Goal: Information Seeking & Learning: Learn about a topic

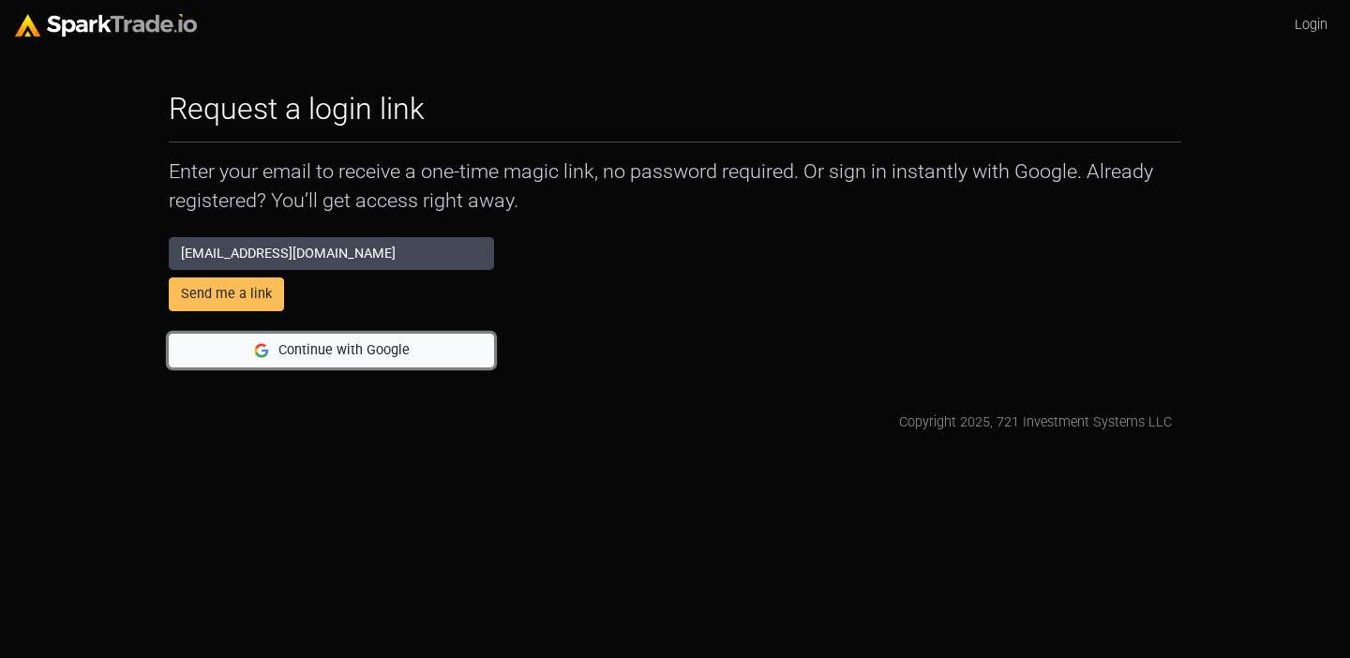
click at [281, 351] on button "Continue with Google" at bounding box center [331, 351] width 325 height 34
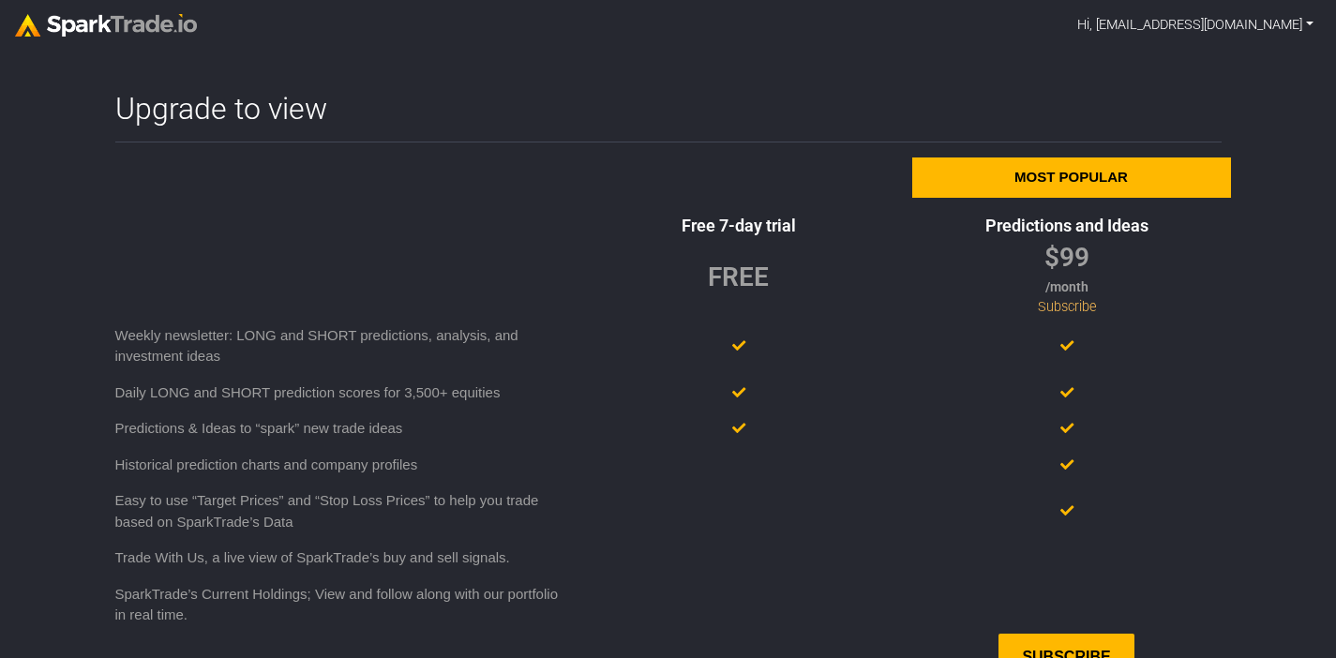
click at [1190, 23] on link "Hi, [EMAIL_ADDRESS][DOMAIN_NAME]" at bounding box center [1195, 26] width 251 height 36
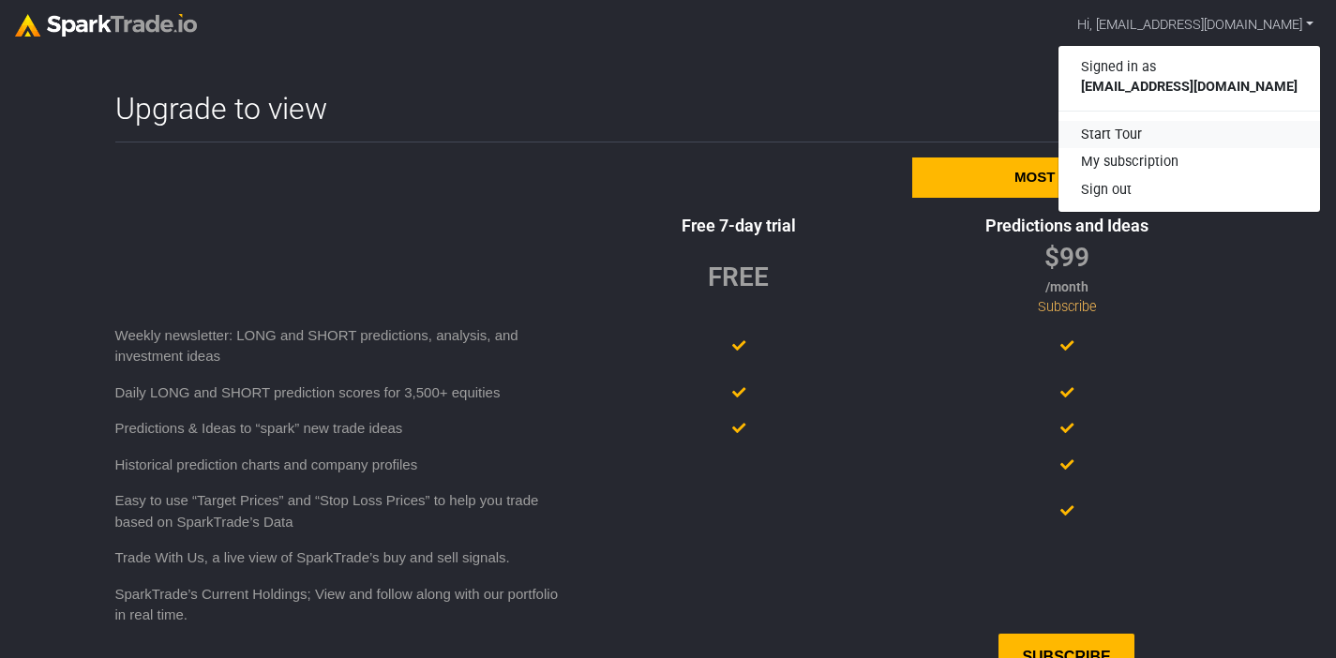
click at [1152, 131] on div "Start Tour" at bounding box center [1190, 135] width 262 height 28
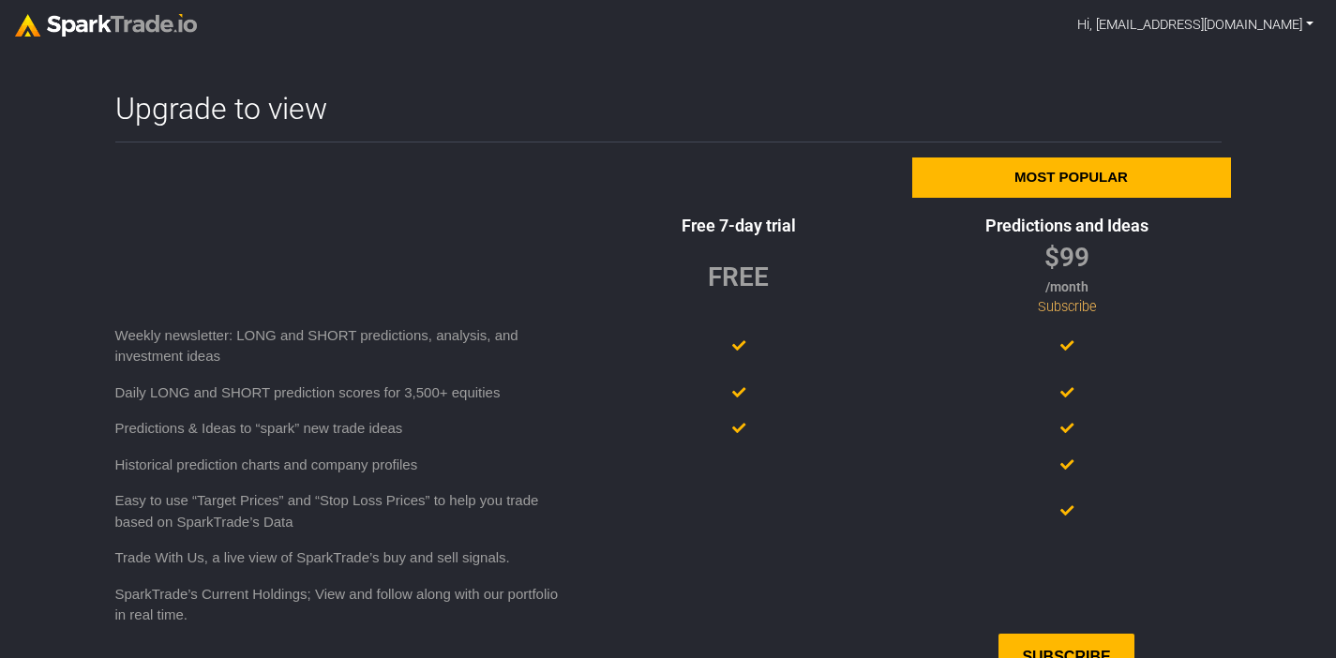
click at [1182, 37] on link "Hi, [EMAIL_ADDRESS][DOMAIN_NAME]" at bounding box center [1195, 26] width 251 height 36
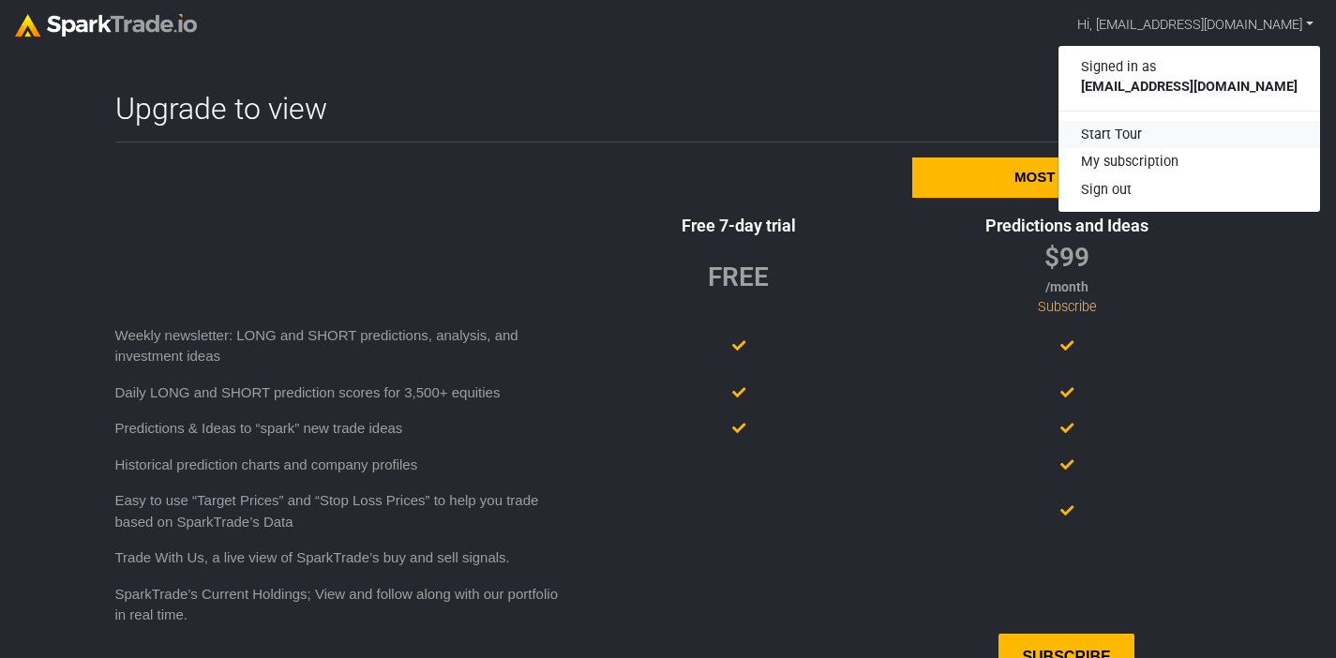
click at [1158, 135] on div "Start Tour" at bounding box center [1190, 135] width 262 height 28
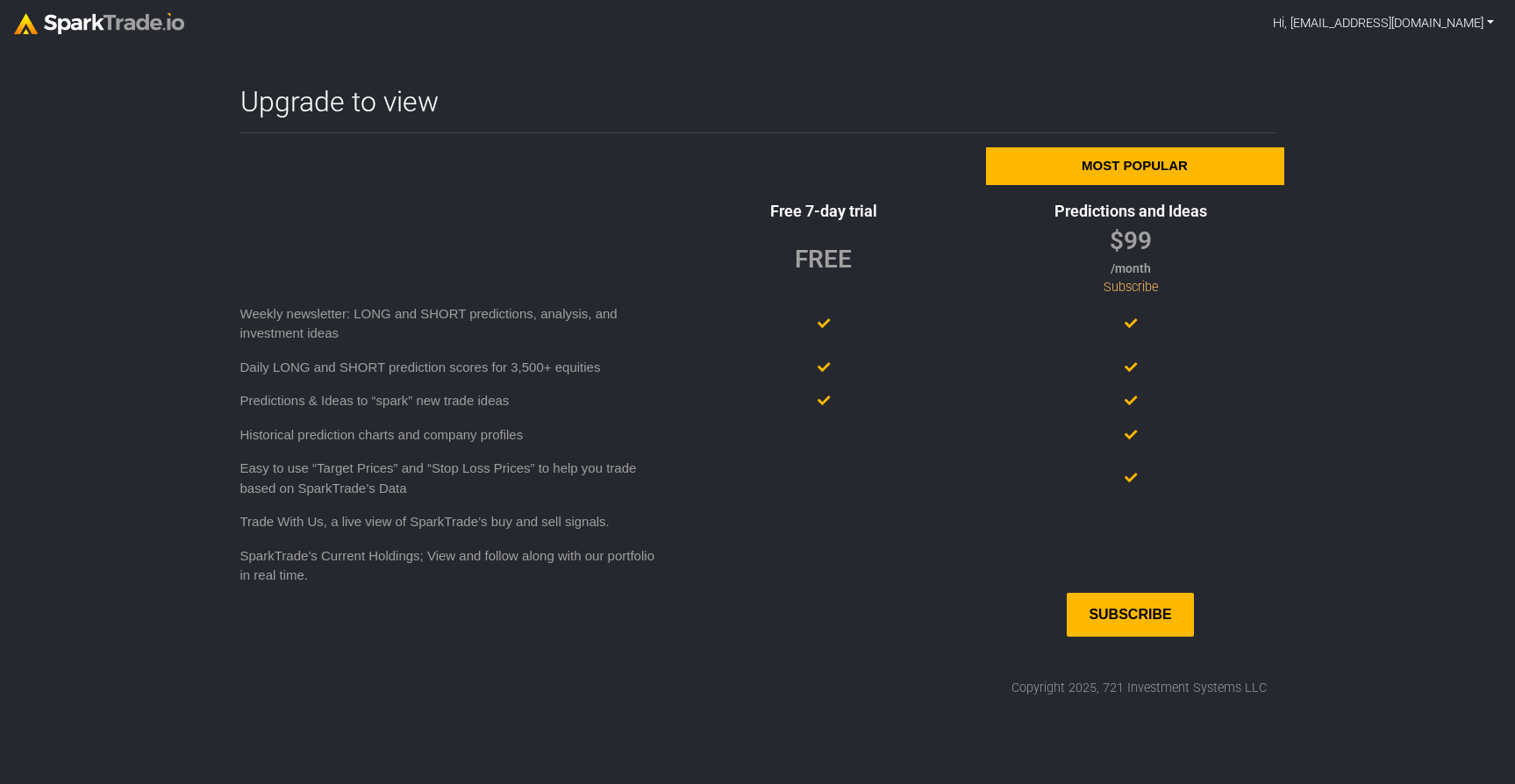
click at [1249, 21] on link "Hi, [EMAIL_ADDRESS][DOMAIN_NAME]" at bounding box center [1383, 24] width 235 height 34
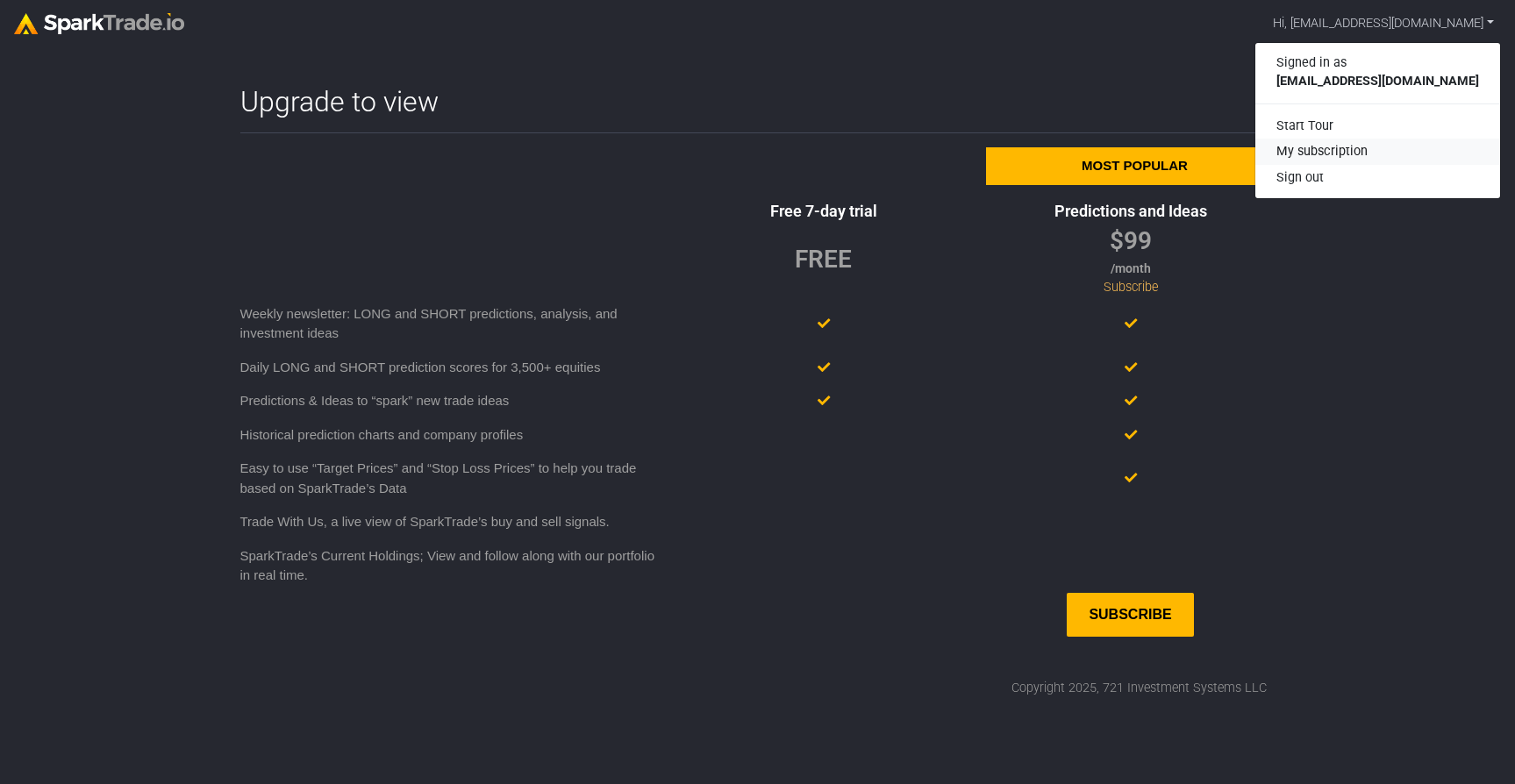
click at [1249, 146] on link "My subscription" at bounding box center [1378, 152] width 245 height 26
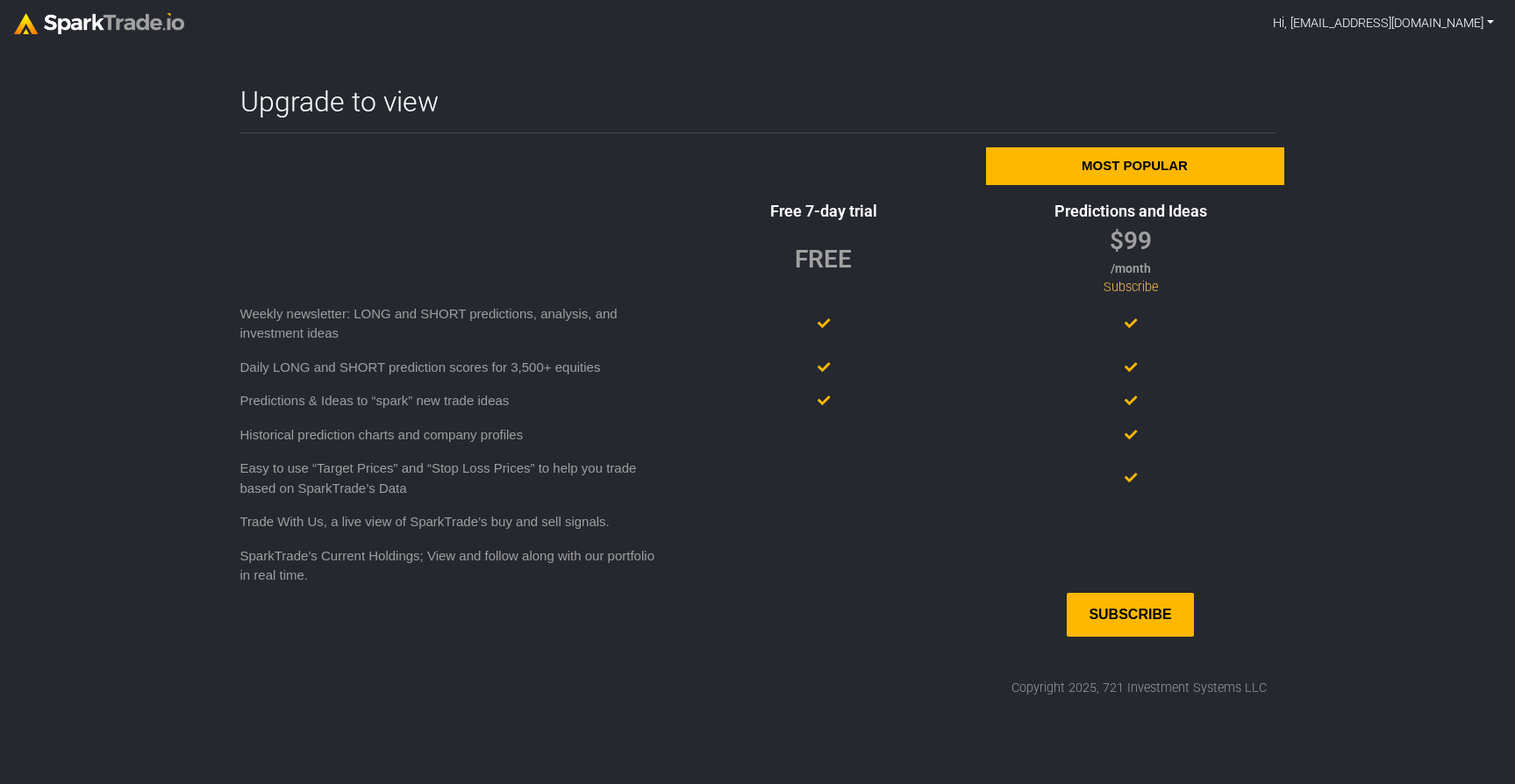
click at [1452, 22] on link "Hi, [EMAIL_ADDRESS][DOMAIN_NAME]" at bounding box center [1383, 24] width 235 height 34
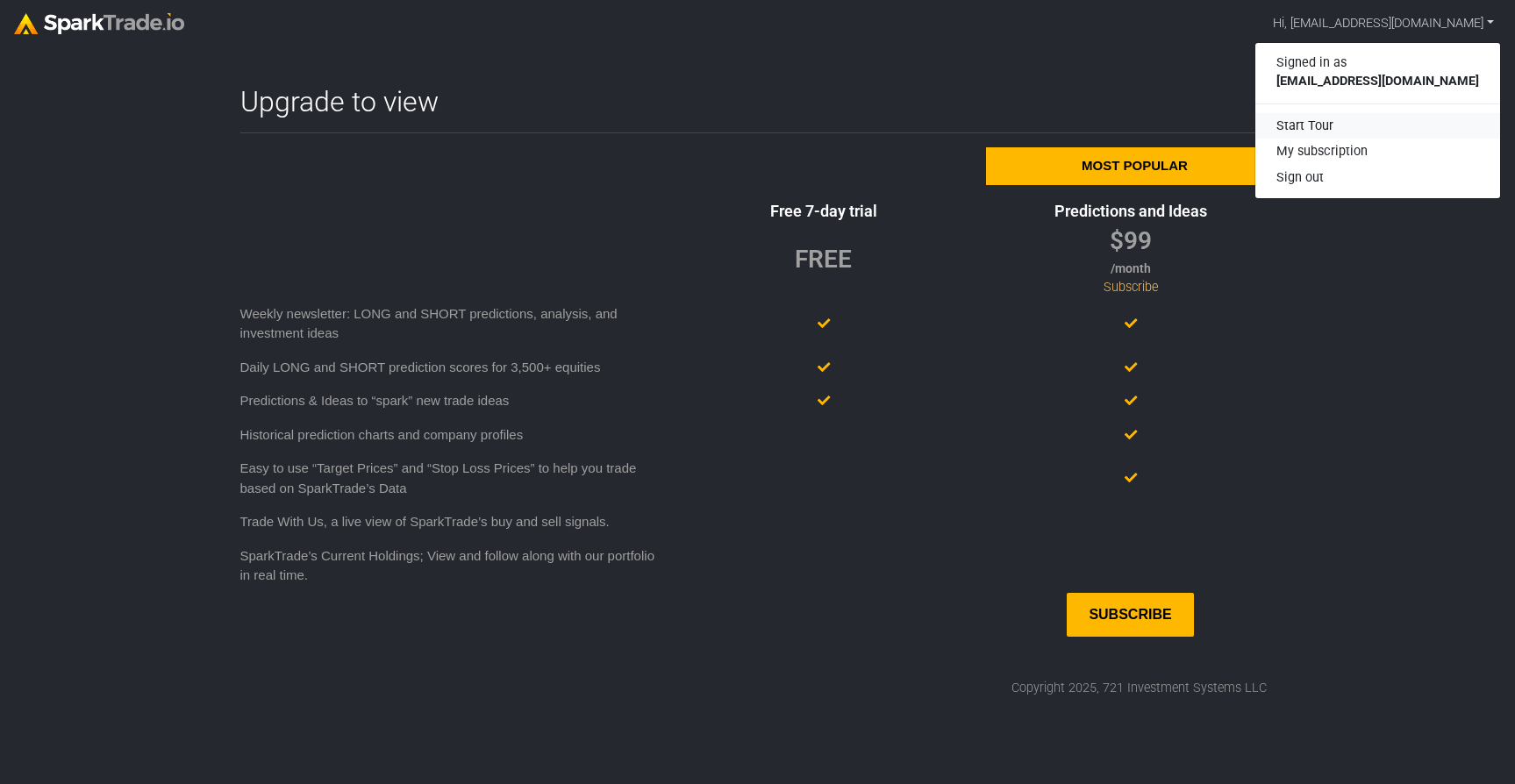
click at [1344, 125] on div "Start Tour" at bounding box center [1378, 126] width 245 height 26
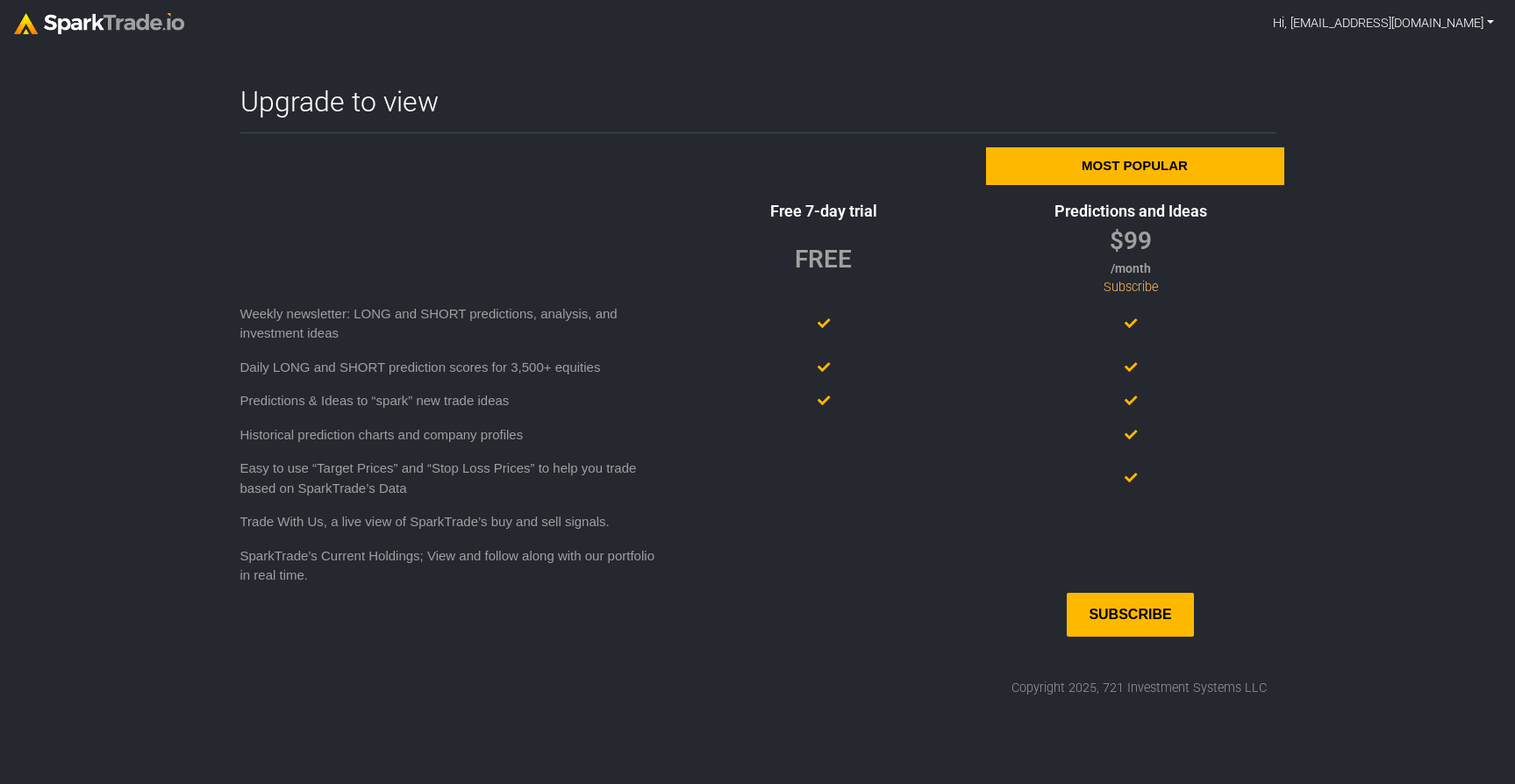
click at [1390, 28] on link "Hi, [EMAIL_ADDRESS][DOMAIN_NAME]" at bounding box center [1383, 24] width 235 height 34
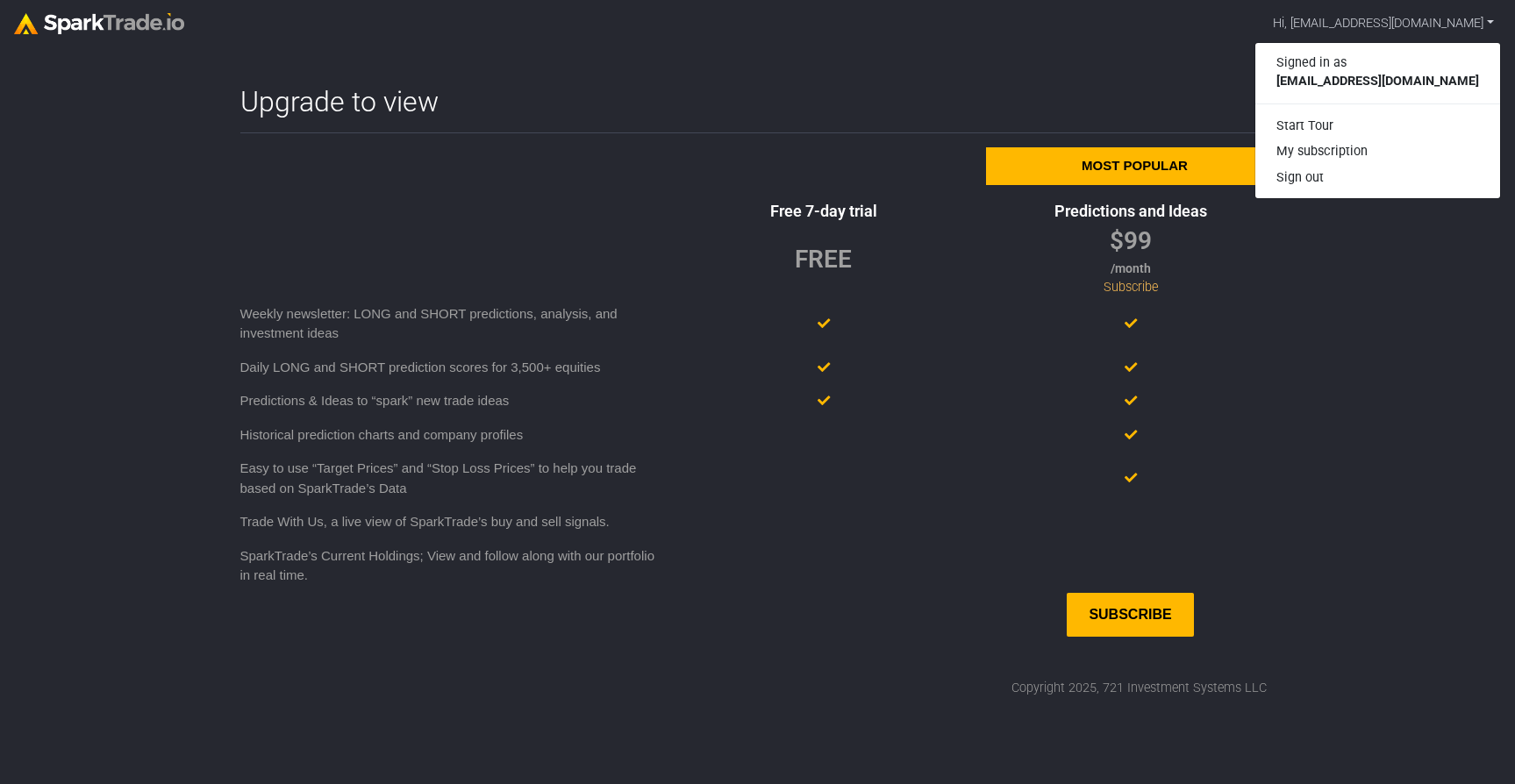
click at [1367, 350] on body "Hi, abbycodamo@gmail.com Signed in as abbycodamo@gmail.com Start Tour My subscr…" at bounding box center [757, 348] width 1515 height 697
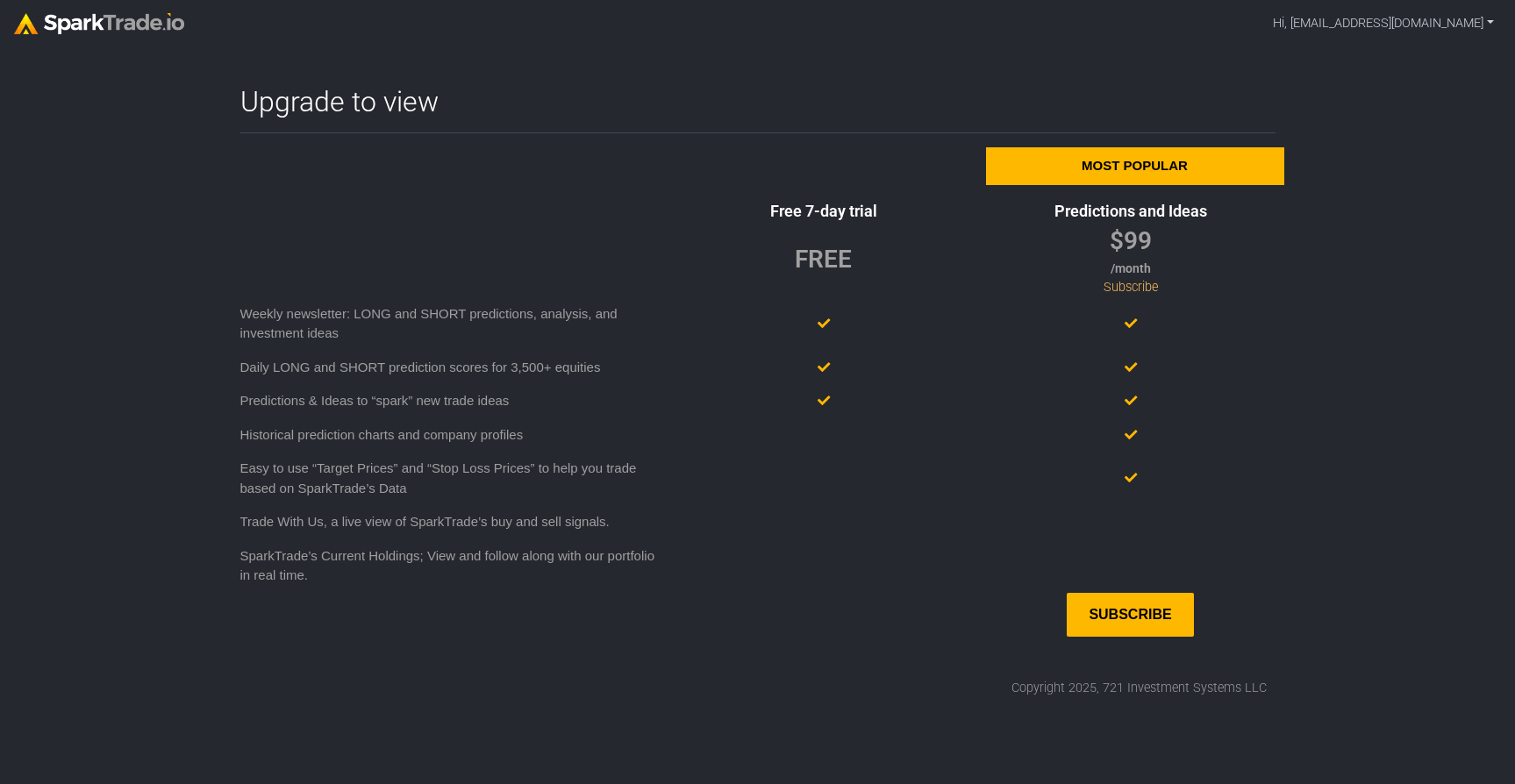
click at [1117, 607] on div "Subscribe" at bounding box center [1129, 615] width 126 height 44
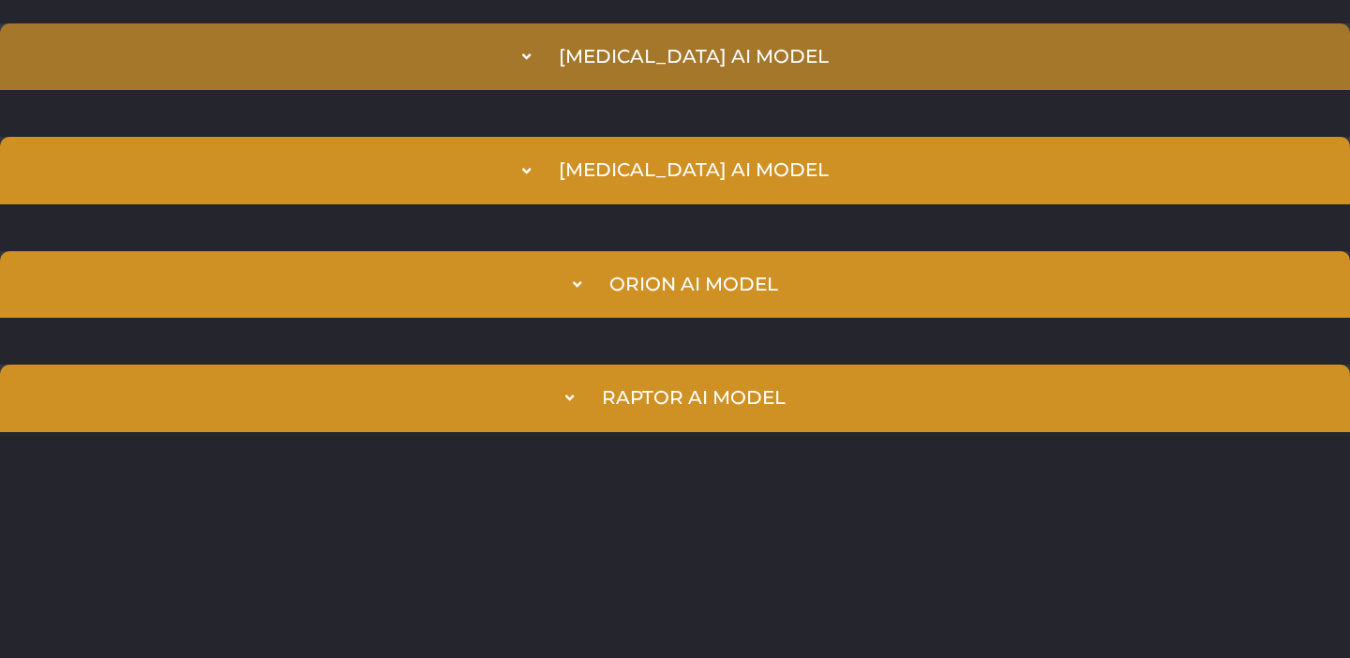
click at [625, 53] on div "Synapse AI Model" at bounding box center [694, 57] width 270 height 22
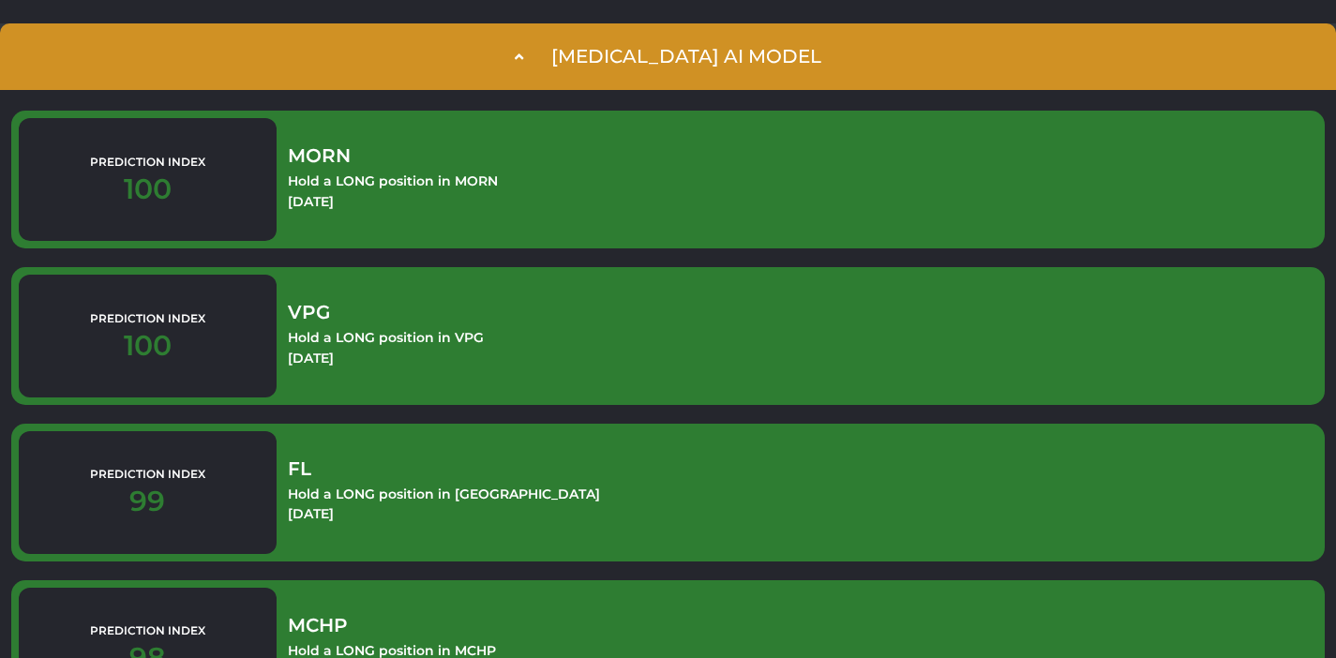
click at [625, 53] on div "Synapse AI Model" at bounding box center [686, 57] width 270 height 22
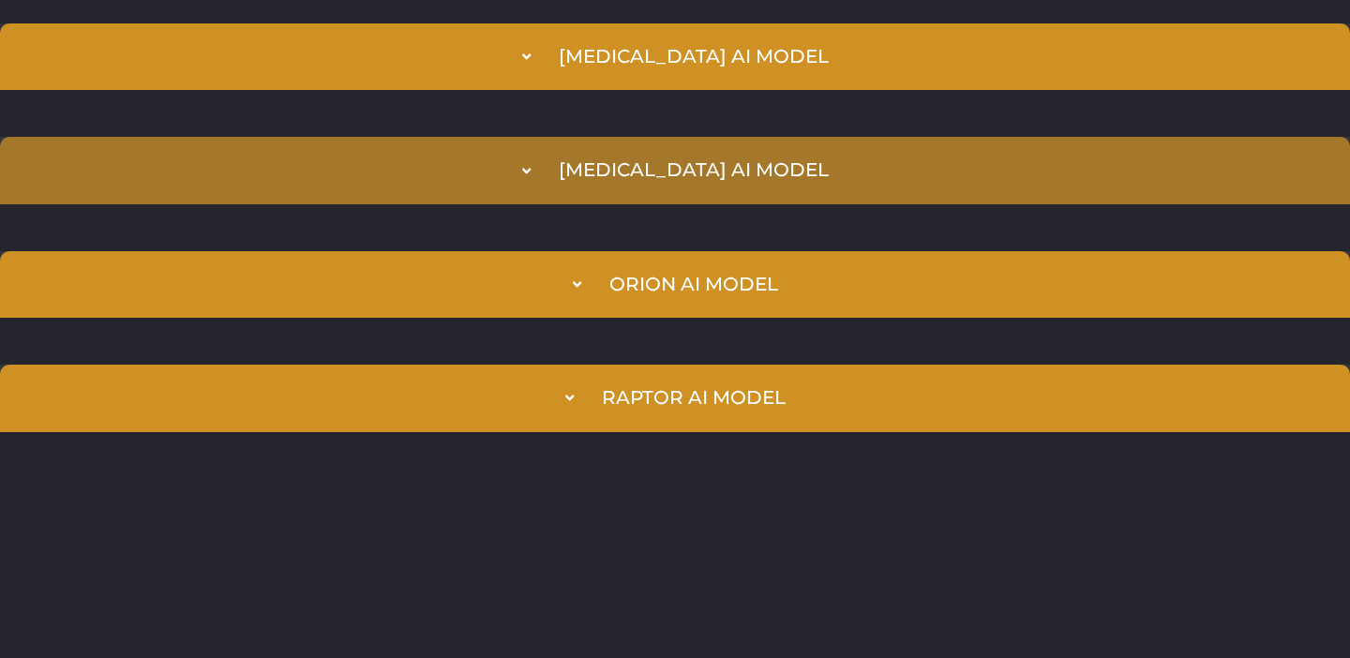
click at [583, 173] on summary "Cortex AI Model" at bounding box center [675, 170] width 1350 height 67
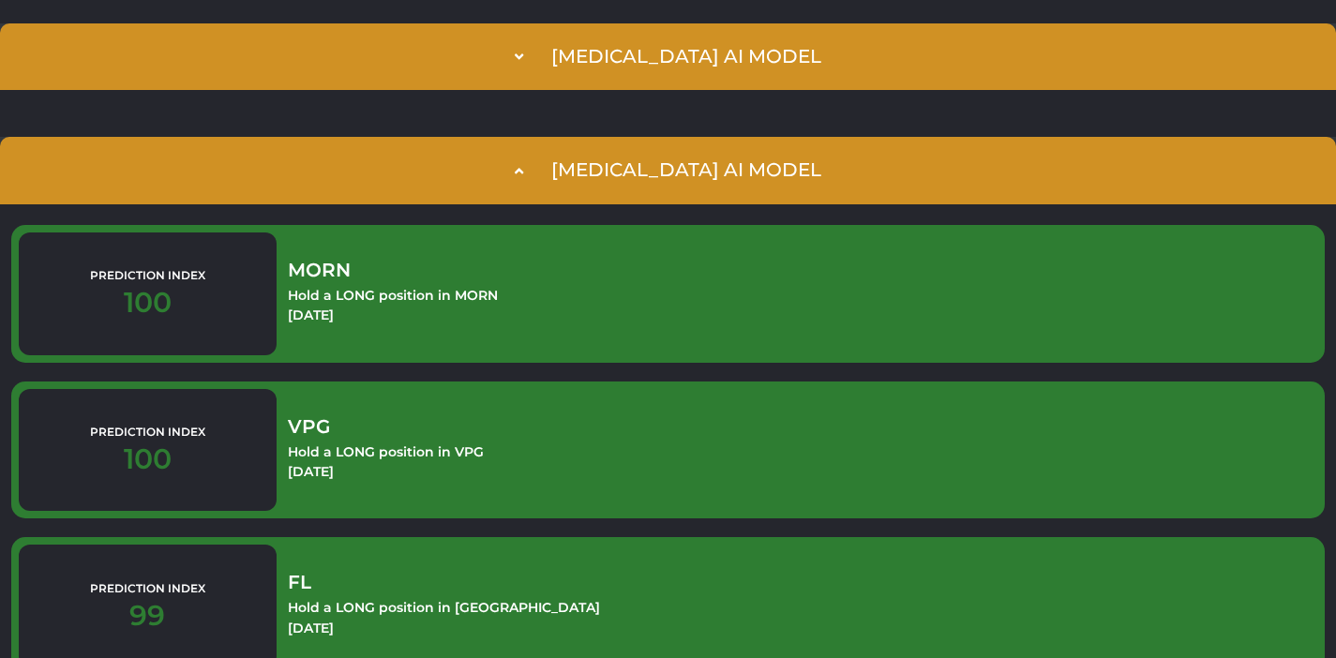
click at [583, 173] on summary "Cortex AI Model" at bounding box center [668, 170] width 1336 height 67
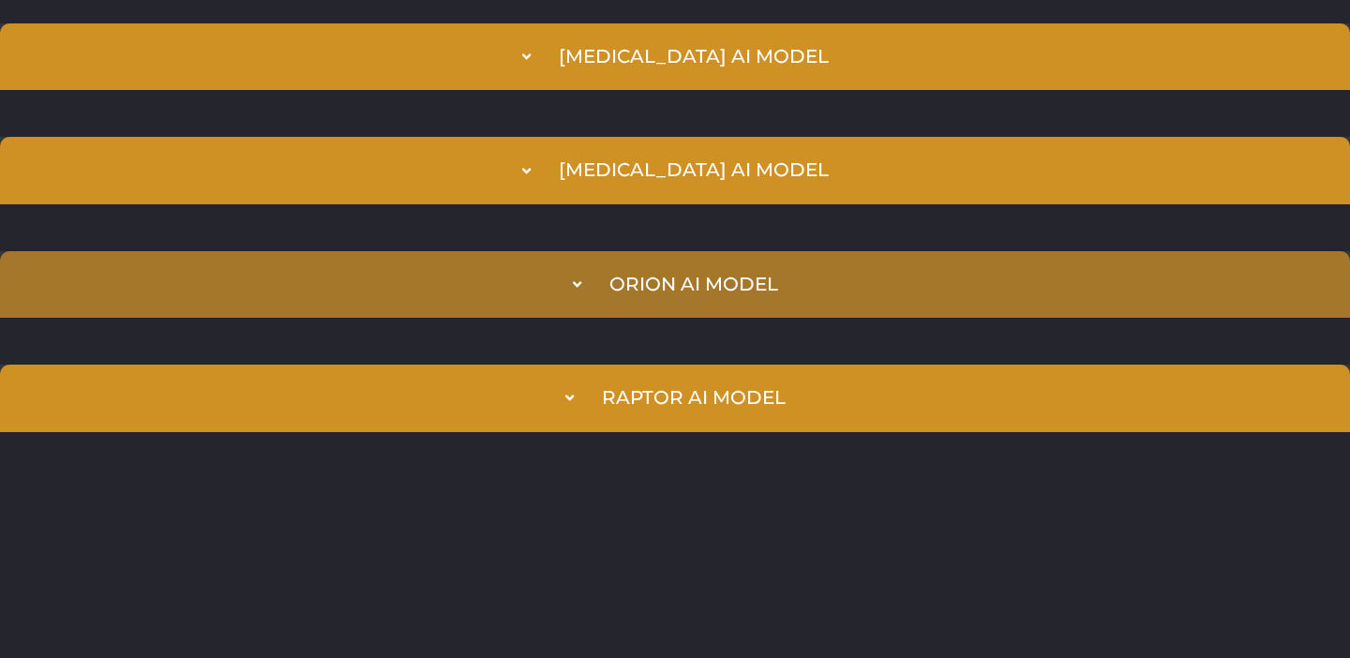
click at [615, 292] on div "Orion AI Model" at bounding box center [694, 285] width 169 height 22
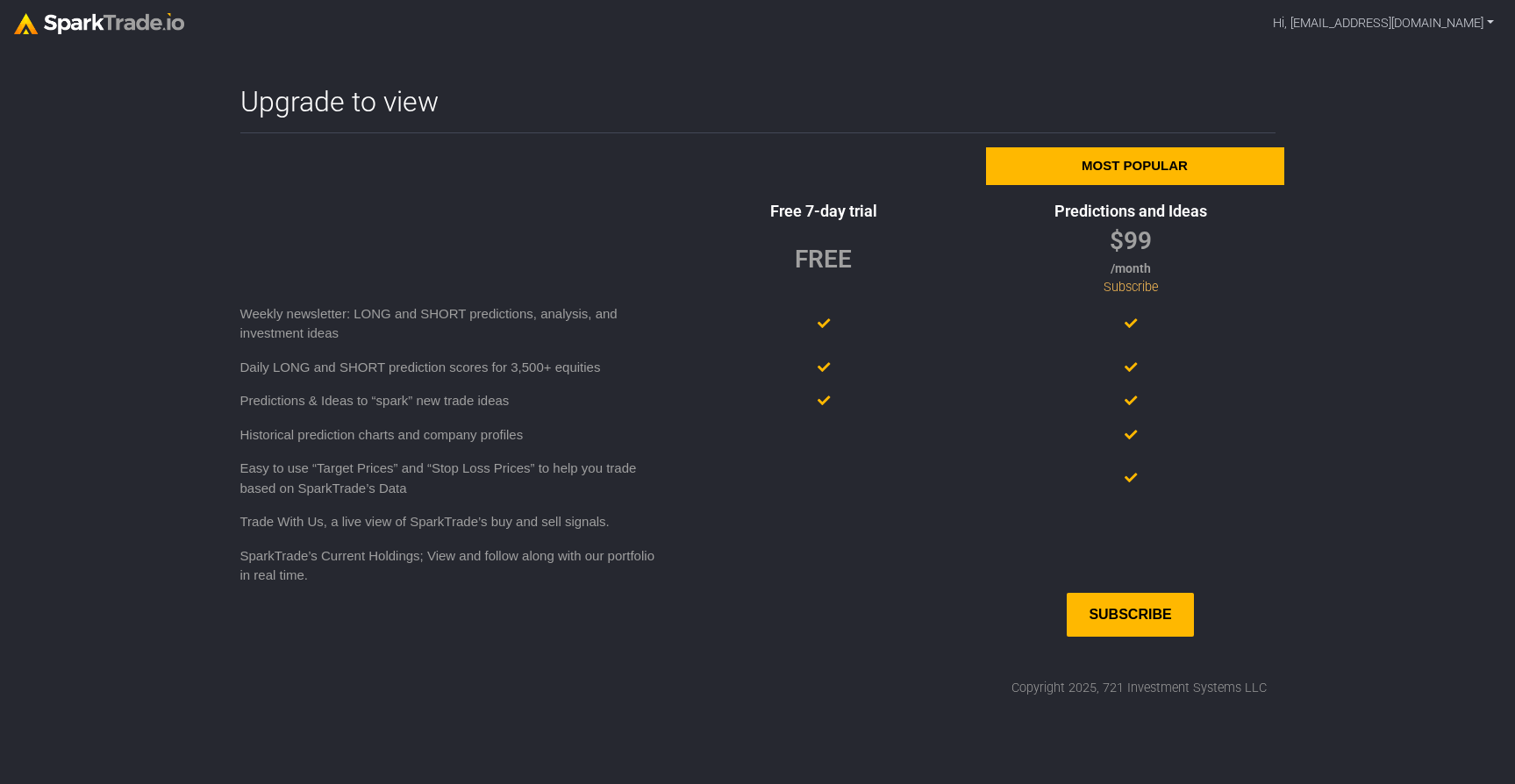
click at [81, 27] on img at bounding box center [99, 23] width 170 height 22
click at [114, 19] on img at bounding box center [99, 23] width 170 height 22
click at [1462, 24] on link "Hi, [EMAIL_ADDRESS][DOMAIN_NAME]" at bounding box center [1383, 24] width 235 height 34
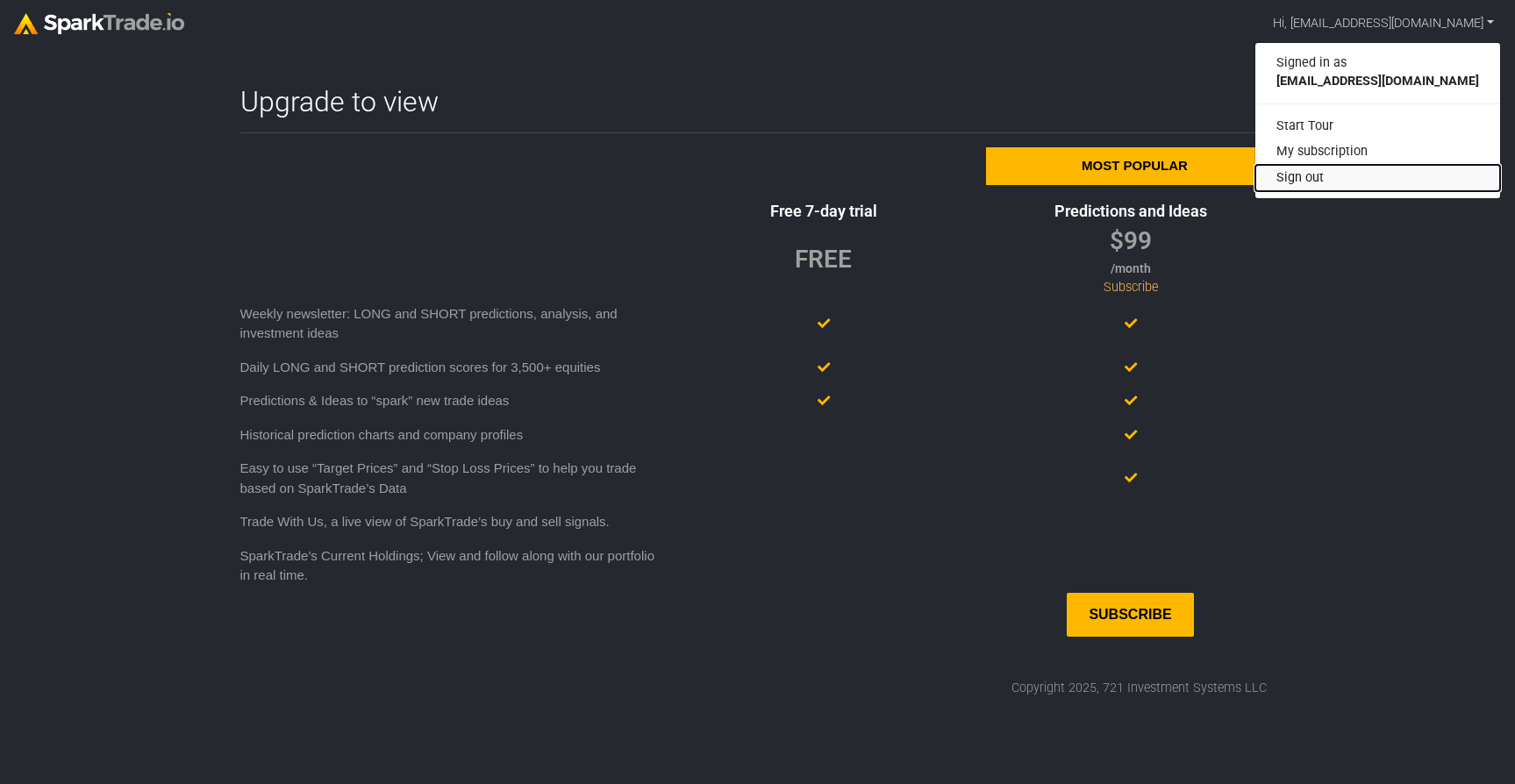
click at [1339, 181] on button "Sign out" at bounding box center [1378, 178] width 245 height 26
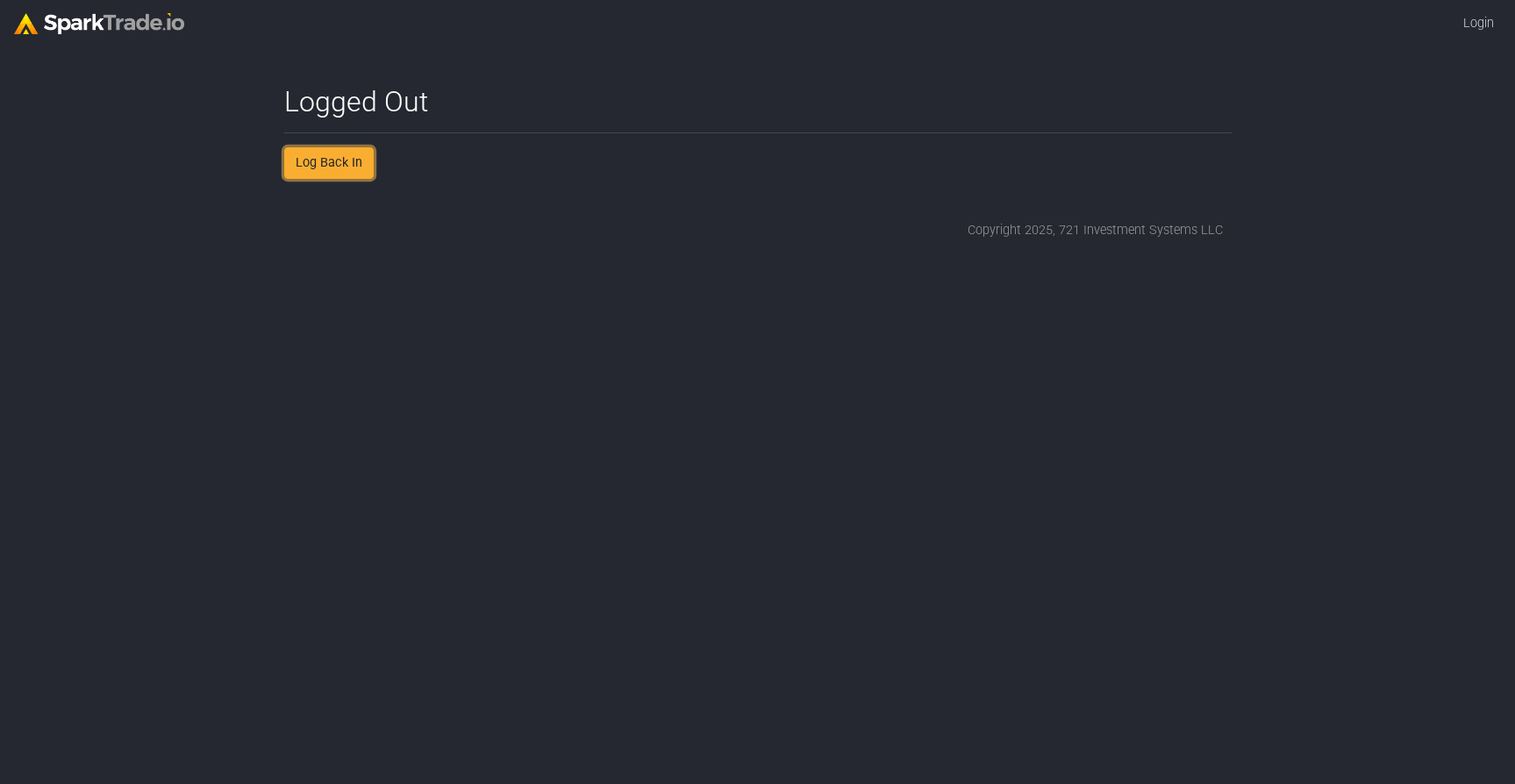
click at [317, 174] on link "Log Back In" at bounding box center [329, 164] width 90 height 32
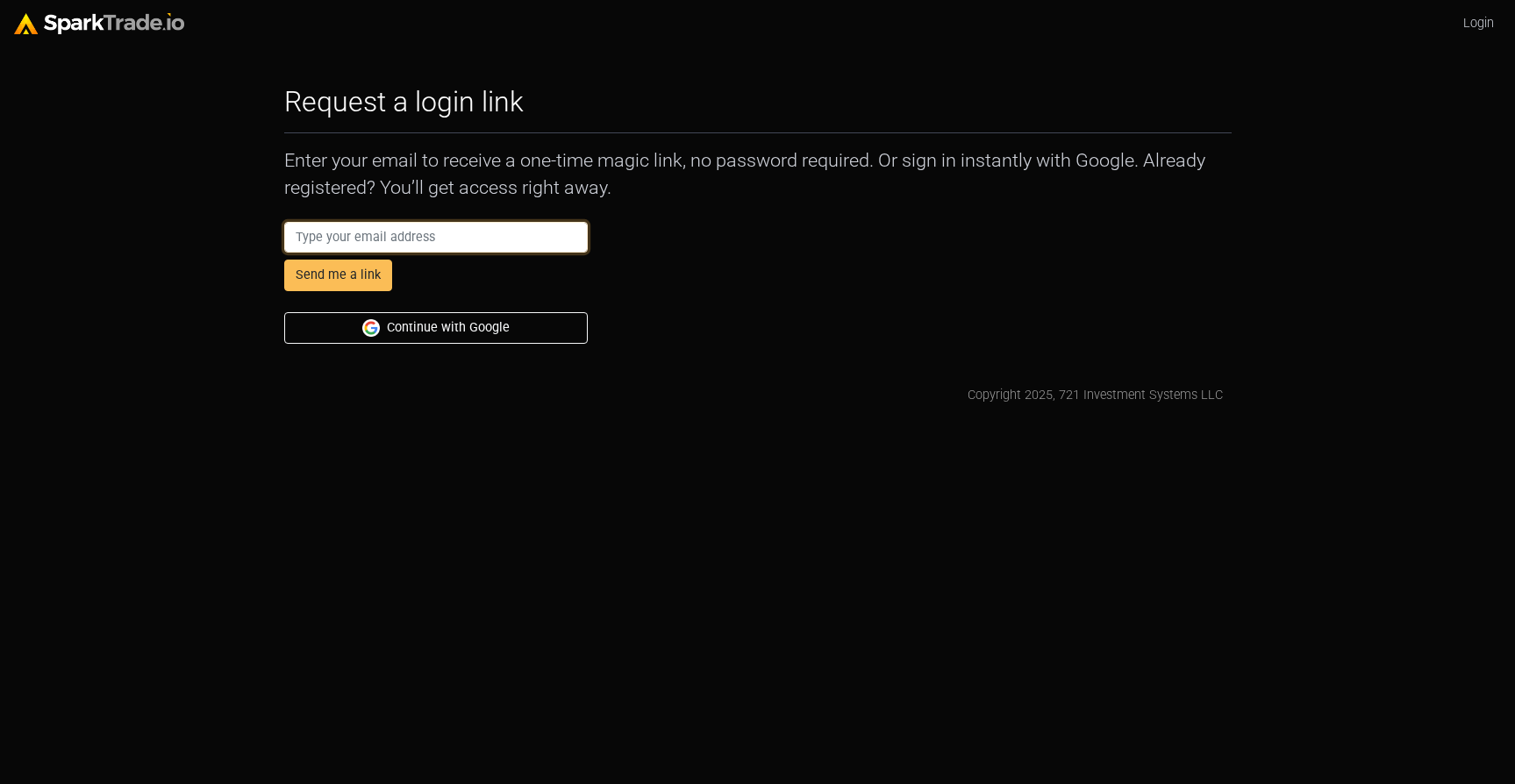
click at [357, 230] on input "email" at bounding box center [436, 238] width 304 height 32
type input "a"
paste input "abbycodamo+ecom@gmail.com"
click at [319, 236] on input "[EMAIL_ADDRESS][DOMAIN_NAME]" at bounding box center [436, 238] width 304 height 32
type input "[EMAIL_ADDRESS][DOMAIN_NAME]"
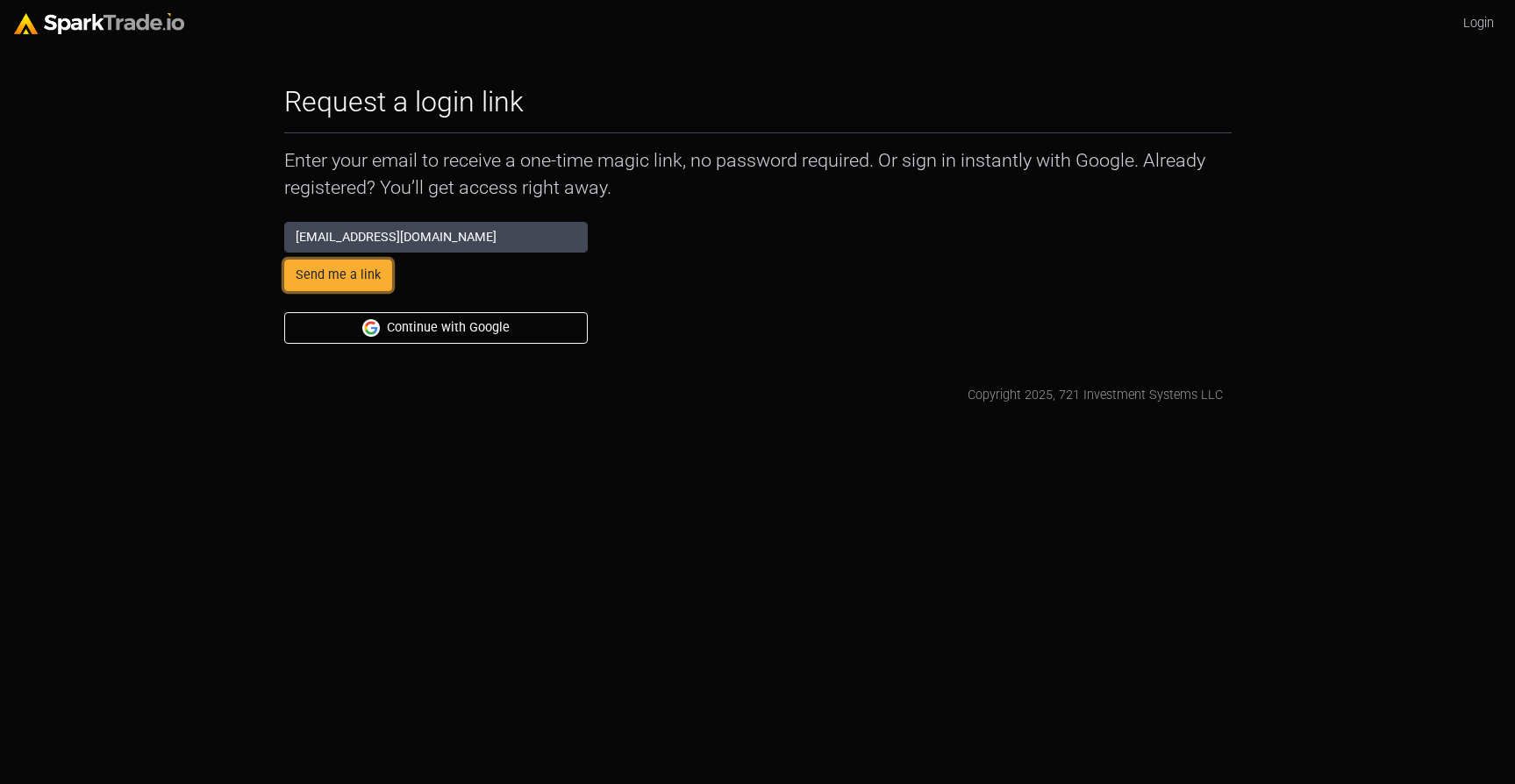
click at [319, 277] on button "Send me a link" at bounding box center [338, 276] width 108 height 32
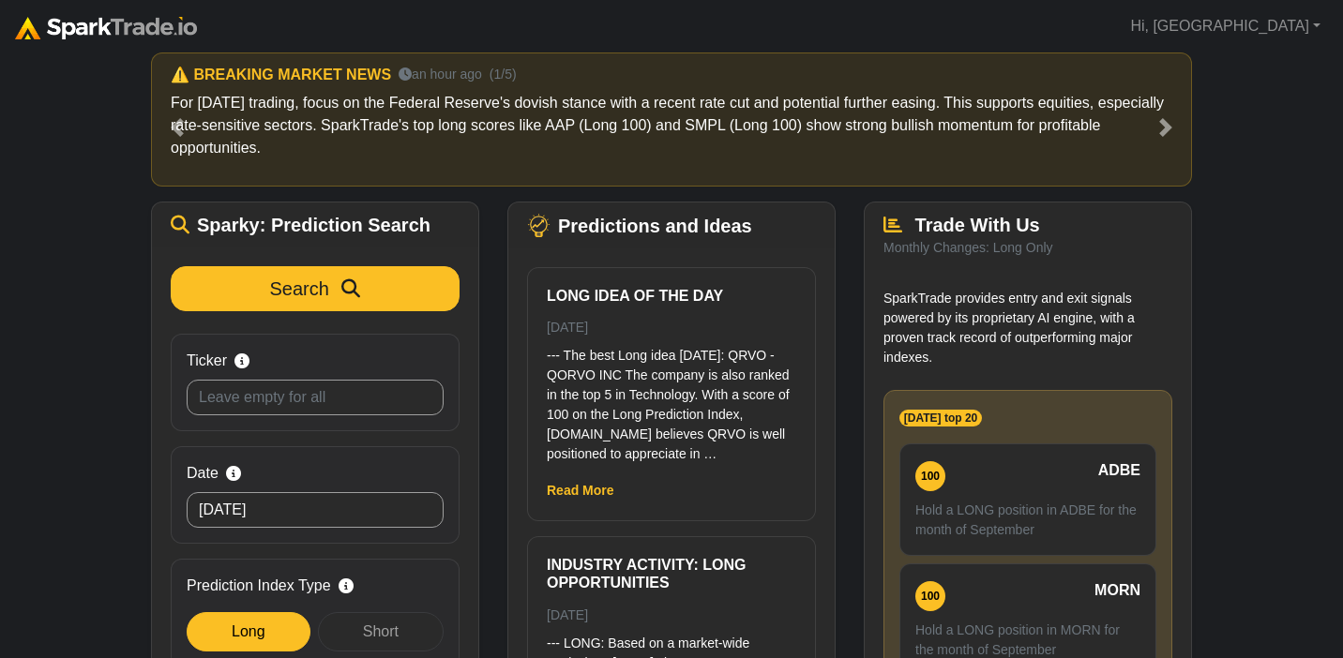
scroll to position [16, 0]
click at [1167, 119] on span at bounding box center [1165, 126] width 19 height 19
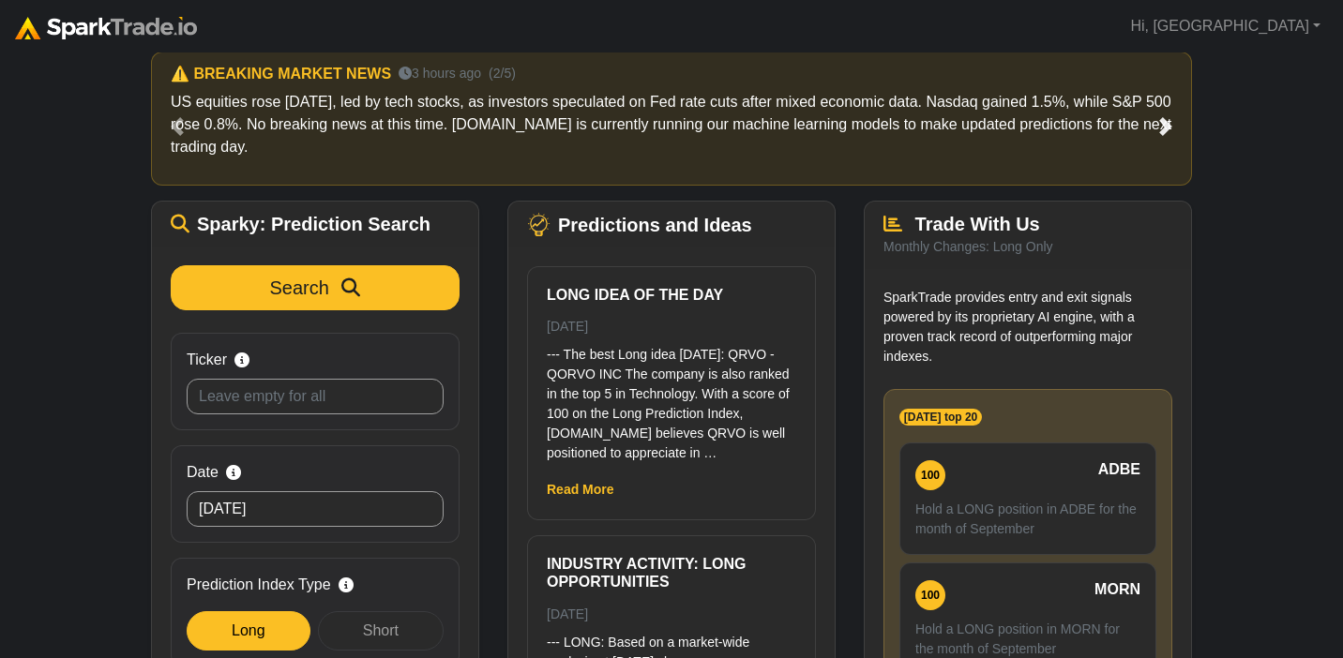
click at [1167, 119] on span at bounding box center [1165, 126] width 19 height 19
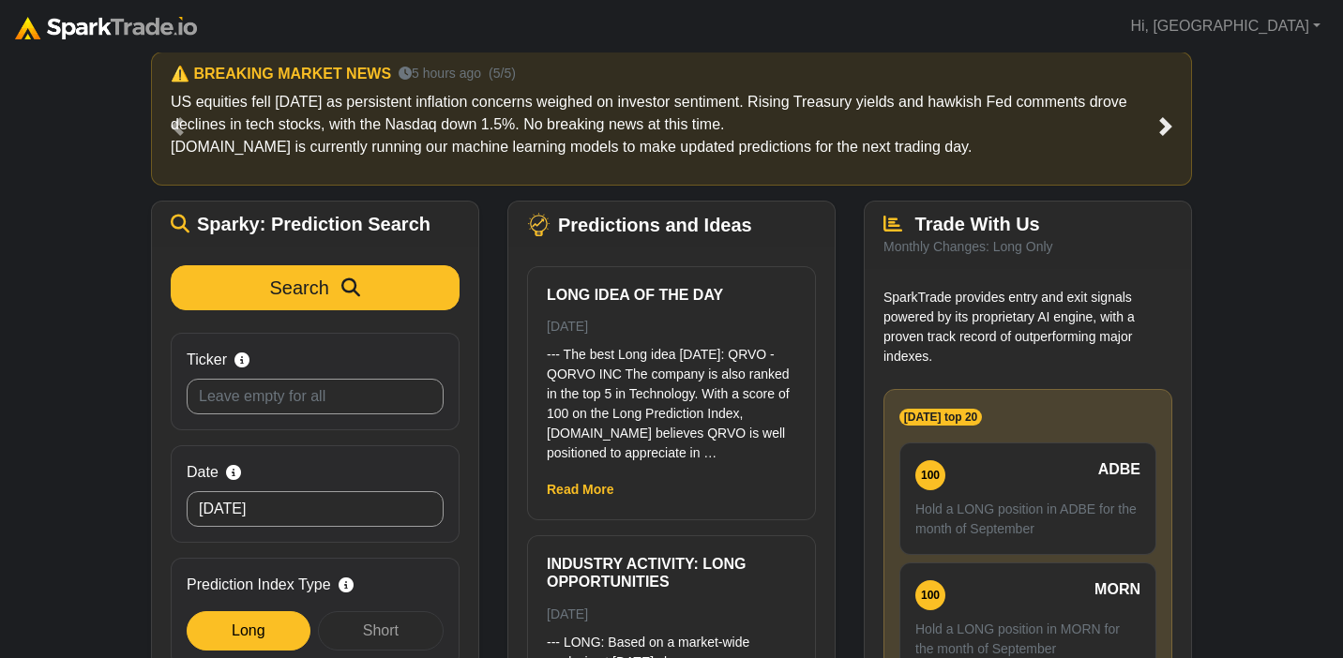
click at [1167, 119] on span at bounding box center [1165, 126] width 19 height 19
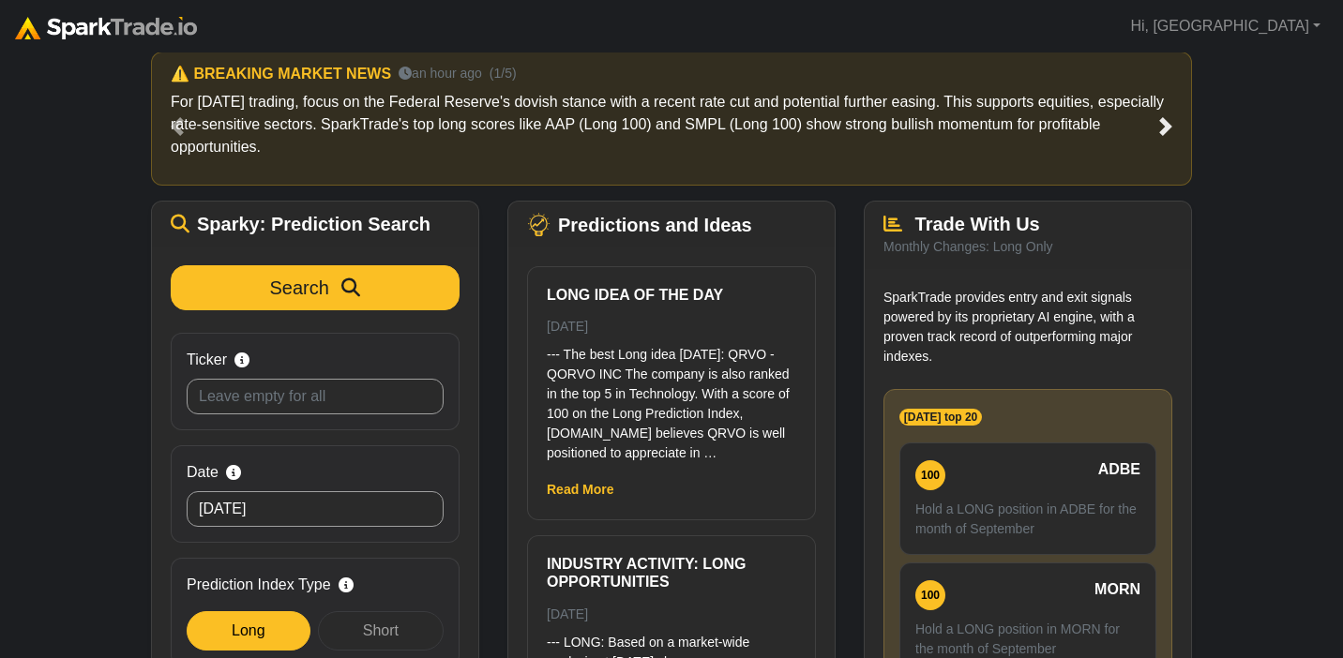
click at [1167, 119] on span at bounding box center [1165, 126] width 19 height 19
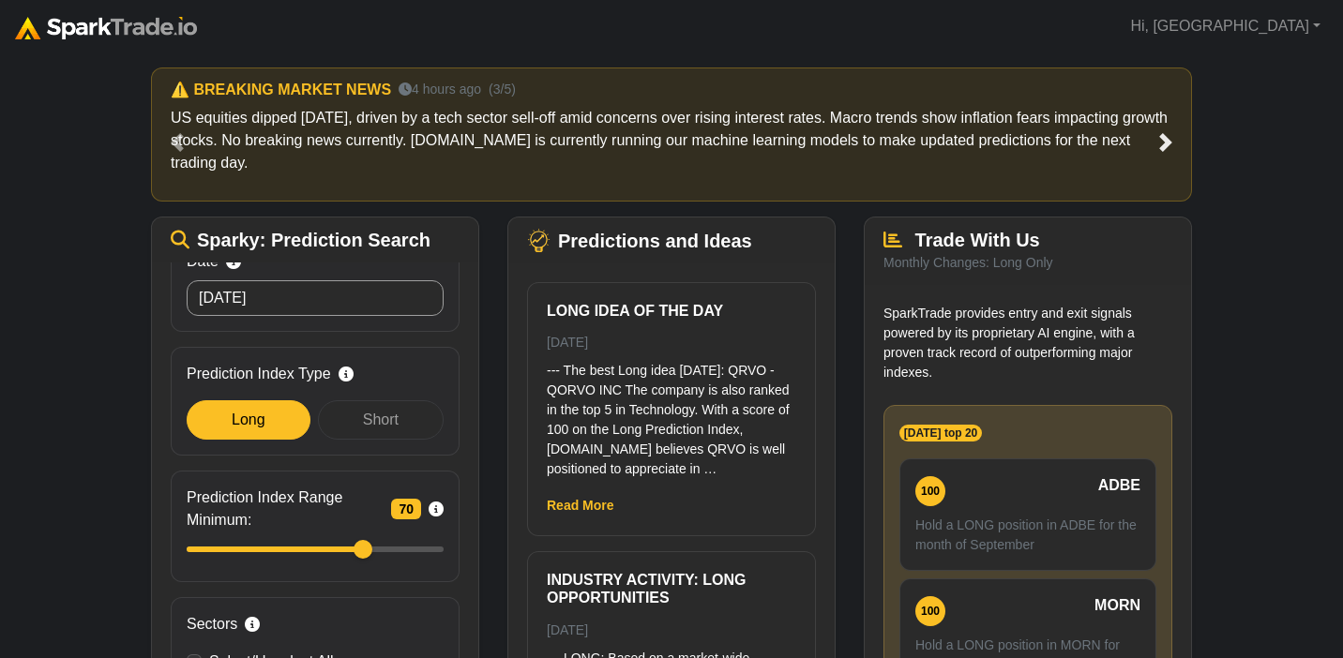
scroll to position [0, 0]
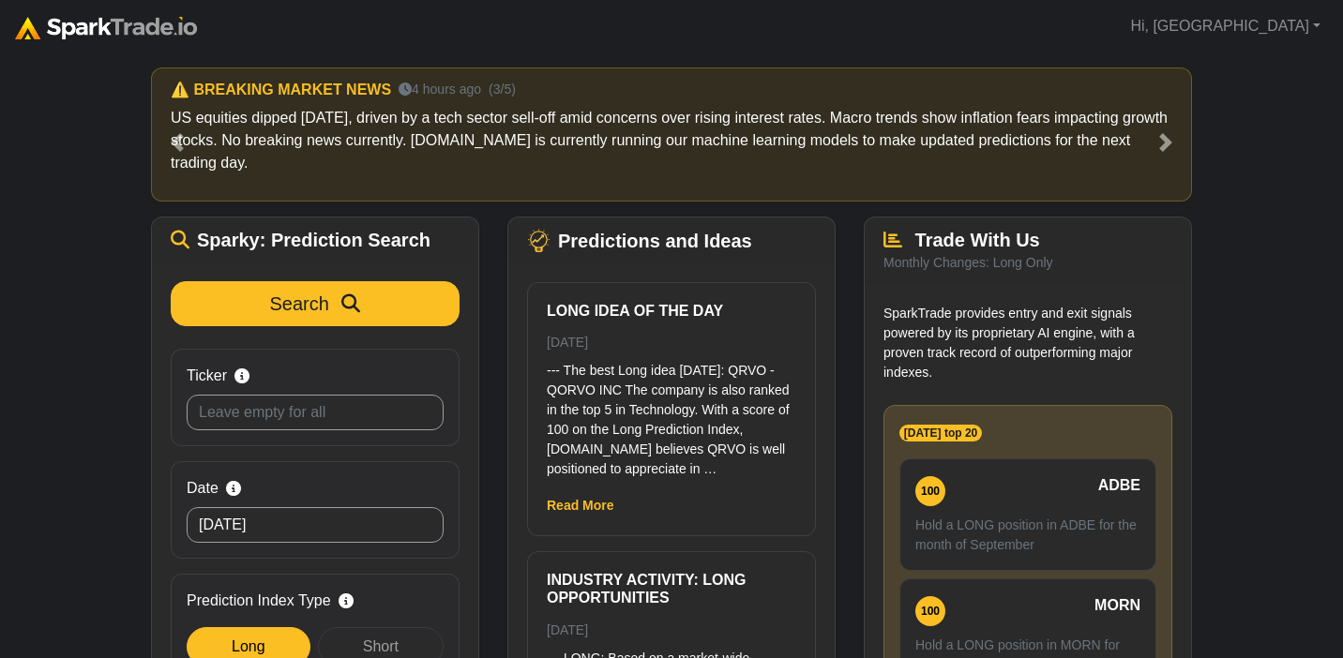
click at [290, 279] on div "Search Ticker Search by stock symbol. Leave blank to view all predicitons. Date…" at bounding box center [315, 510] width 326 height 494
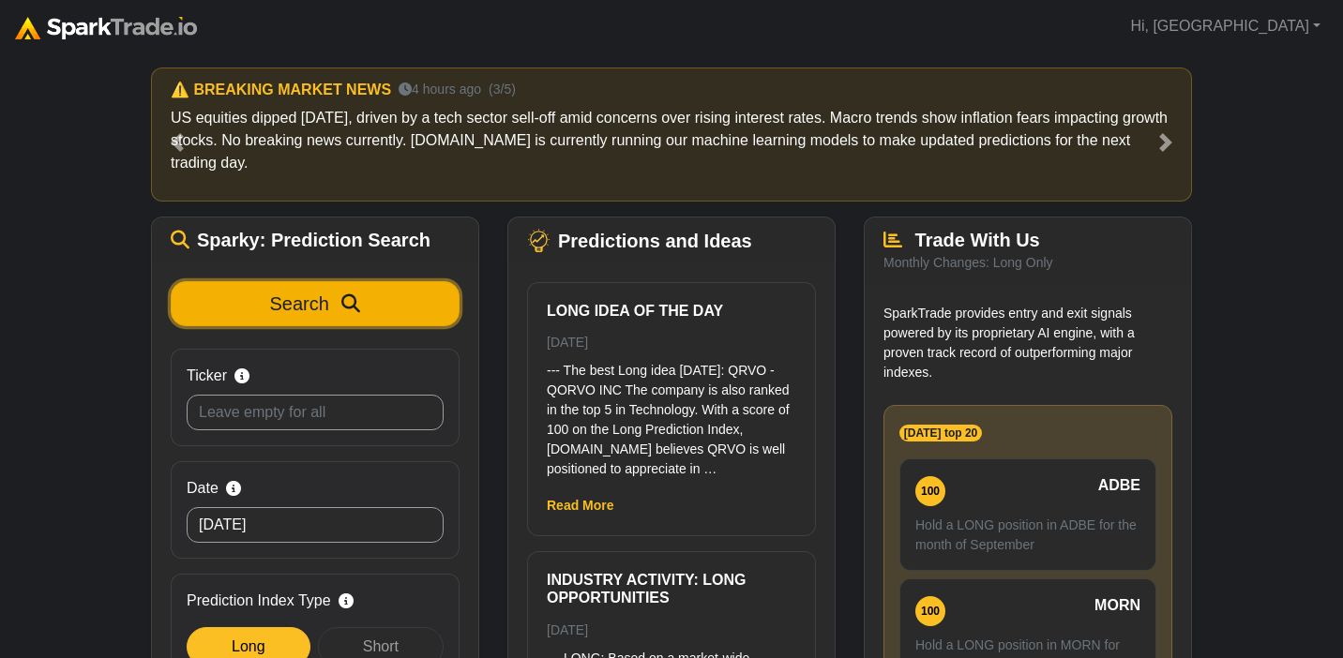
click at [296, 308] on span "Search" at bounding box center [299, 304] width 59 height 21
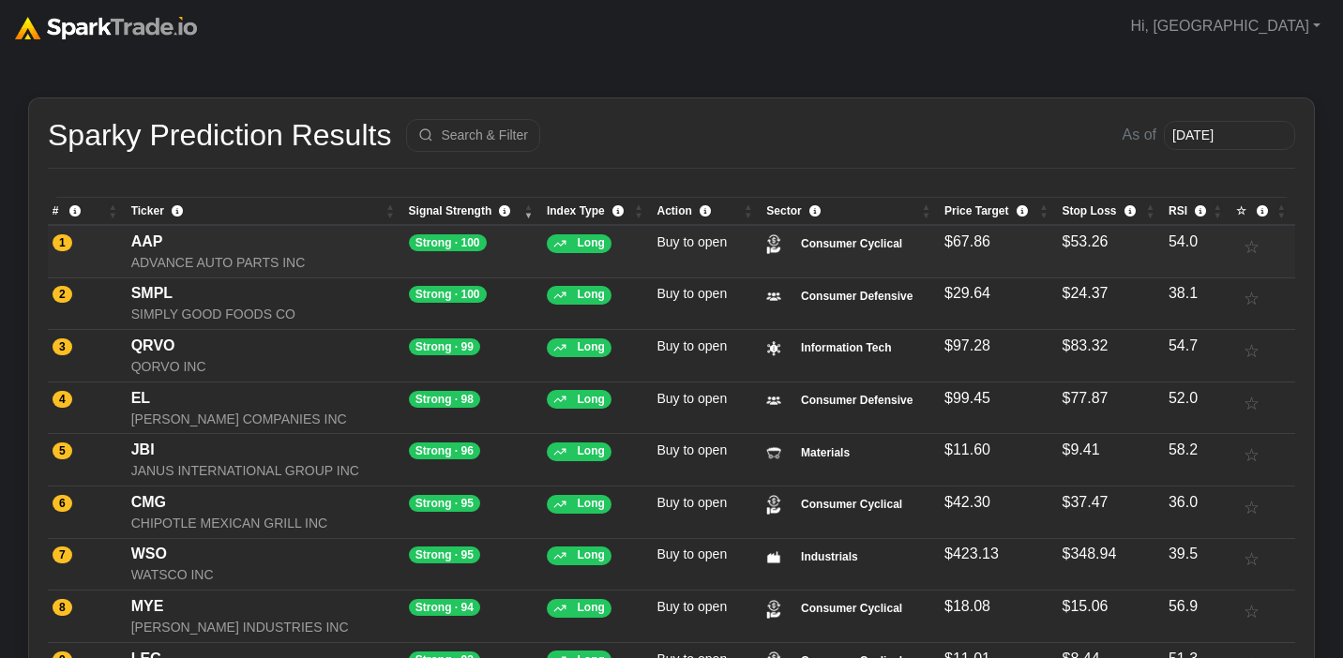
click at [263, 248] on div "AAP" at bounding box center [265, 242] width 268 height 23
click at [171, 248] on div "AAP" at bounding box center [265, 242] width 268 height 23
click at [491, 147] on button "Search & Filter" at bounding box center [473, 135] width 134 height 33
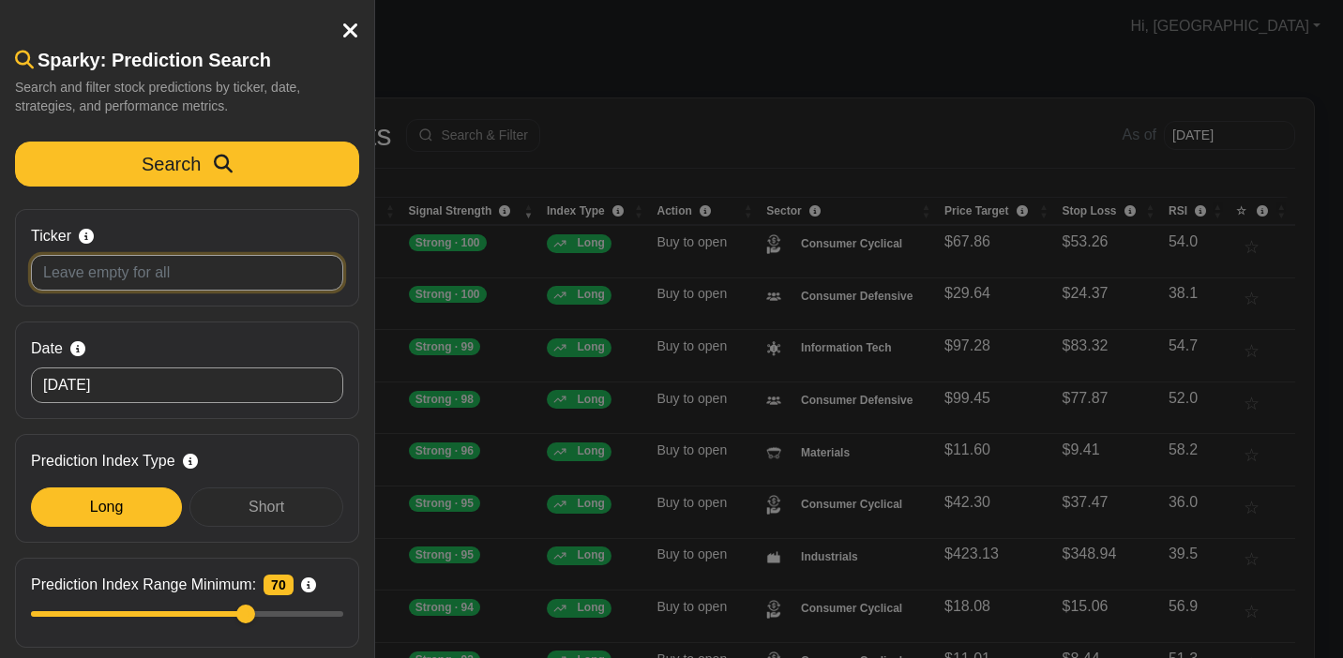
click at [213, 276] on input "Ticker Search by stock symbol. Leave blank to view all predicitons." at bounding box center [187, 273] width 312 height 36
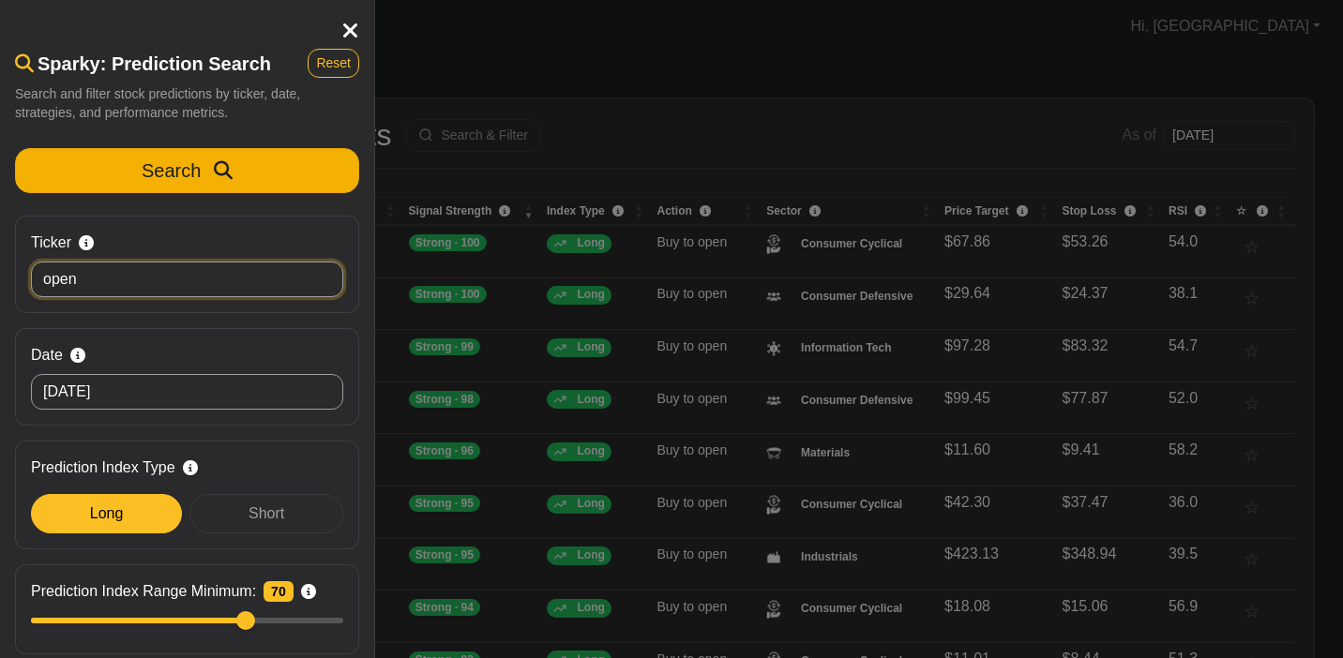
type input "open"
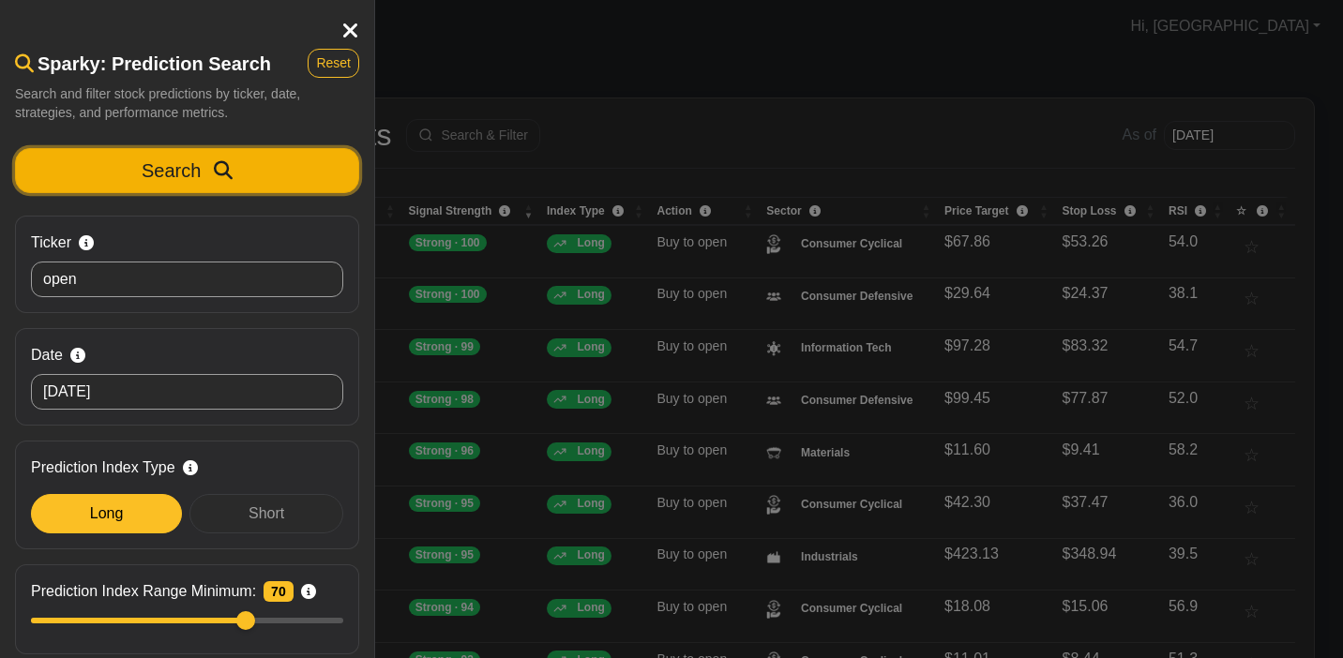
click at [129, 190] on button "Search" at bounding box center [187, 170] width 344 height 45
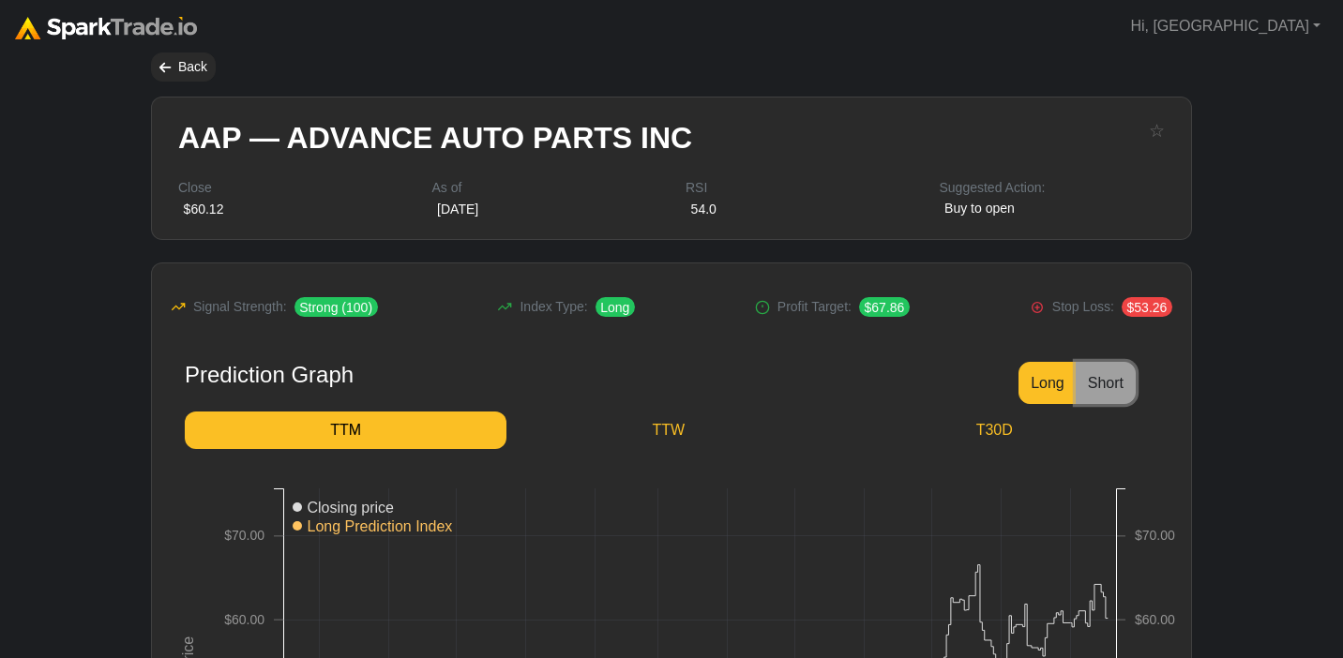
click at [1097, 393] on button "Short" at bounding box center [1106, 383] width 60 height 42
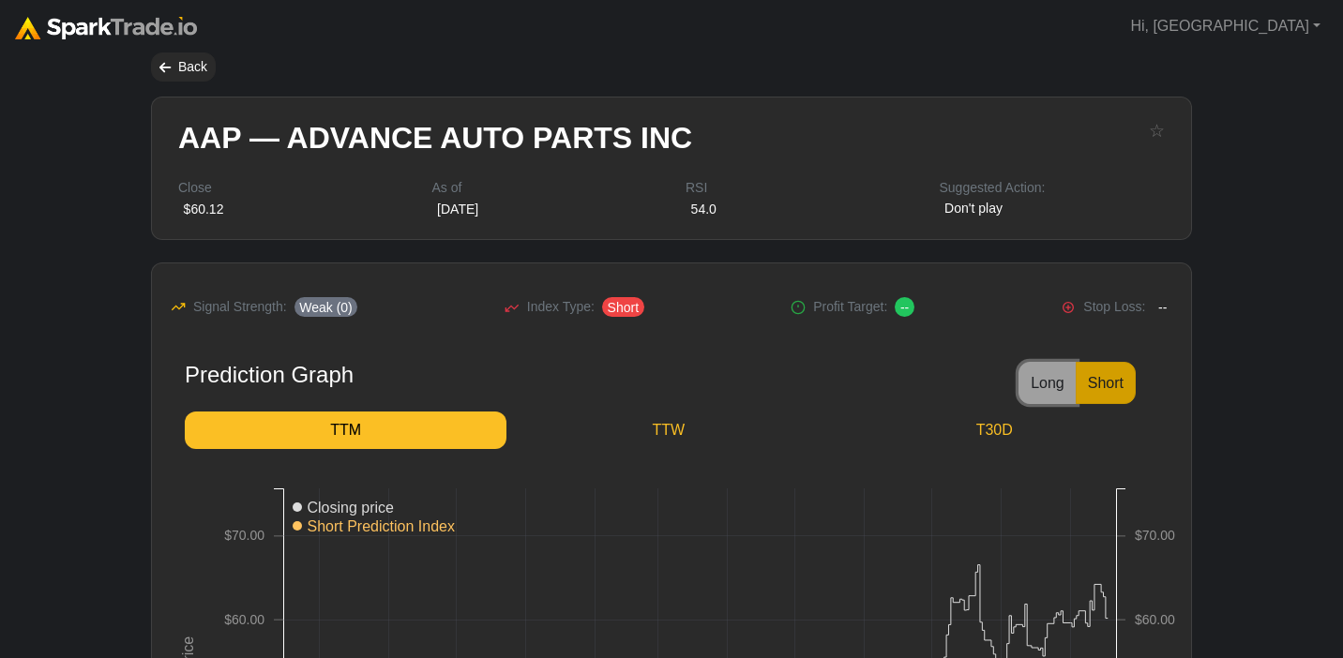
click at [1038, 369] on button "Long" at bounding box center [1047, 383] width 58 height 42
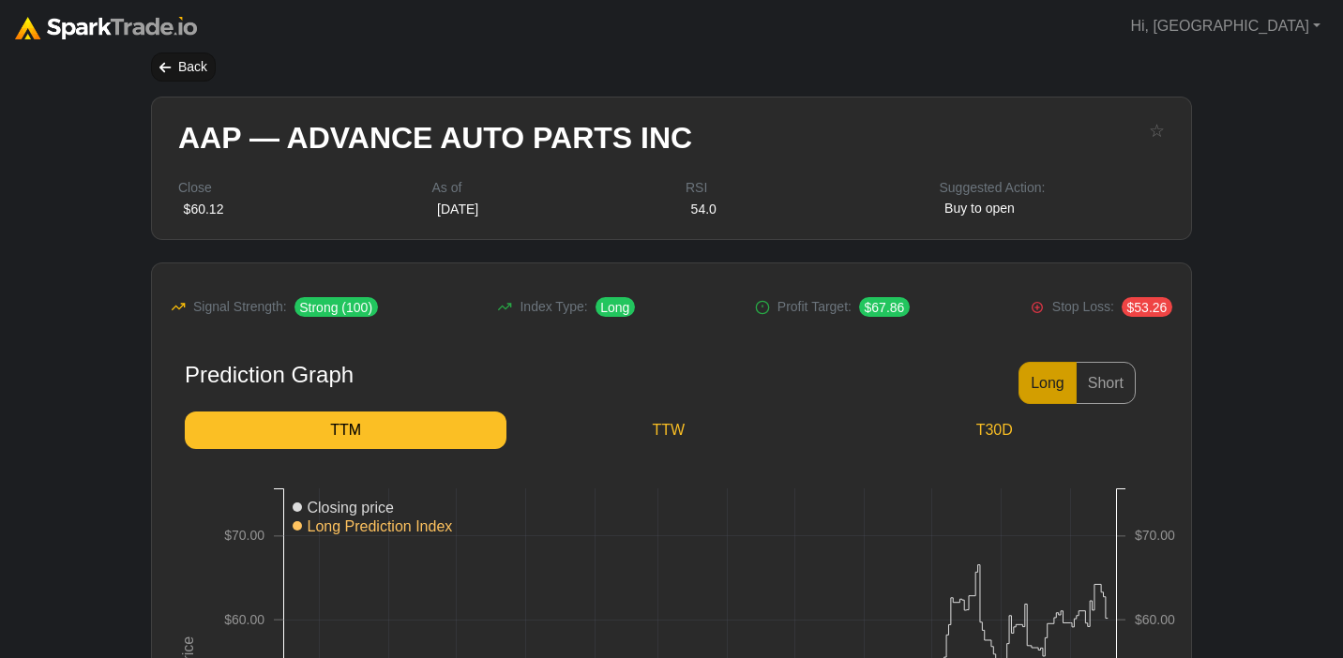
click at [182, 65] on div "Back" at bounding box center [183, 67] width 65 height 29
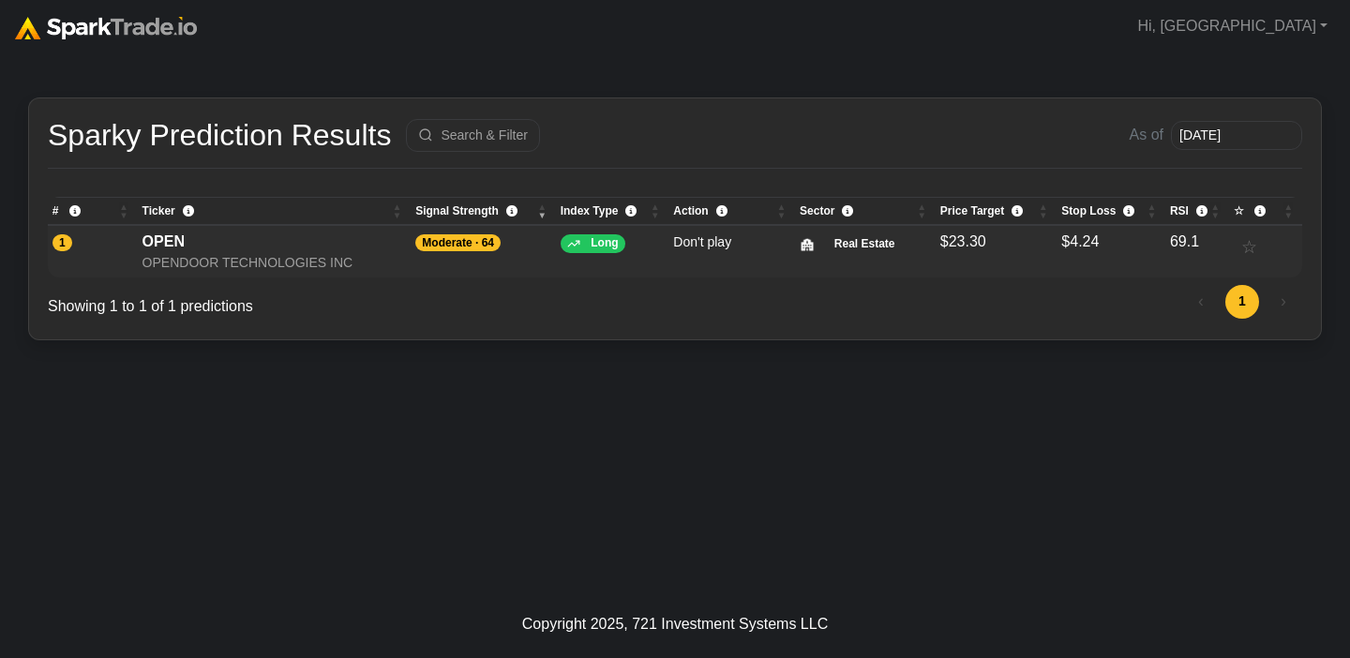
click at [264, 272] on div "OPENDOOR TECHNOLOGIES INC" at bounding box center [275, 263] width 264 height 20
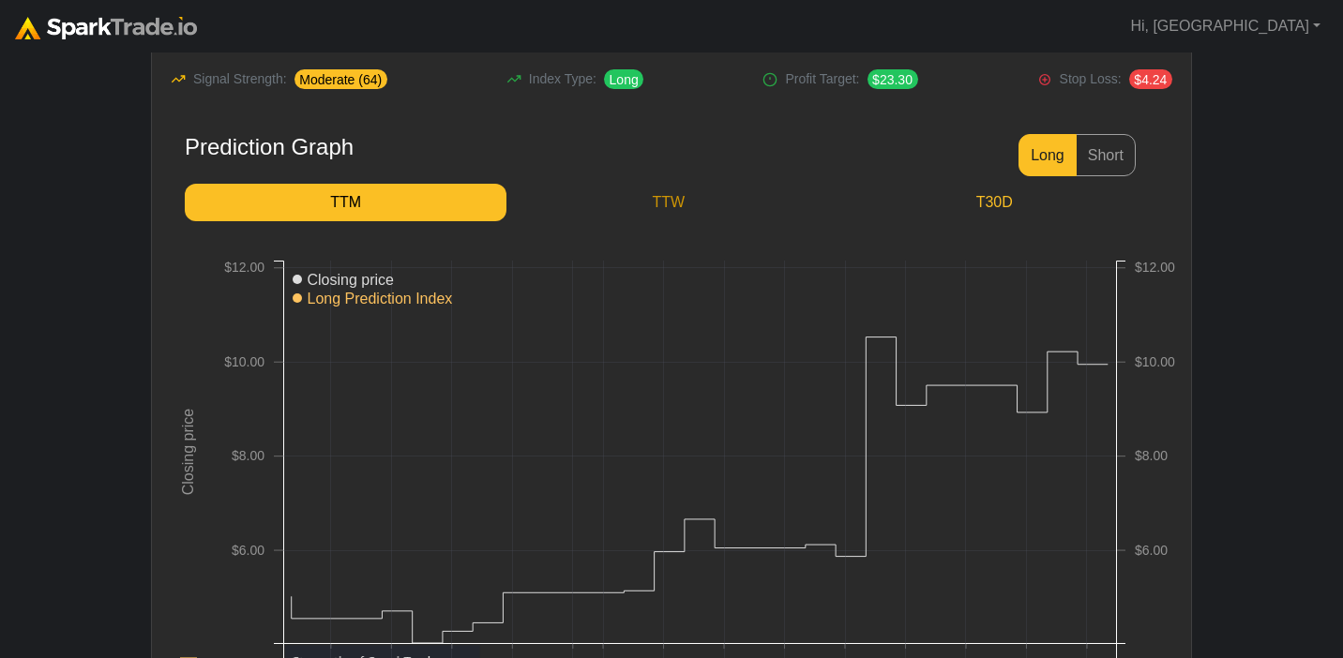
scroll to position [225, 0]
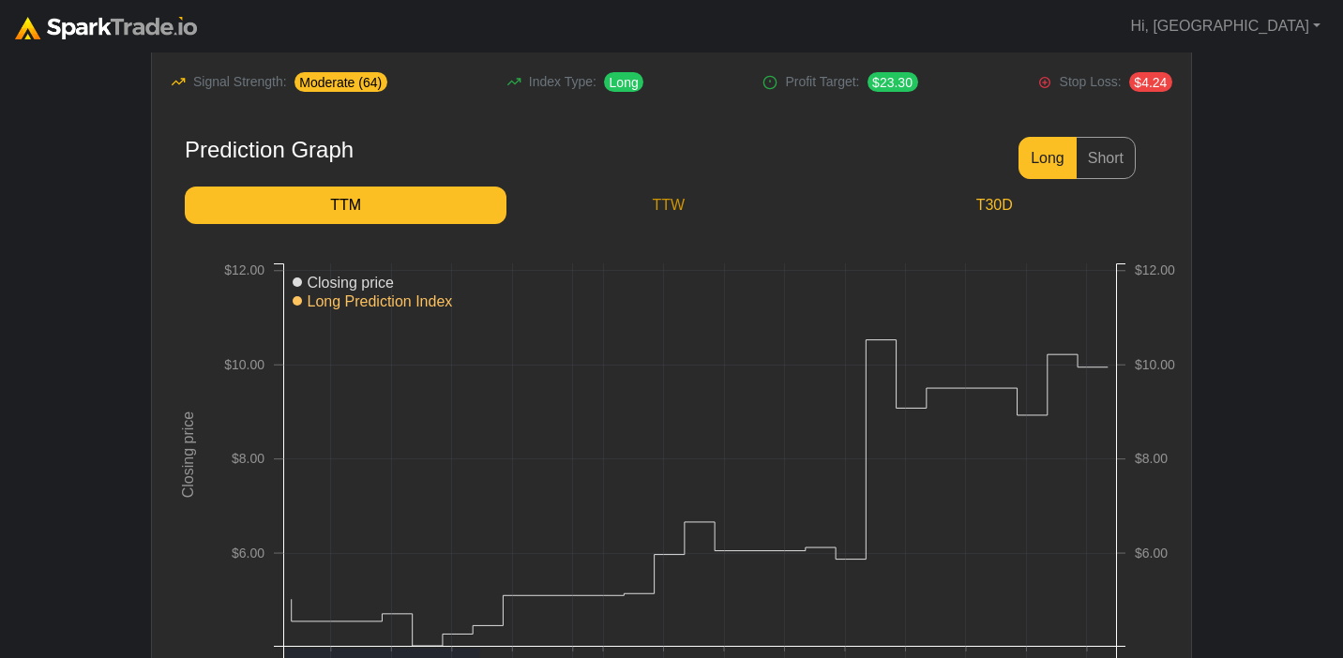
click at [726, 212] on link "TTW" at bounding box center [668, 206] width 324 height 38
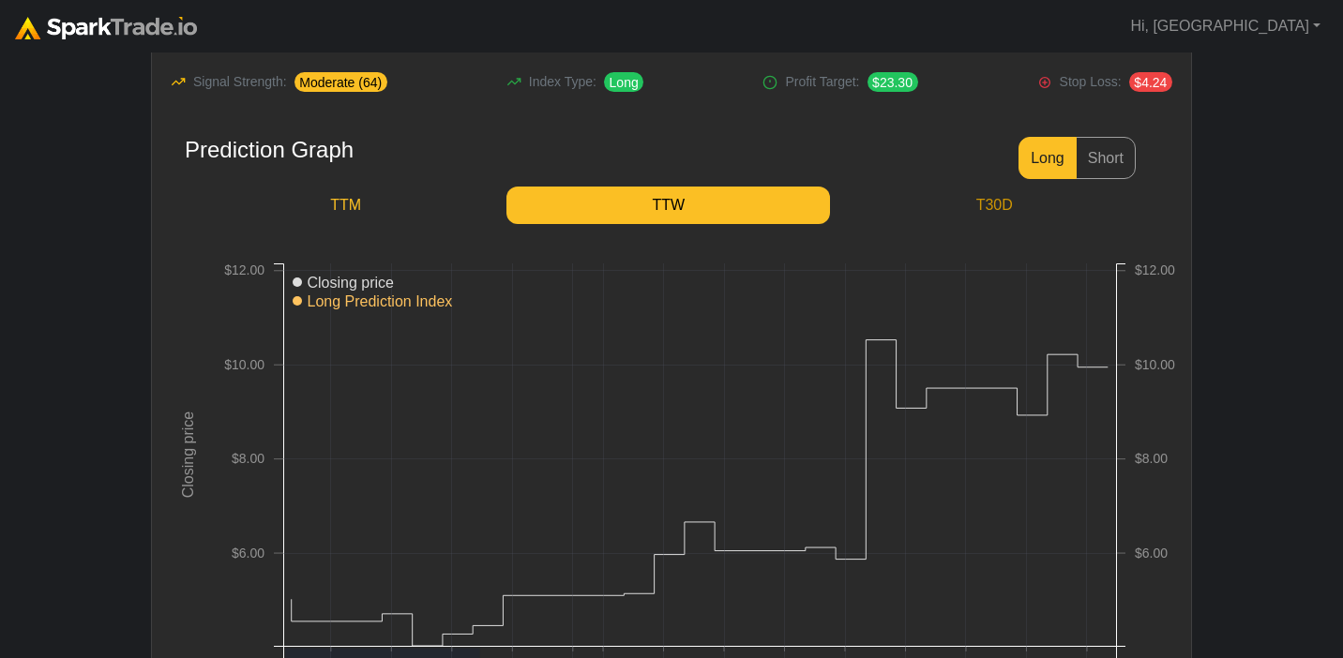
click at [969, 218] on link "T30D" at bounding box center [994, 206] width 328 height 38
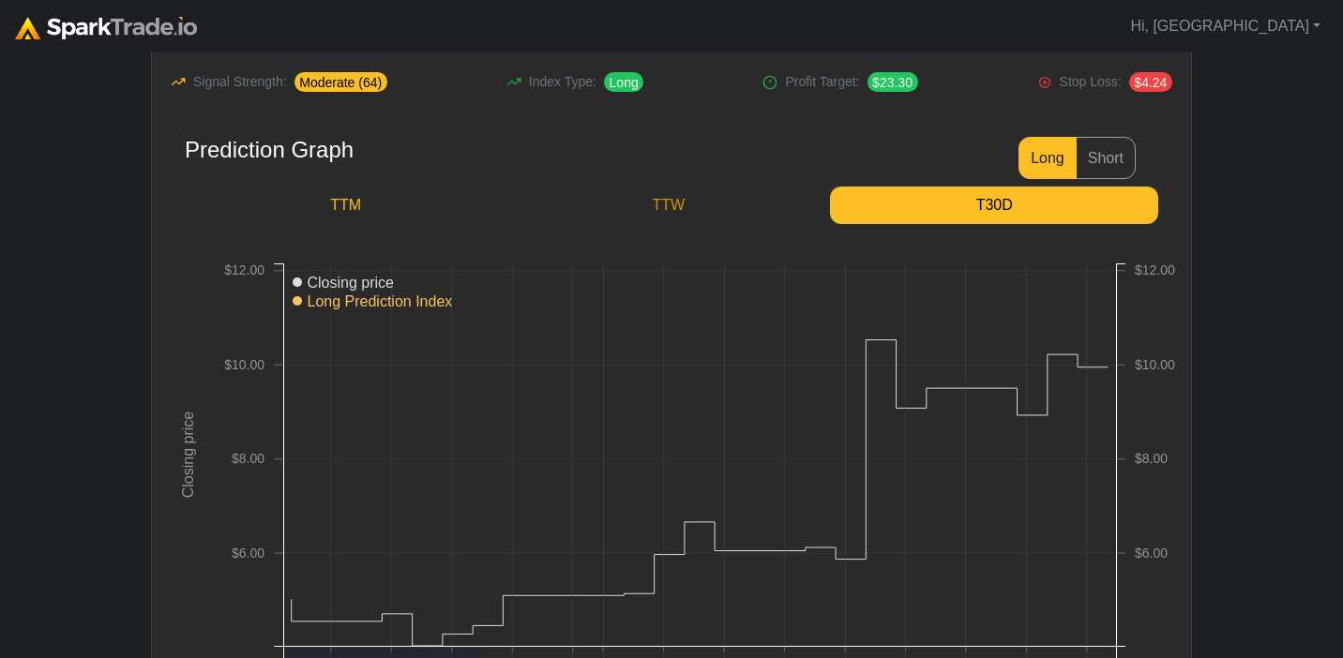
click at [650, 194] on link "TTW" at bounding box center [668, 206] width 324 height 38
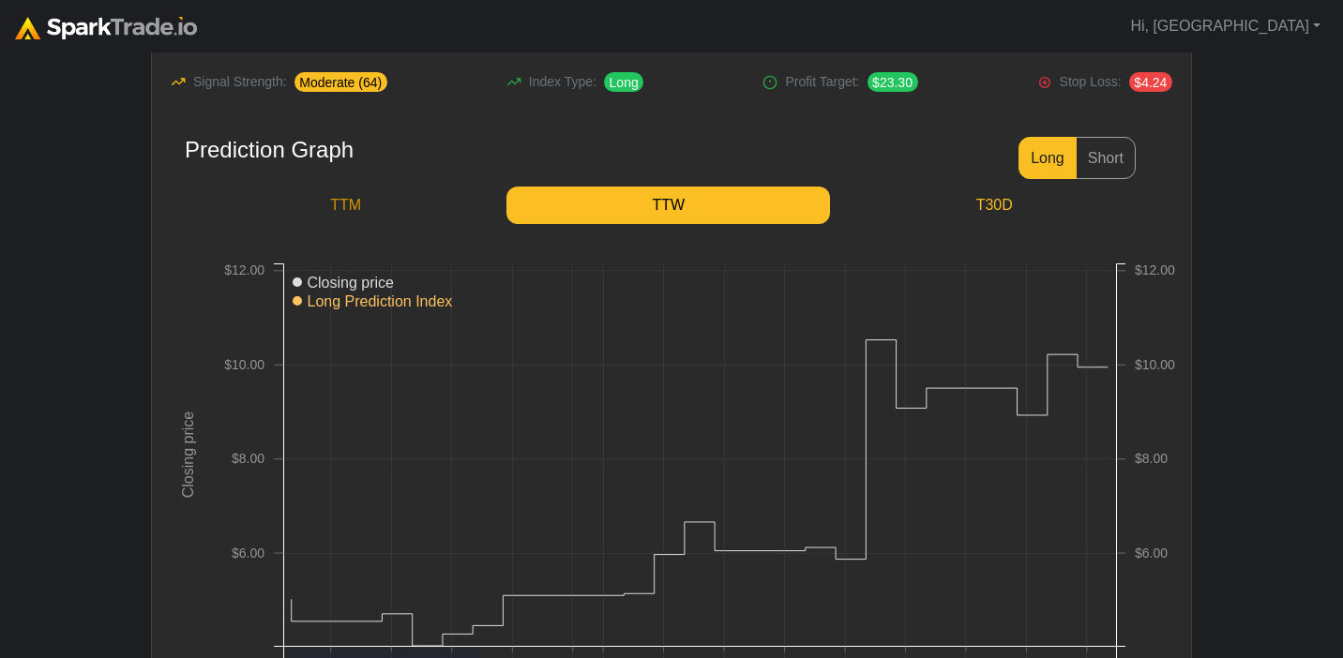
click at [395, 215] on link "TTM" at bounding box center [346, 206] width 322 height 38
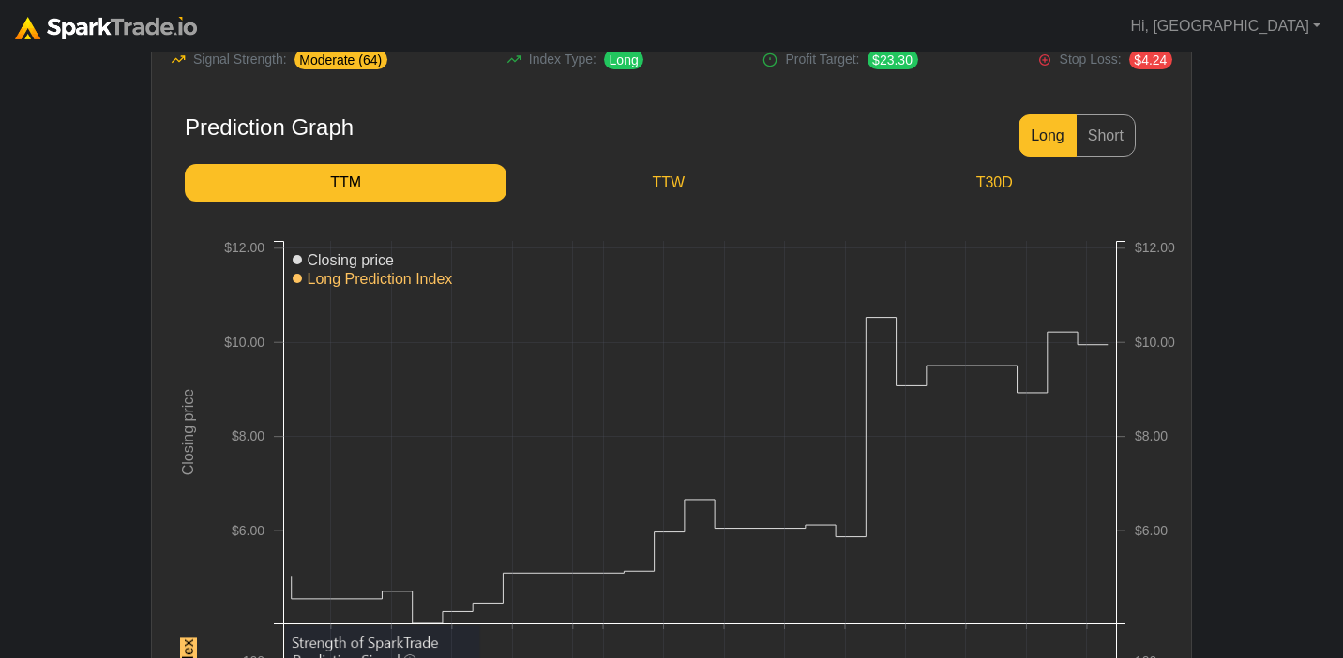
scroll to position [241, 0]
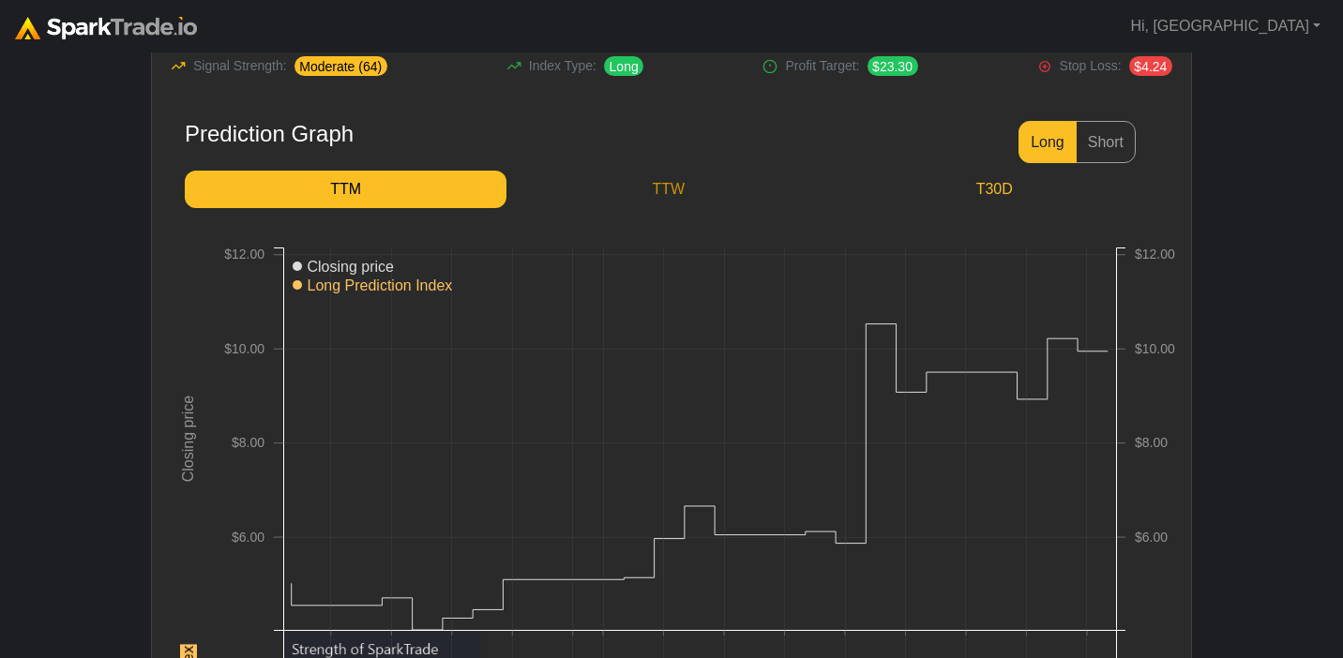
click at [652, 199] on link "TTW" at bounding box center [668, 190] width 324 height 38
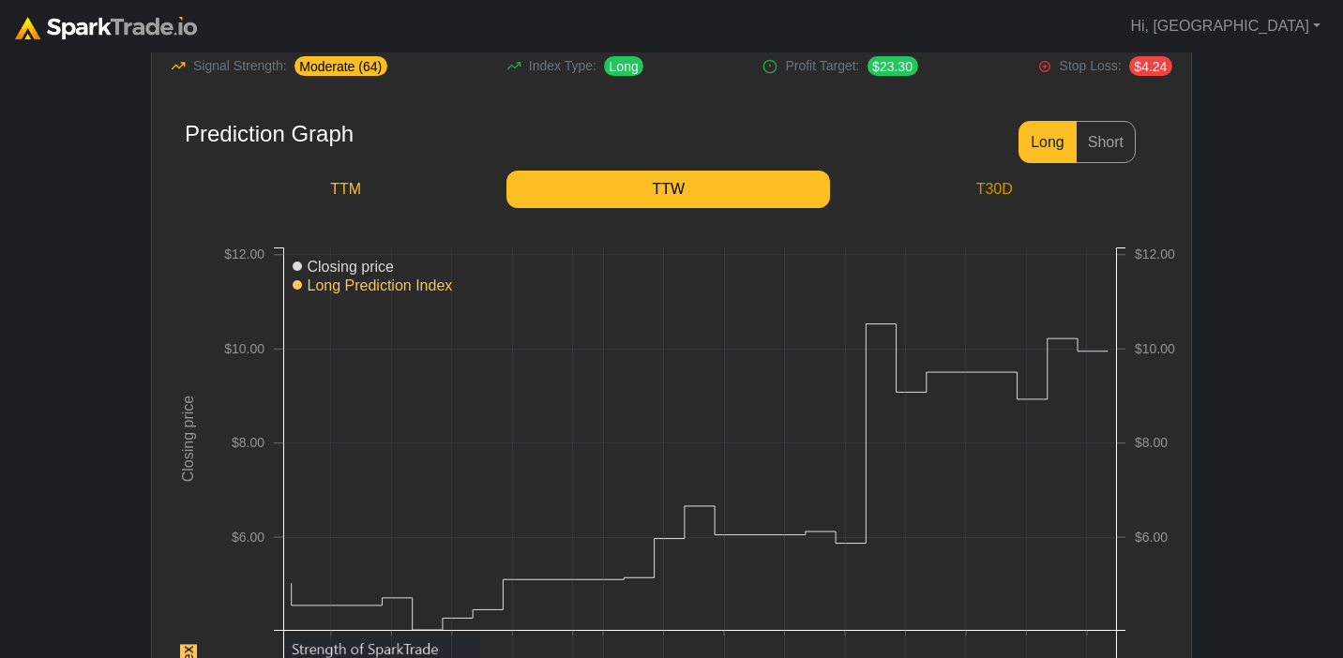
click at [993, 194] on link "T30D" at bounding box center [994, 190] width 328 height 38
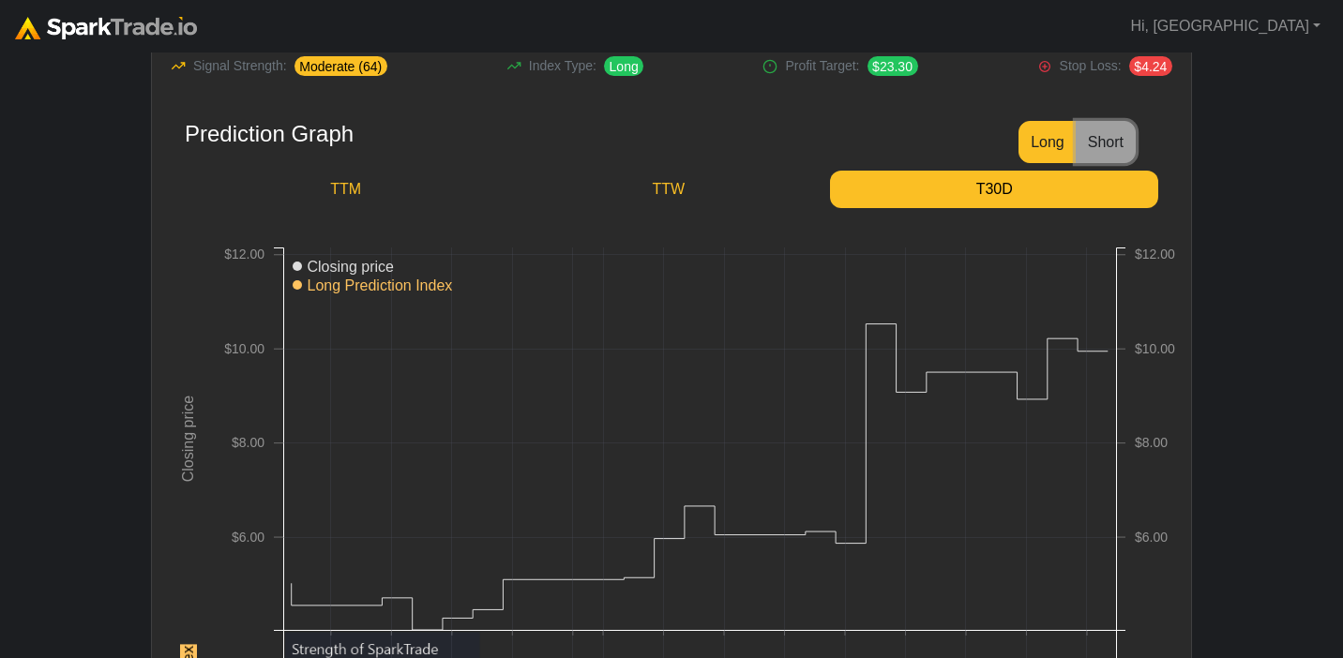
click at [1128, 144] on button "Short" at bounding box center [1106, 142] width 60 height 42
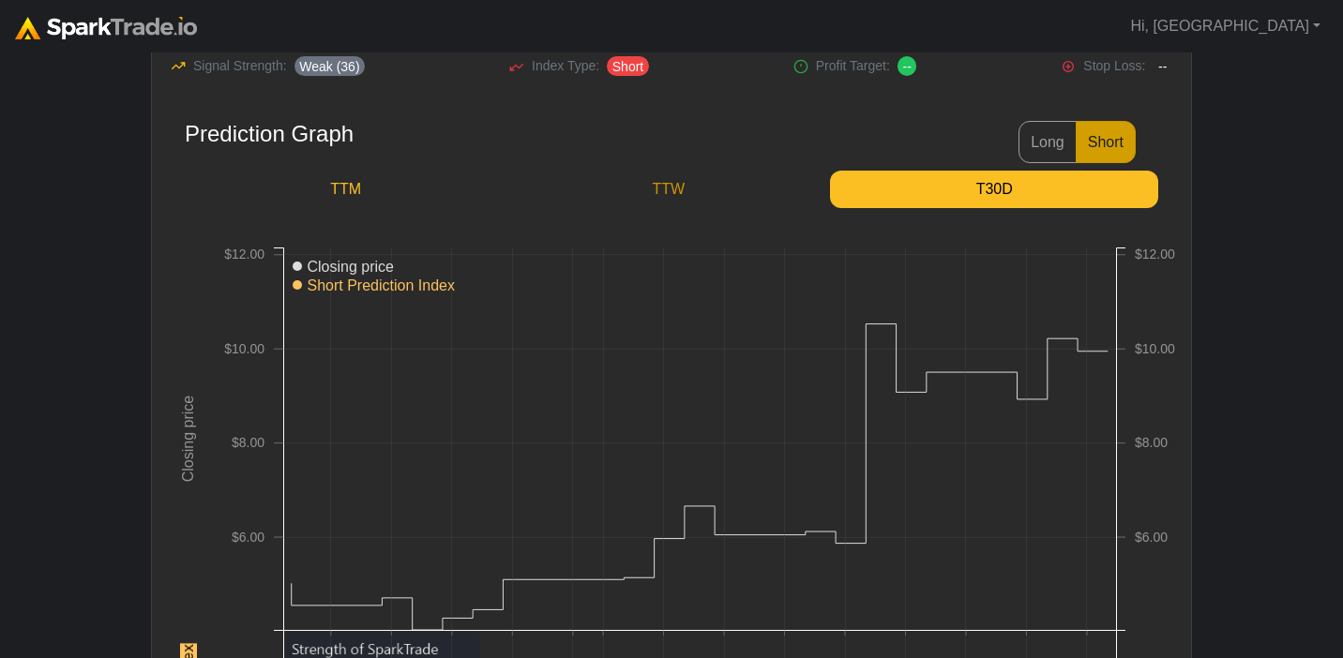
click at [664, 186] on link "TTW" at bounding box center [668, 190] width 324 height 38
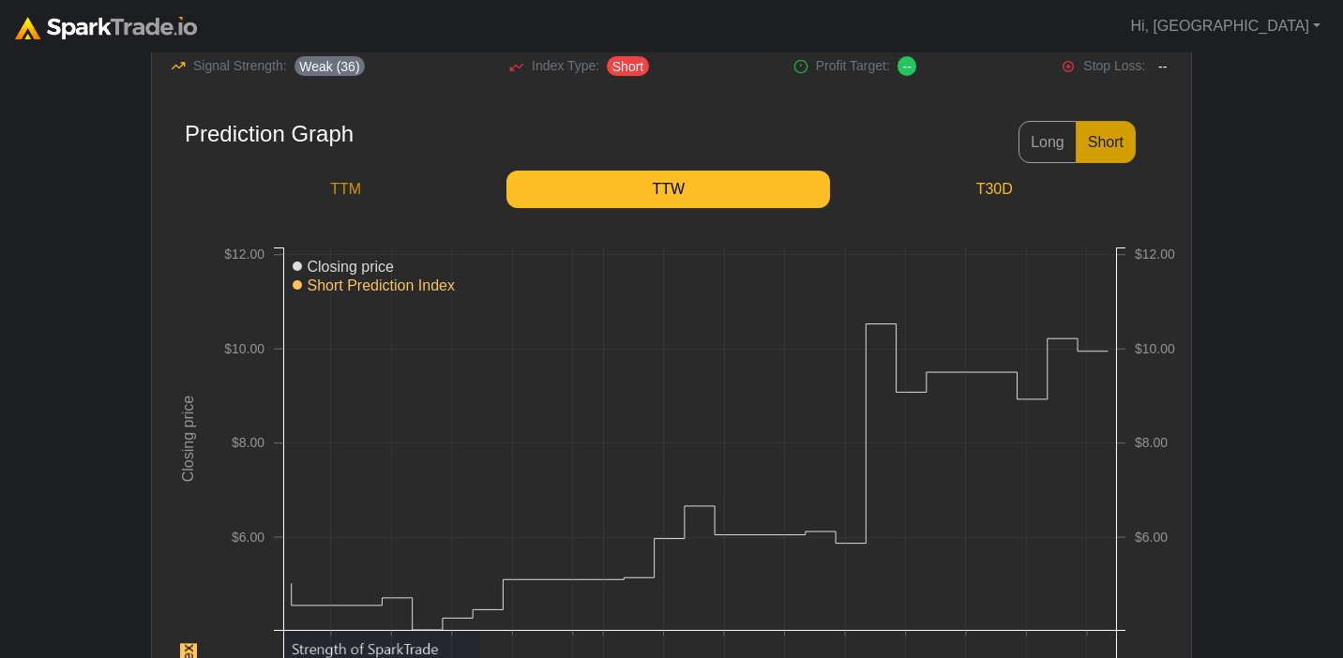
click at [383, 189] on link "TTM" at bounding box center [346, 190] width 322 height 38
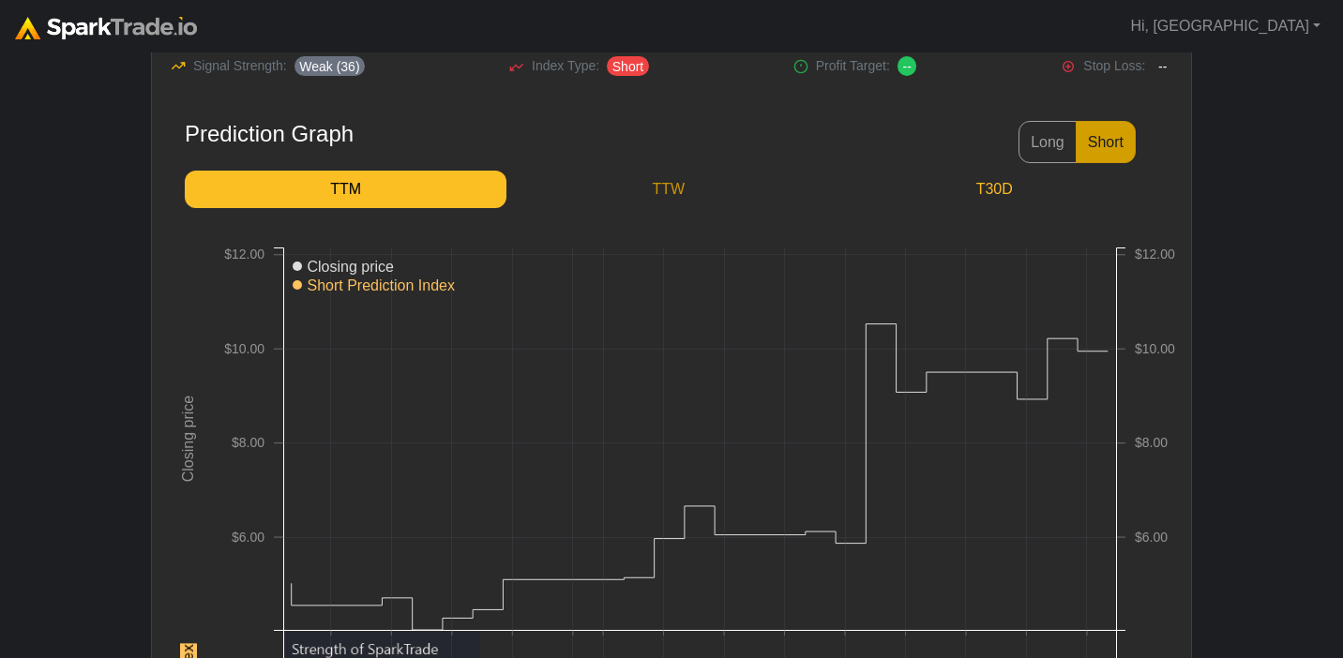
click at [694, 190] on link "TTW" at bounding box center [668, 190] width 324 height 38
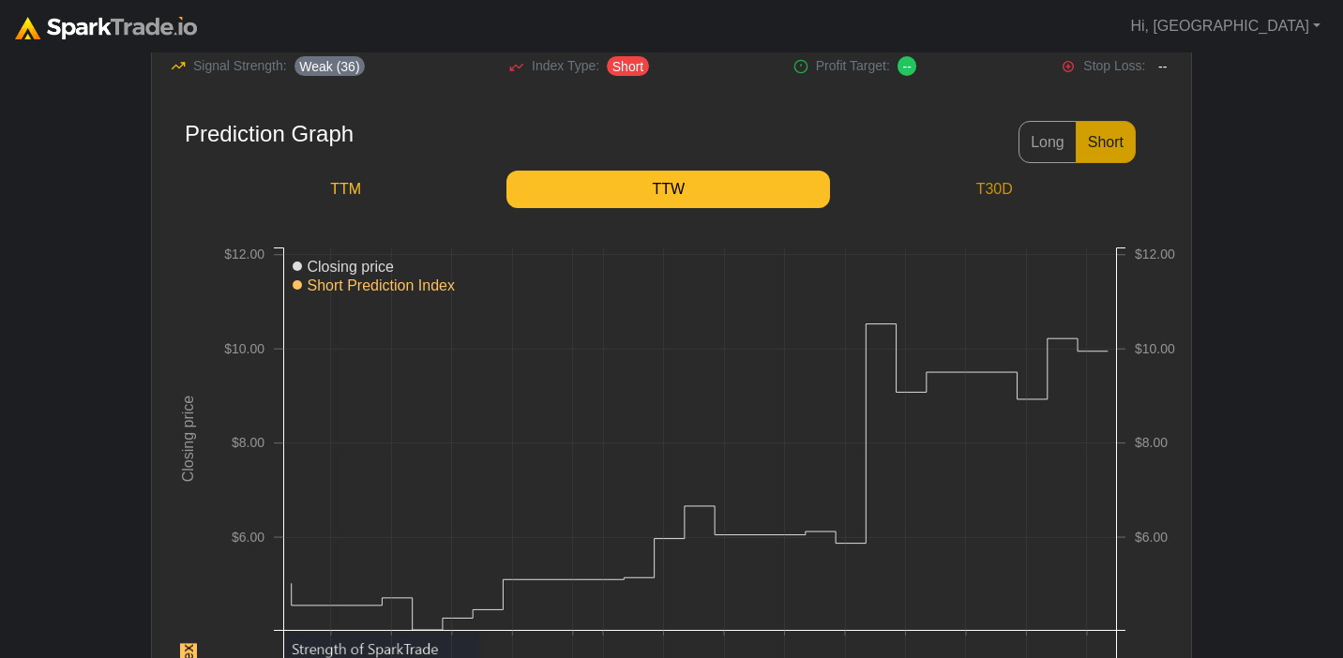
click at [995, 183] on link "T30D" at bounding box center [994, 190] width 328 height 38
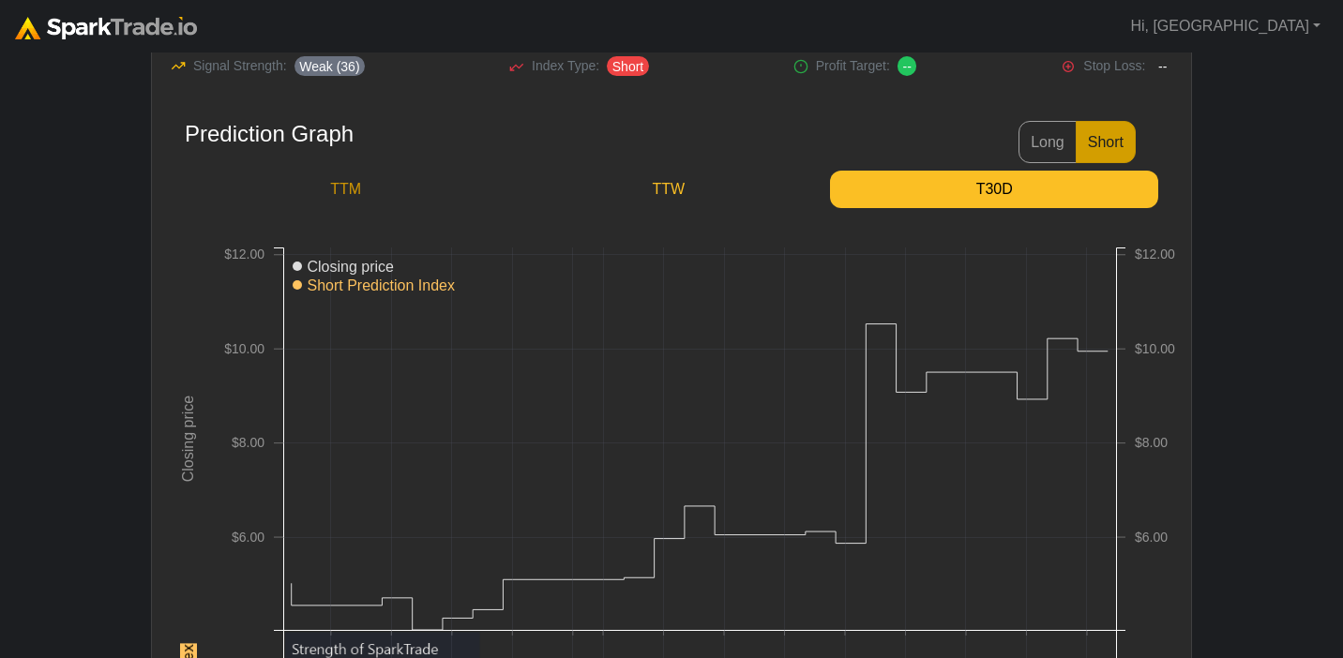
click at [343, 188] on link "TTM" at bounding box center [346, 190] width 322 height 38
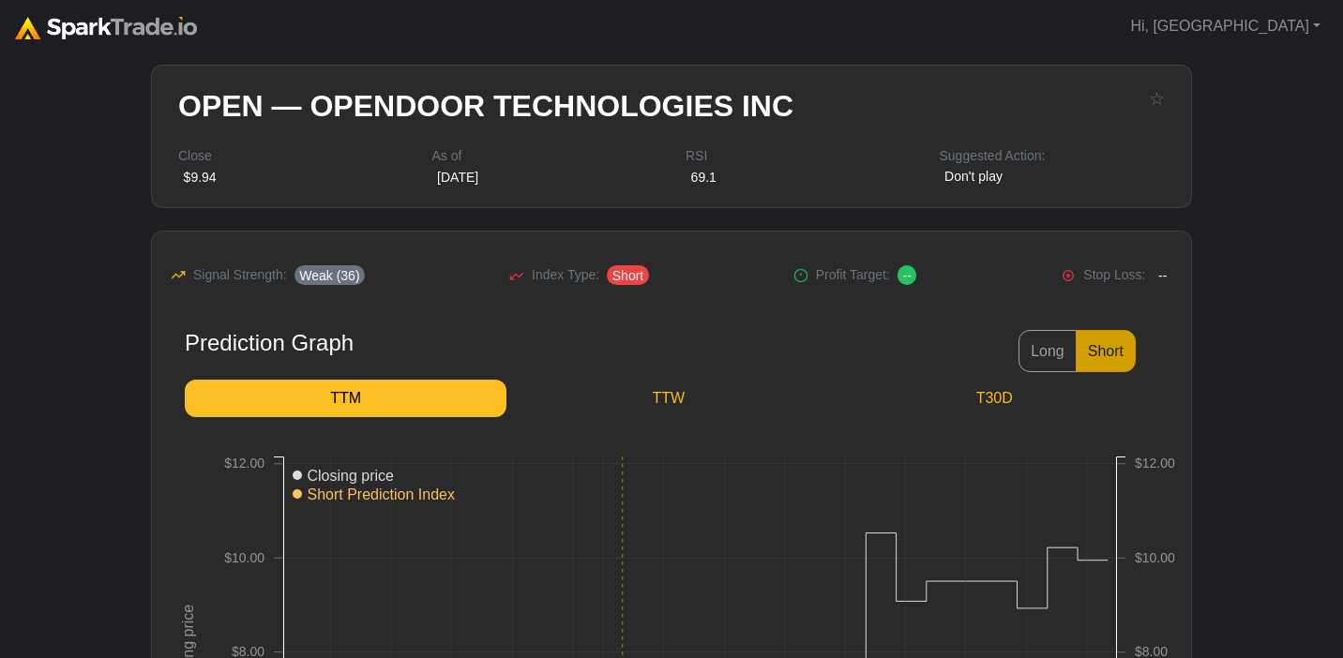
scroll to position [0, 0]
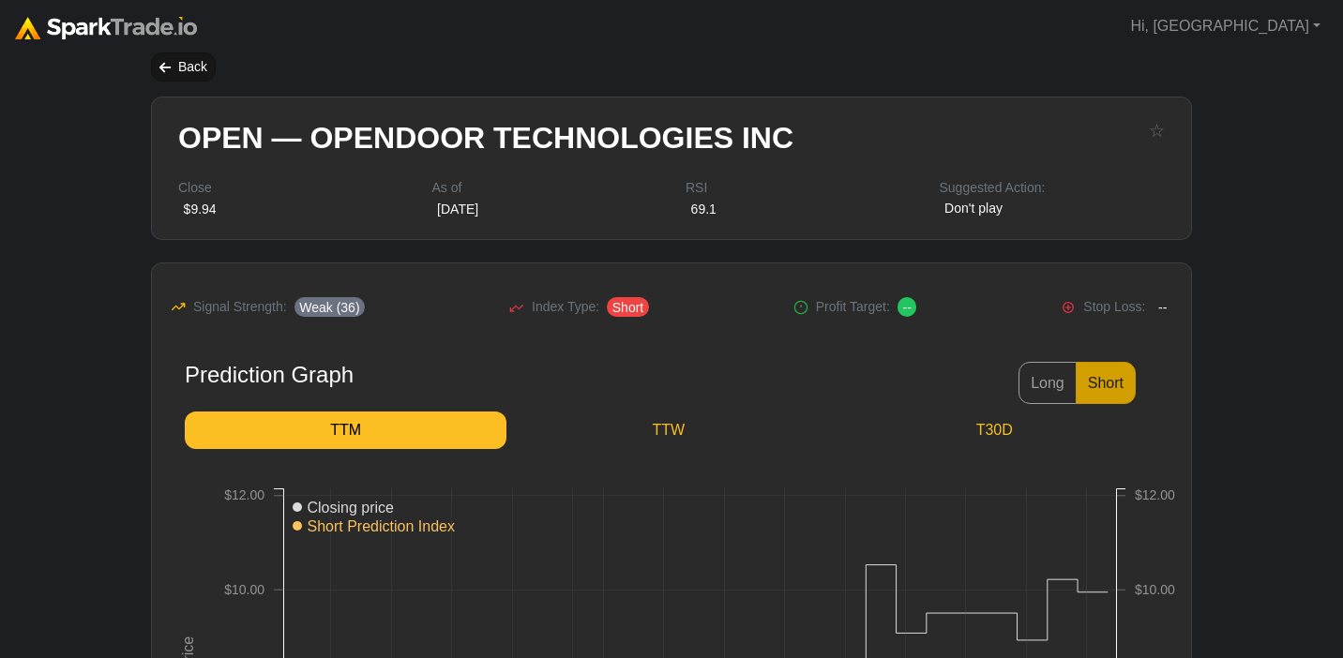
click at [184, 78] on div "Back" at bounding box center [183, 67] width 65 height 29
click at [180, 68] on div "Back" at bounding box center [183, 67] width 65 height 29
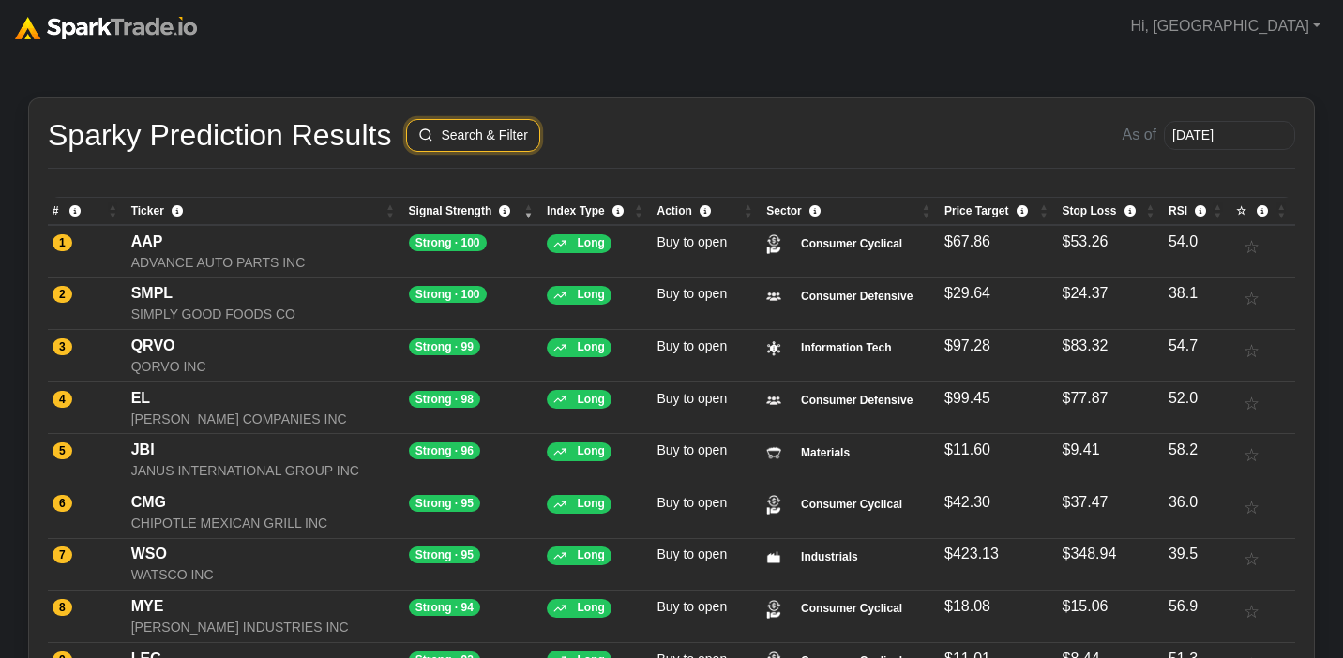
click at [527, 132] on button "Search & Filter" at bounding box center [473, 135] width 134 height 33
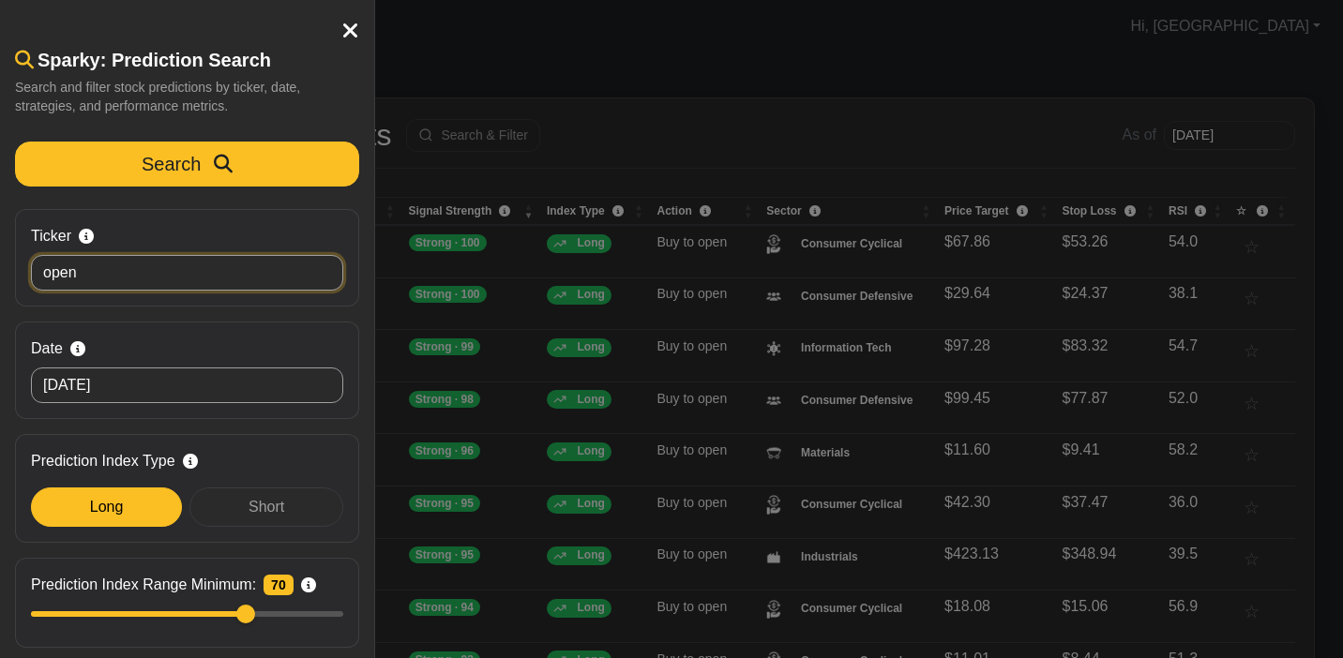
click at [90, 274] on input "open" at bounding box center [187, 273] width 312 height 36
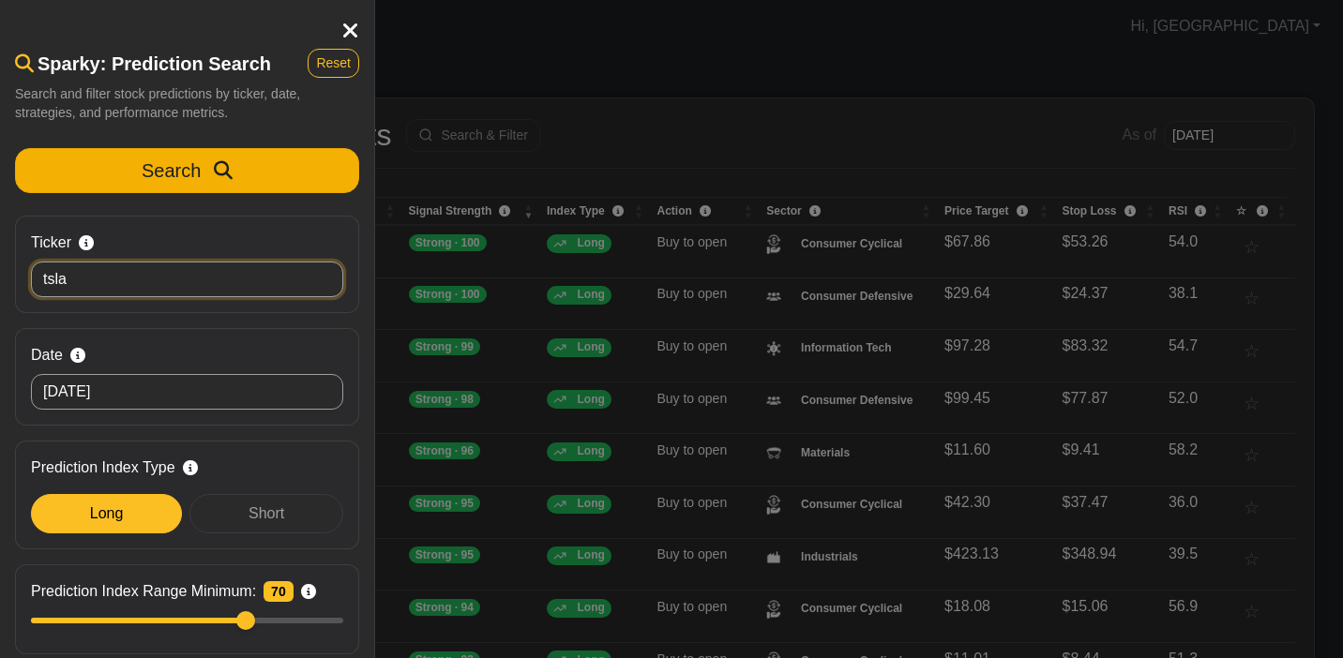
type input "tsla"
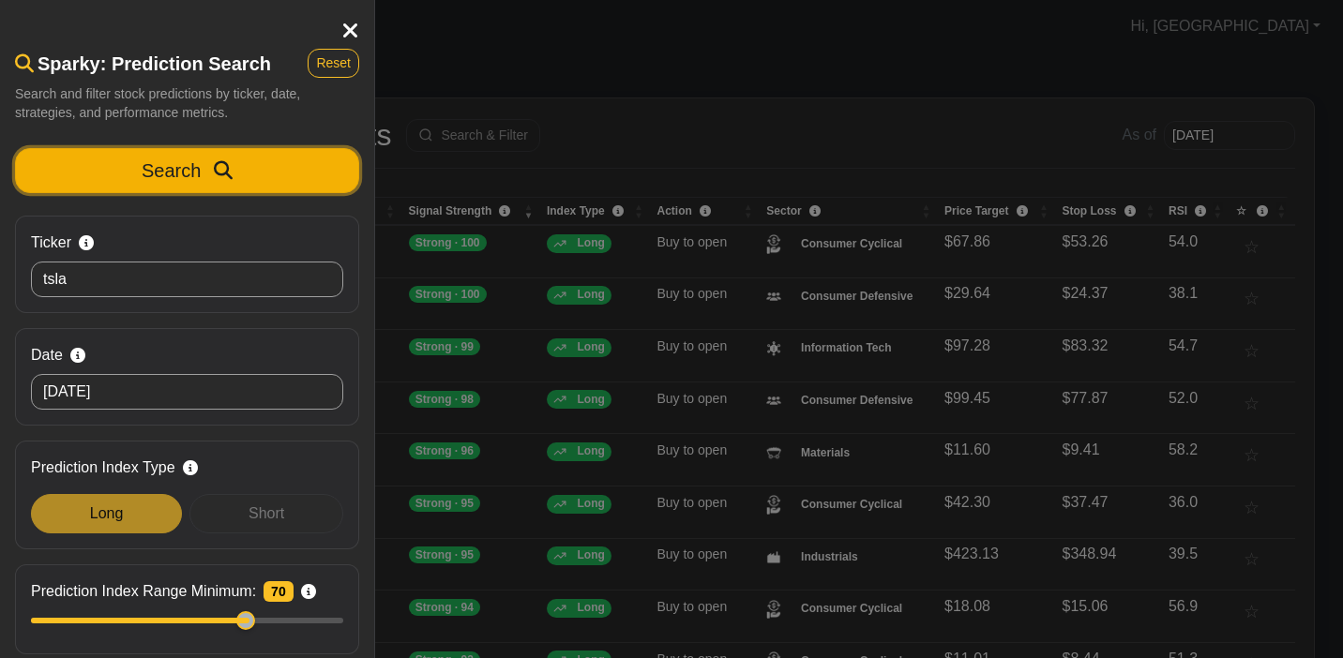
click at [130, 169] on button "Search" at bounding box center [187, 170] width 344 height 45
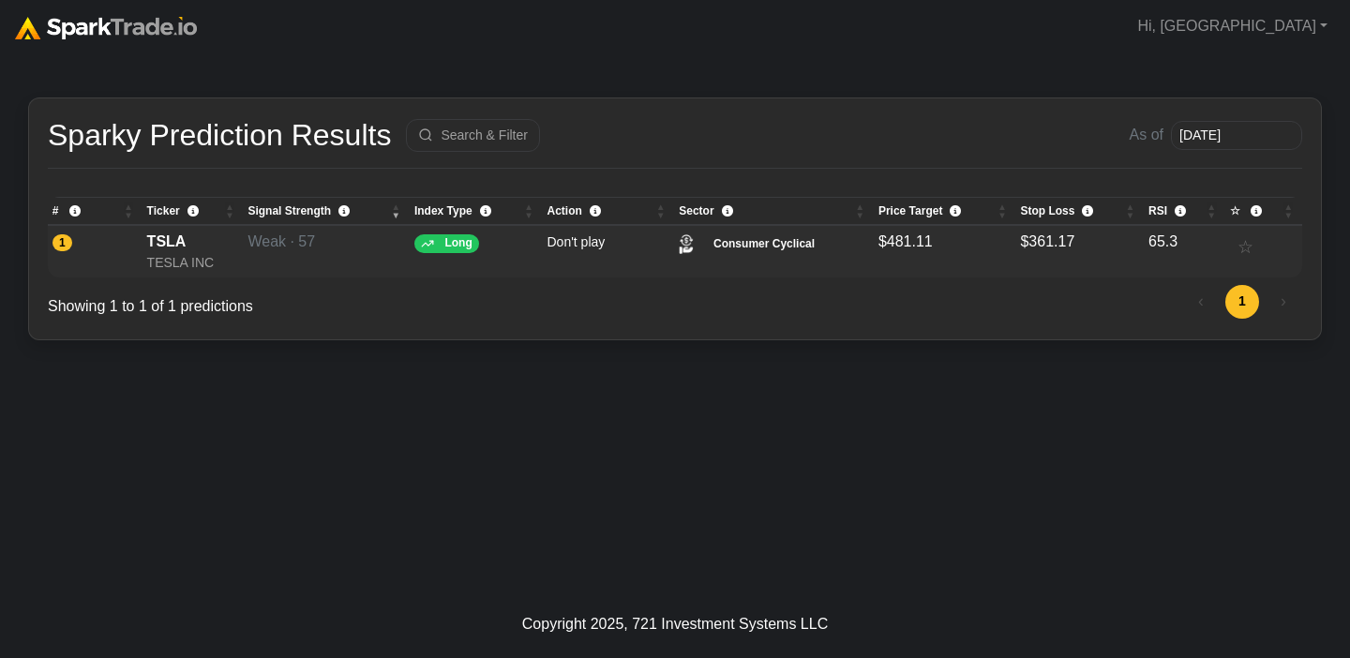
click at [281, 251] on td "Weak · 57" at bounding box center [327, 251] width 166 height 53
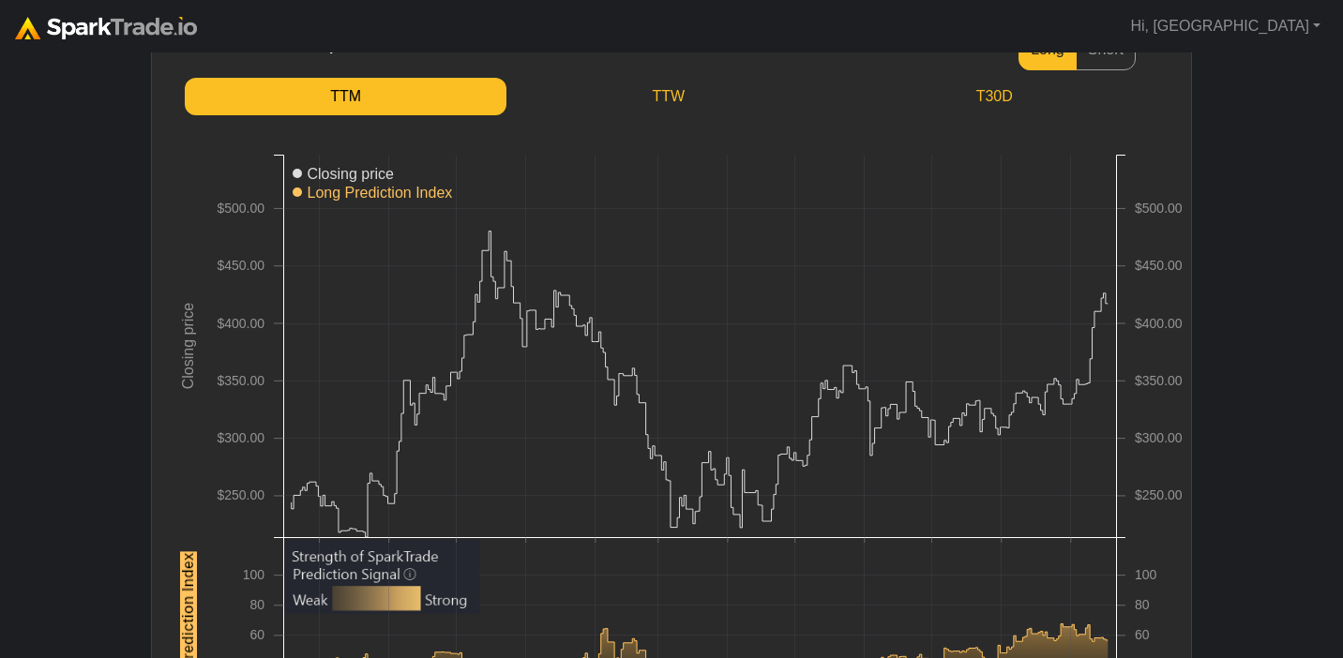
scroll to position [332, 0]
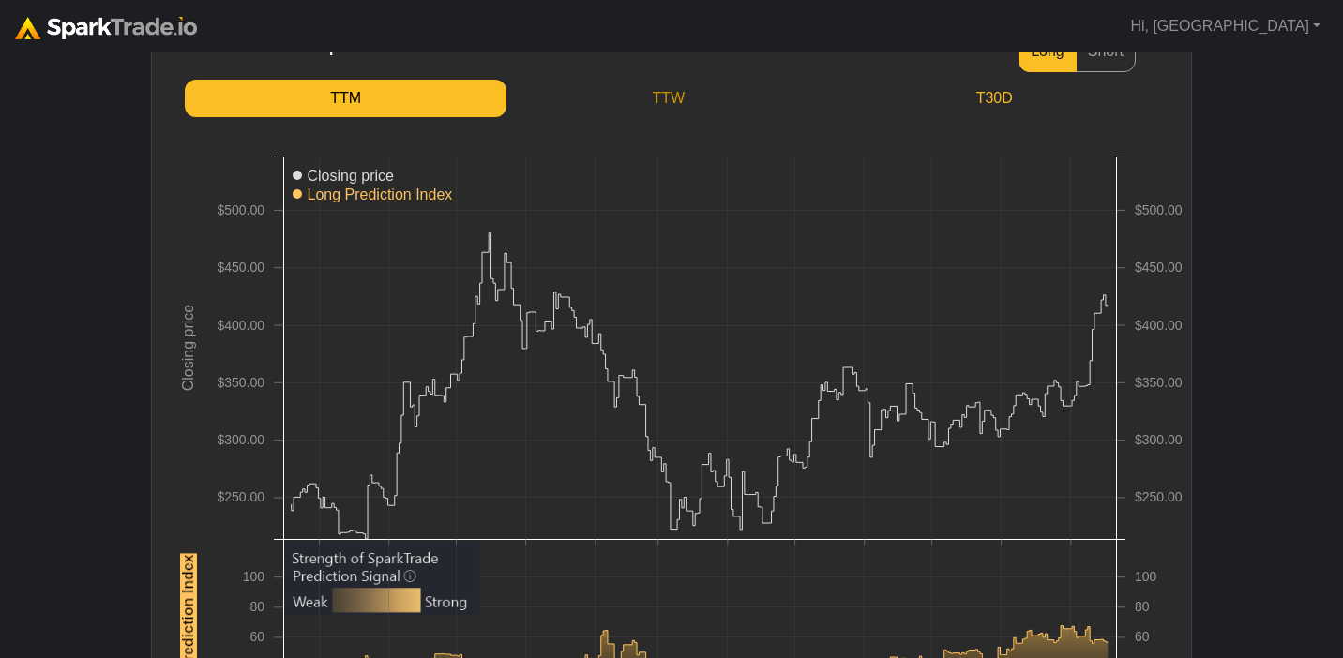
click at [673, 96] on link "TTW" at bounding box center [668, 99] width 324 height 38
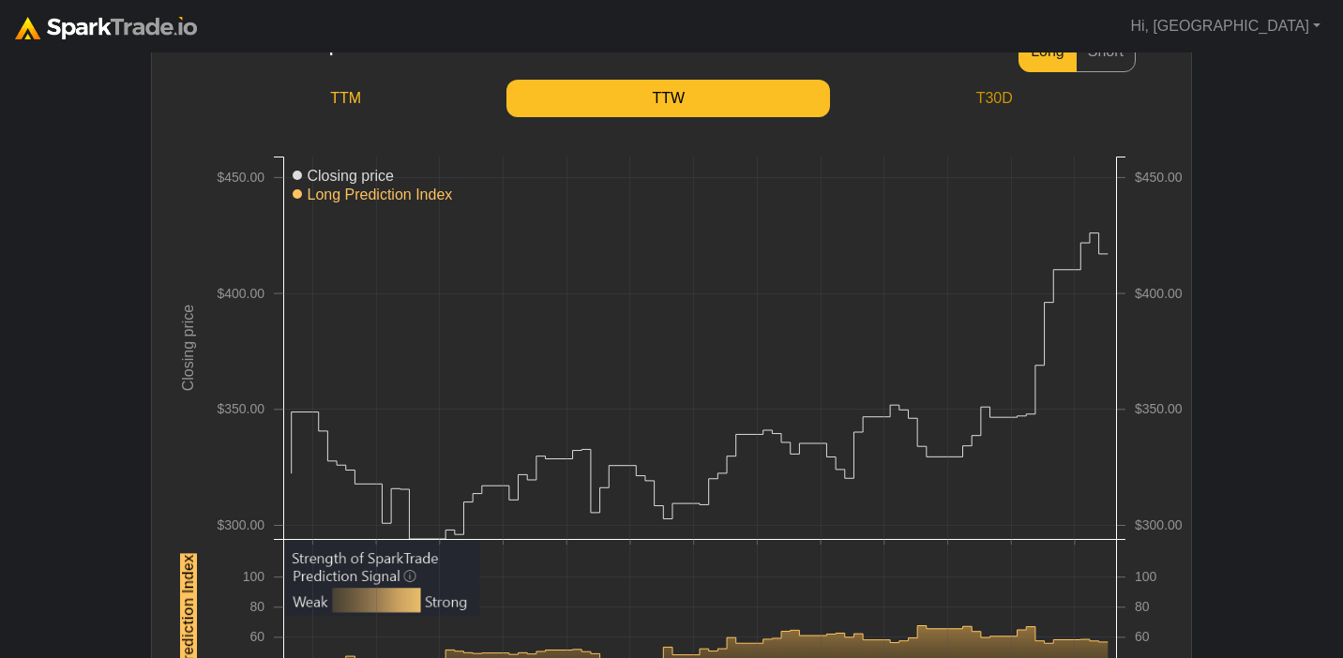
click at [948, 100] on link "T30D" at bounding box center [994, 99] width 328 height 38
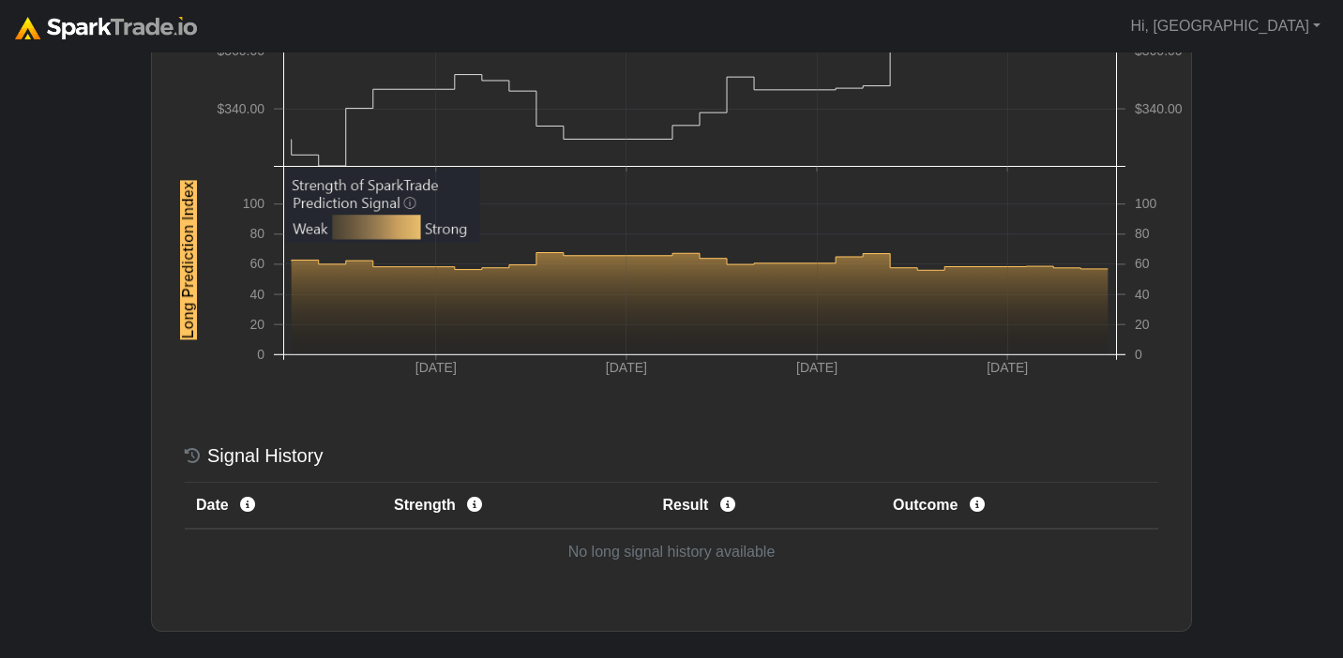
scroll to position [732, 0]
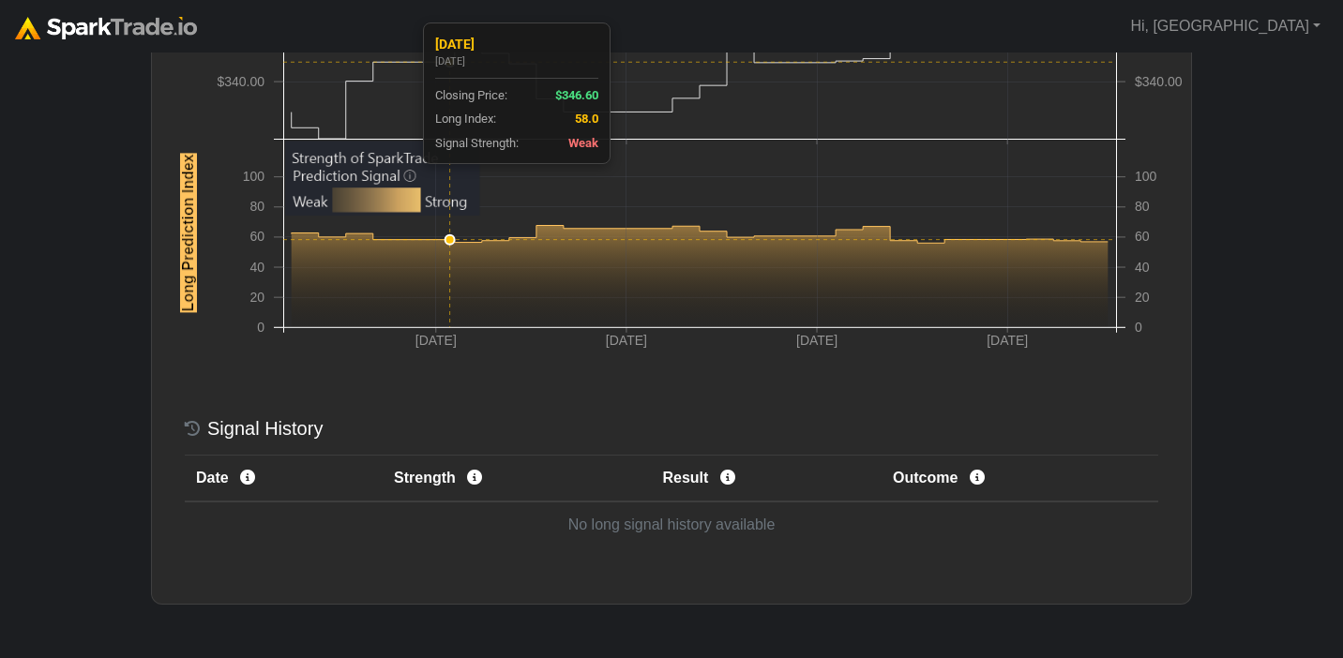
click at [409, 177] on rect at bounding box center [699, 41] width 833 height 571
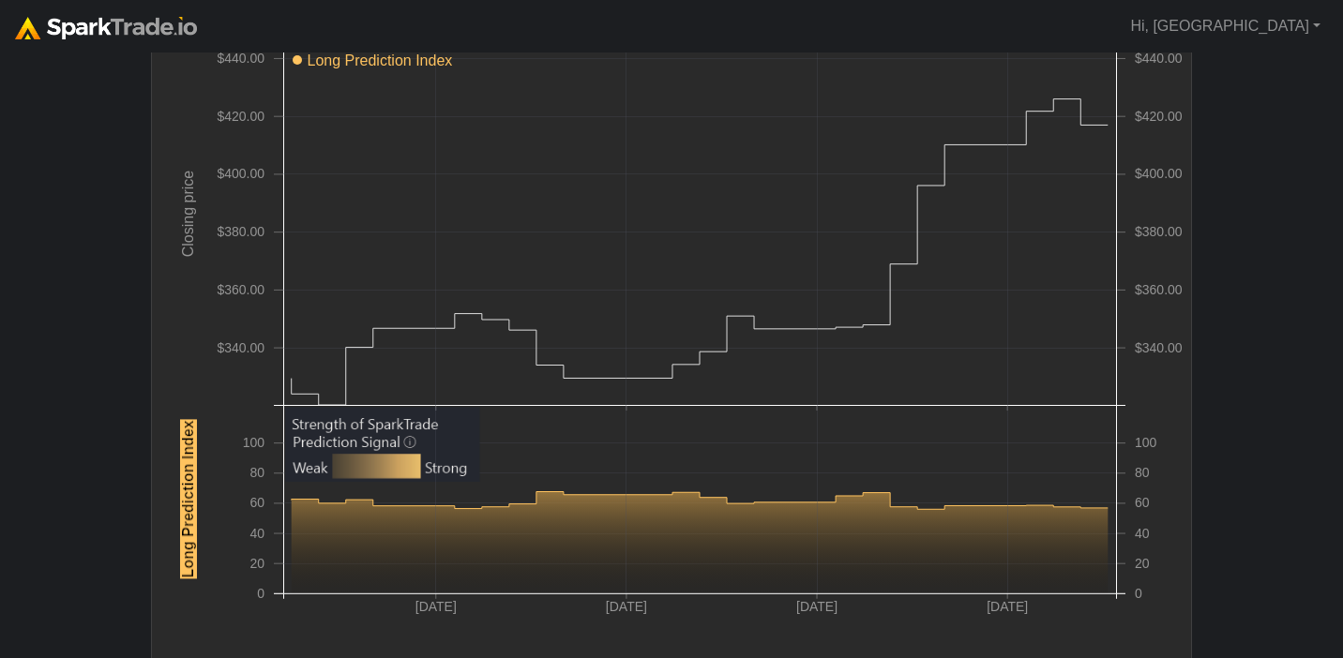
scroll to position [0, 0]
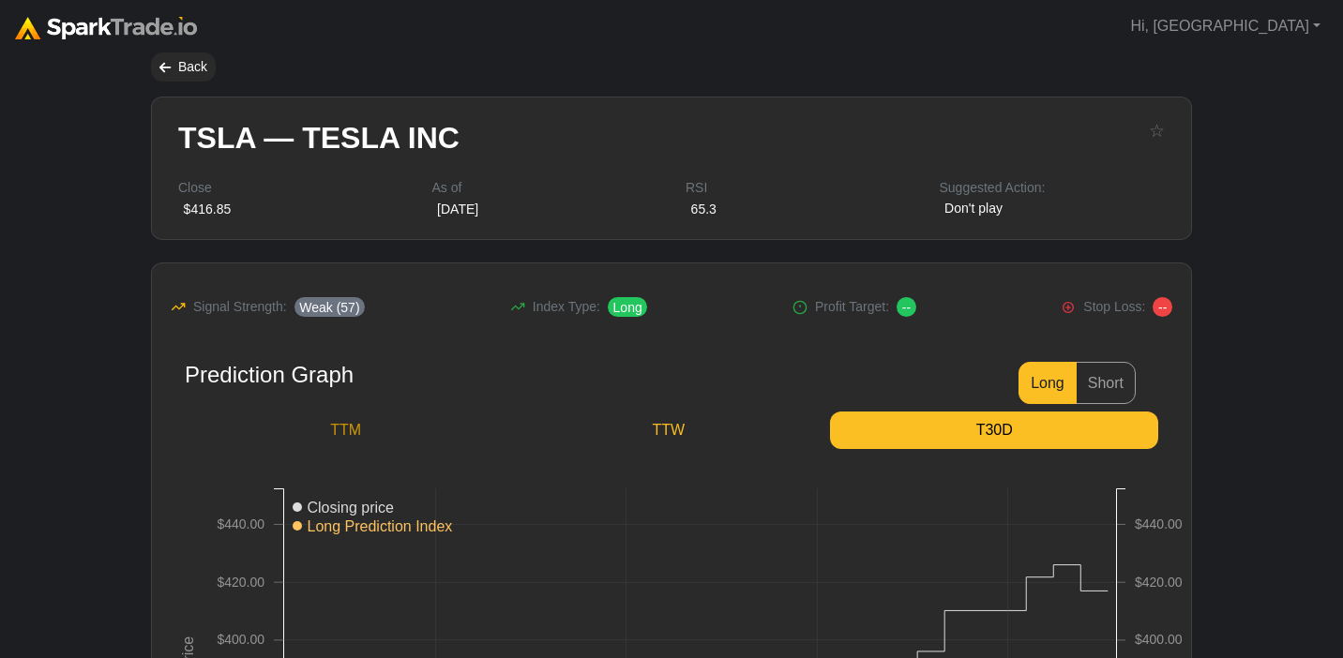
click at [376, 417] on link "TTM" at bounding box center [346, 431] width 322 height 38
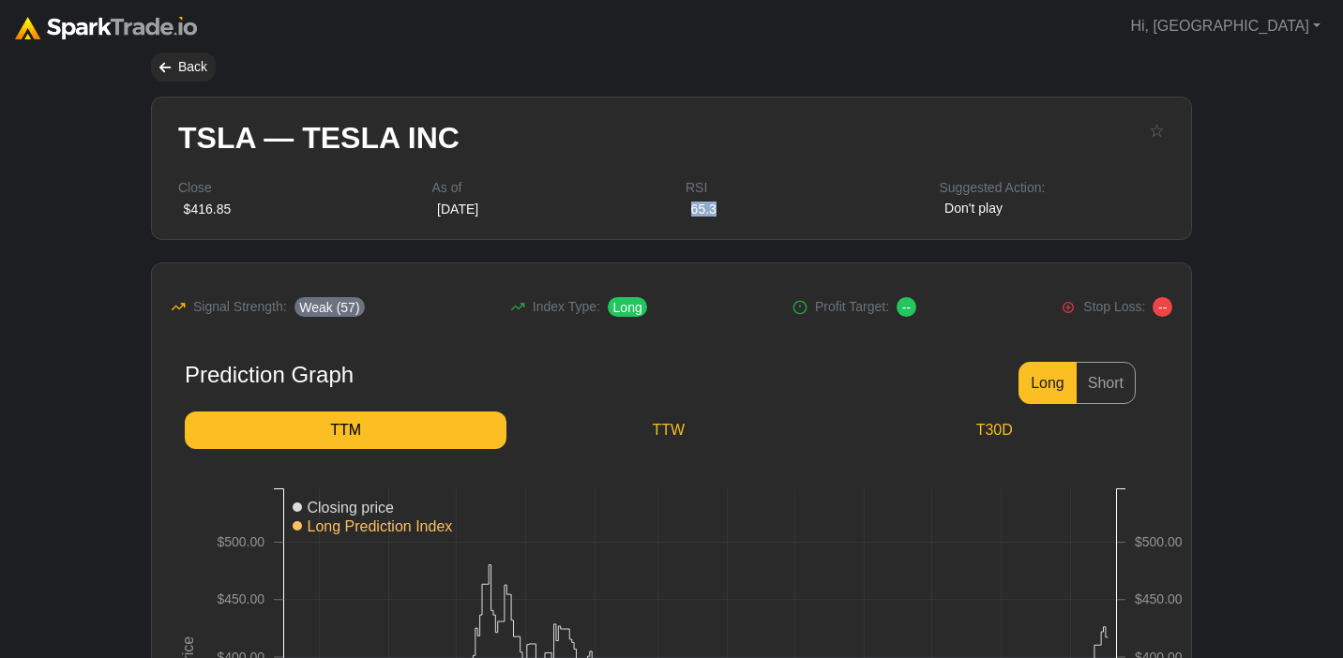
drag, startPoint x: 714, startPoint y: 213, endPoint x: 692, endPoint y: 213, distance: 21.6
click at [692, 213] on div "65.3" at bounding box center [703, 210] width 36 height 20
click at [175, 57] on div "Back" at bounding box center [183, 67] width 65 height 29
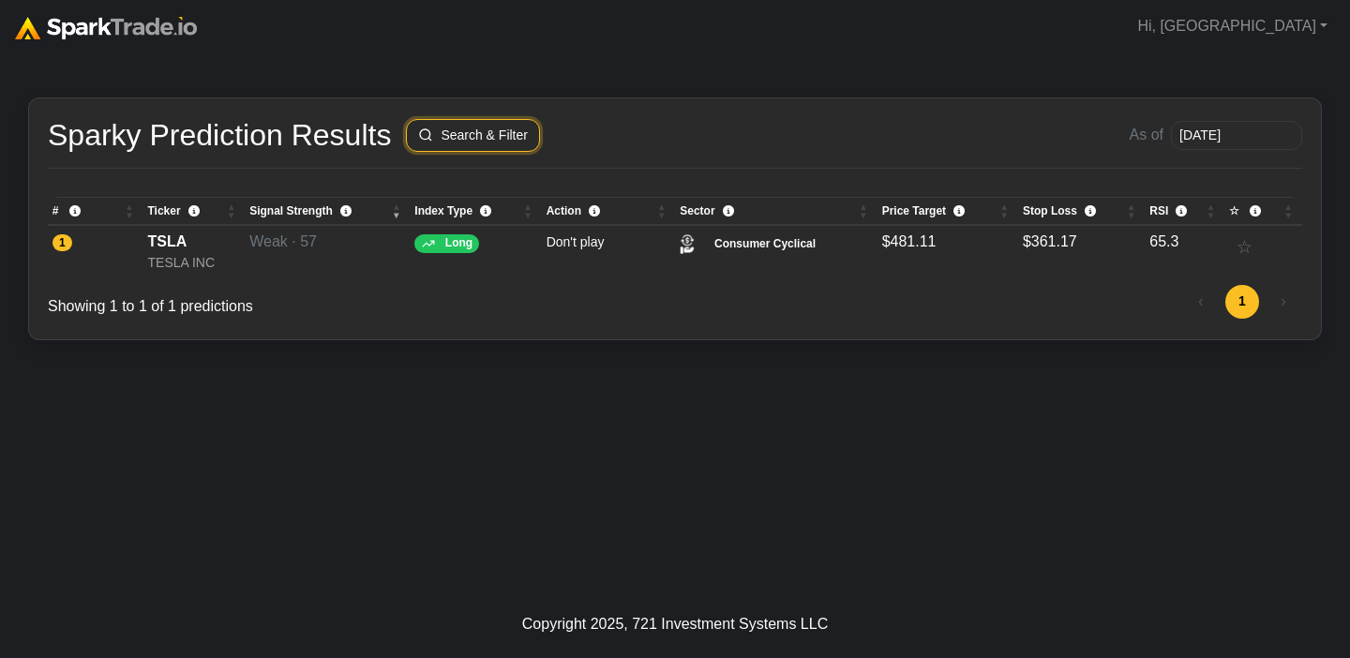
click at [469, 130] on button "Search & Filter" at bounding box center [473, 135] width 134 height 33
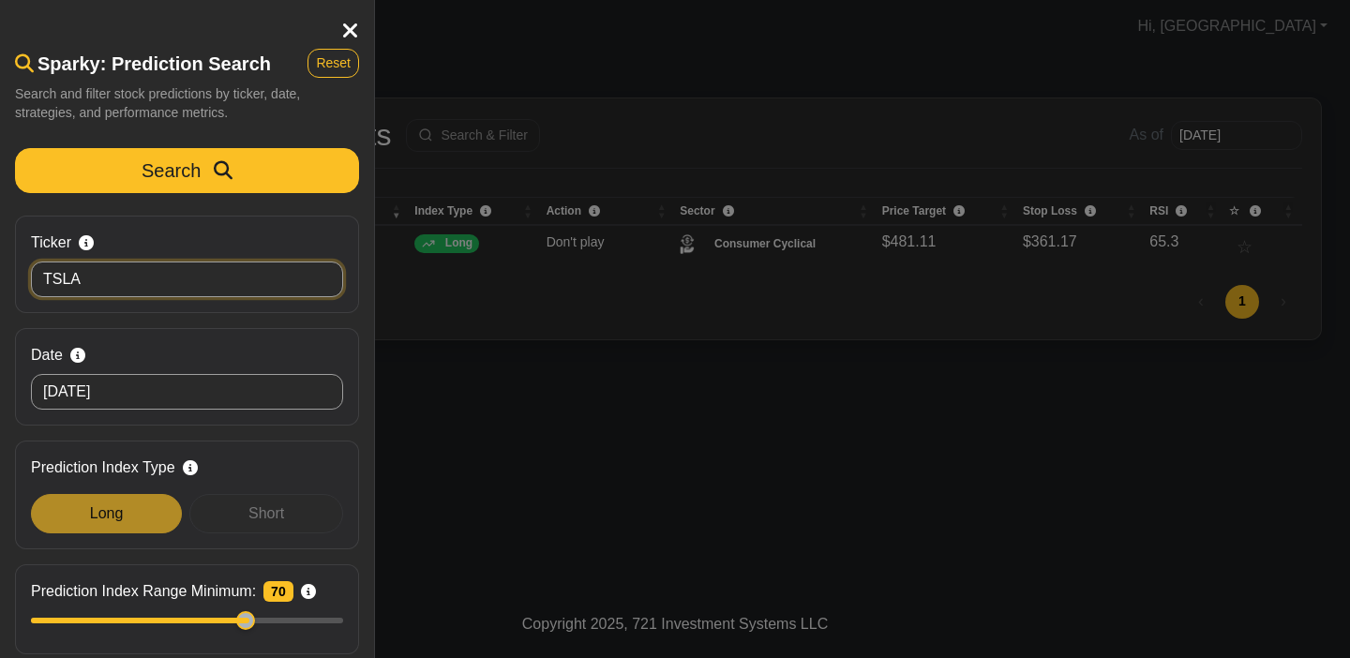
click at [211, 275] on input "TSLA" at bounding box center [187, 280] width 312 height 36
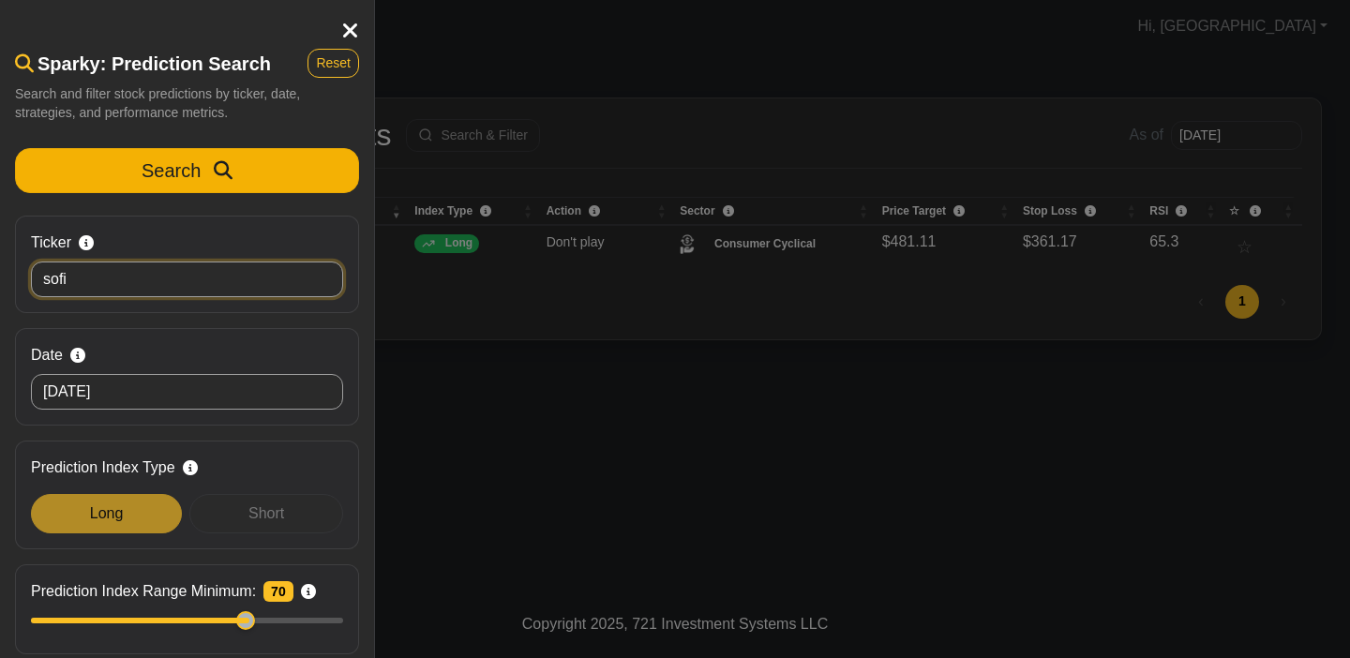
type input "sofi"
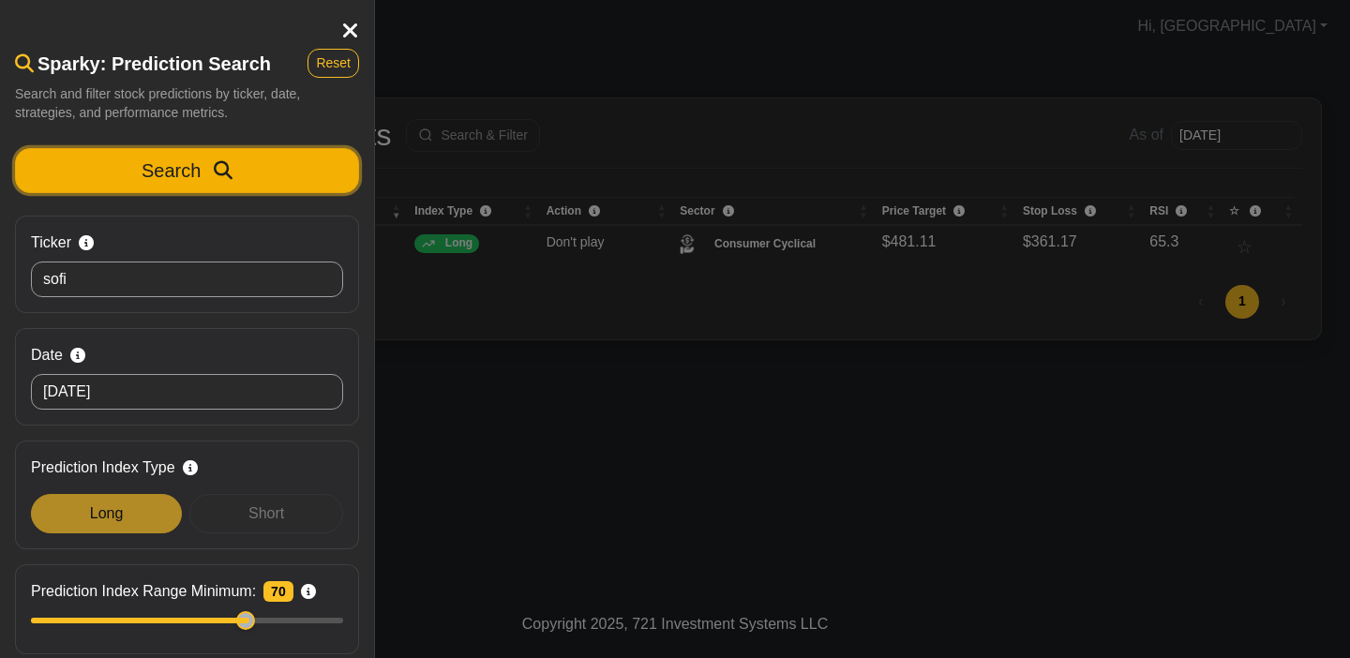
click at [219, 151] on button "Search" at bounding box center [187, 170] width 344 height 45
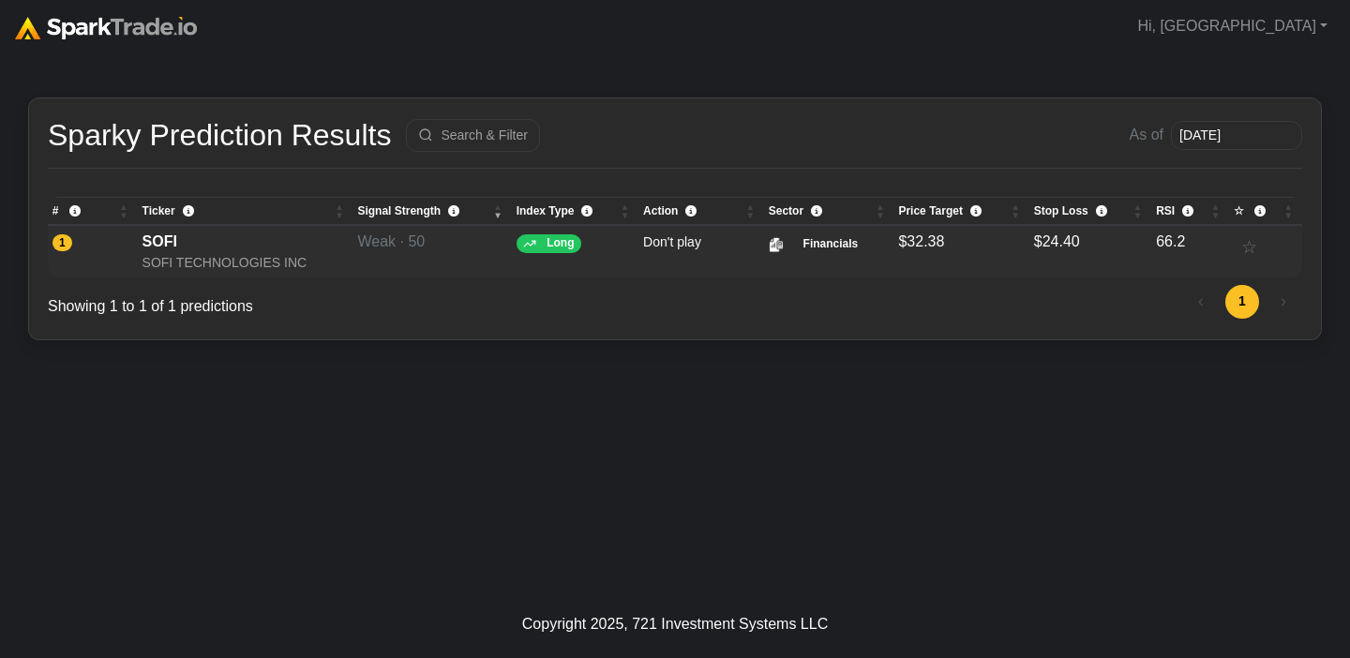
click at [162, 260] on div "SOFI TECHNOLOGIES INC" at bounding box center [246, 263] width 206 height 20
click at [496, 129] on button "Search & Filter" at bounding box center [473, 135] width 134 height 33
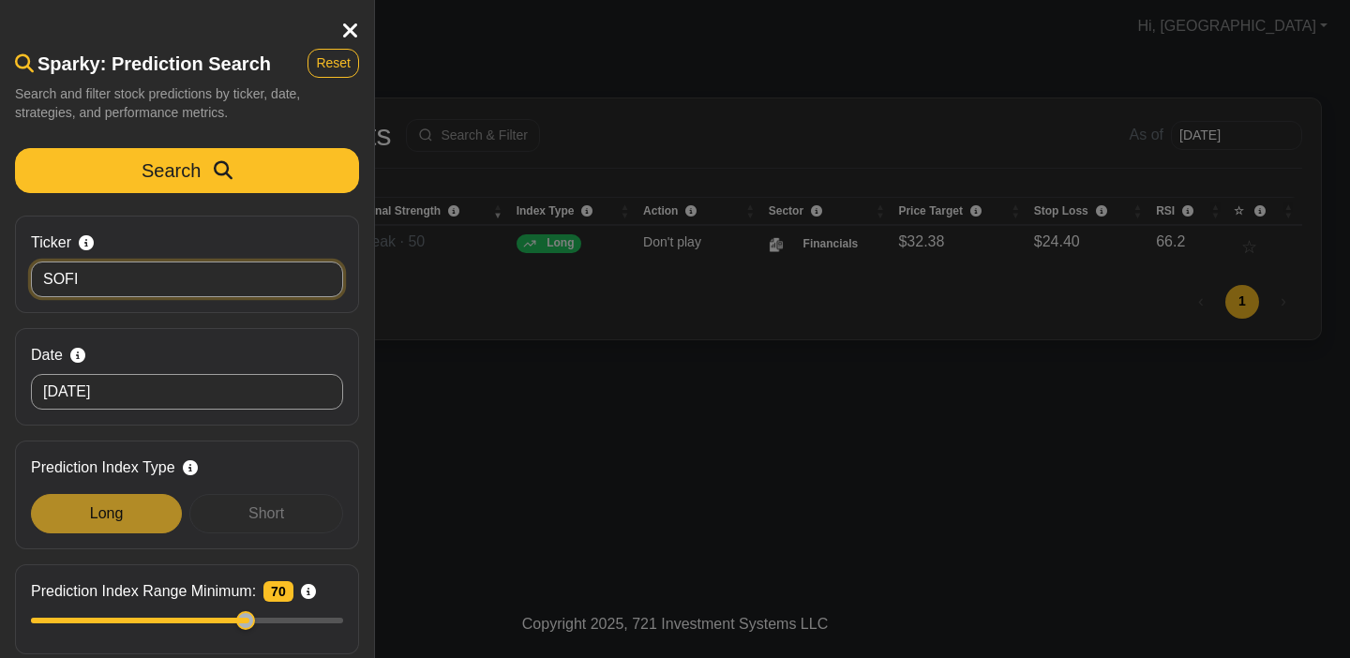
click at [128, 278] on input "SOFI" at bounding box center [187, 280] width 312 height 36
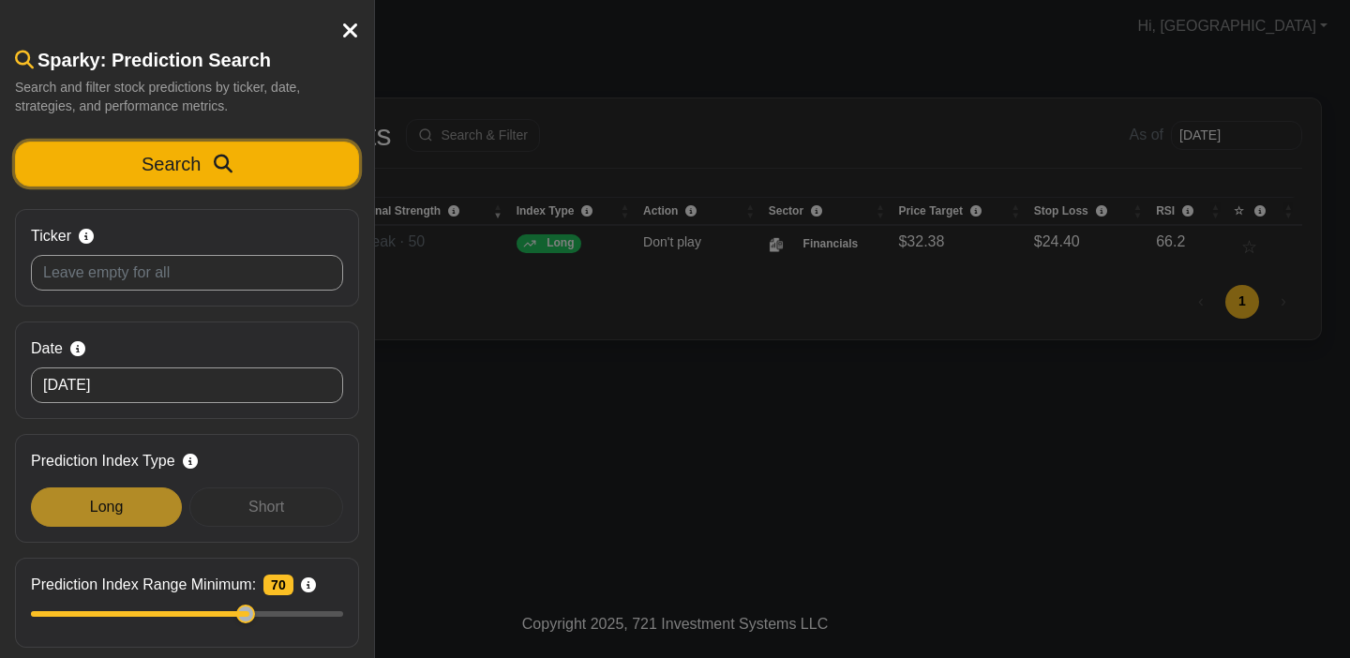
click at [133, 181] on button "Search" at bounding box center [187, 164] width 344 height 45
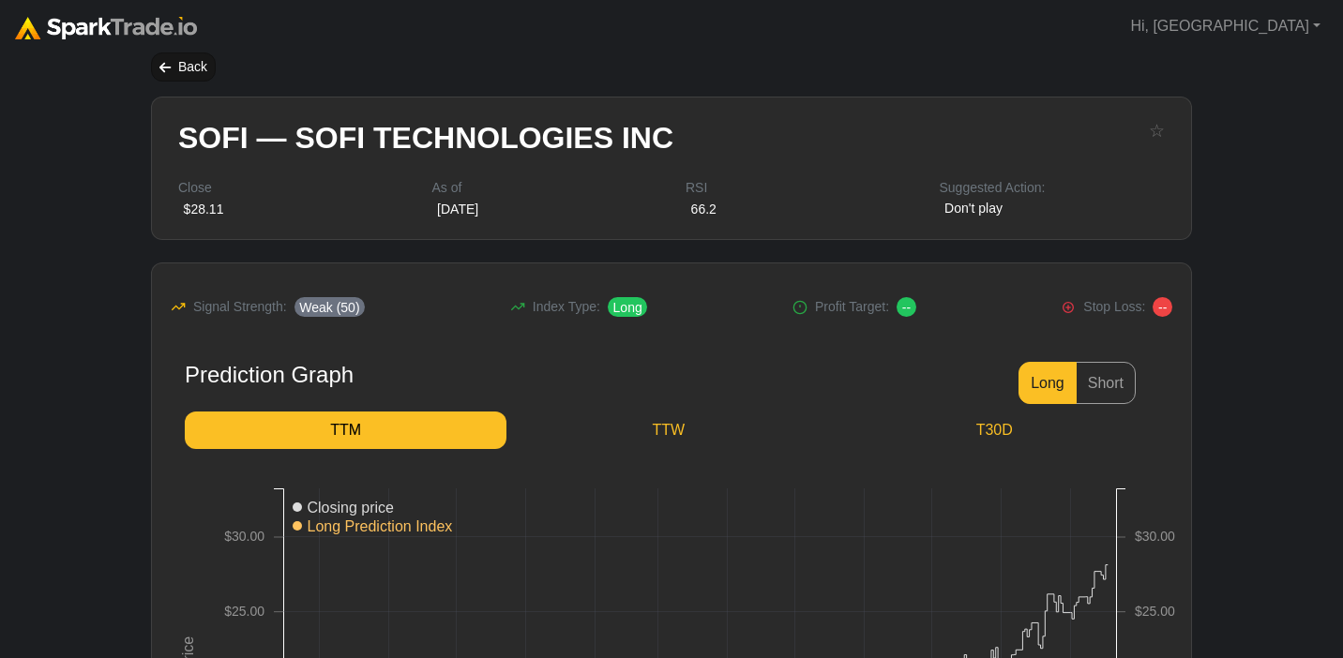
click at [171, 60] on div "Back" at bounding box center [183, 67] width 65 height 29
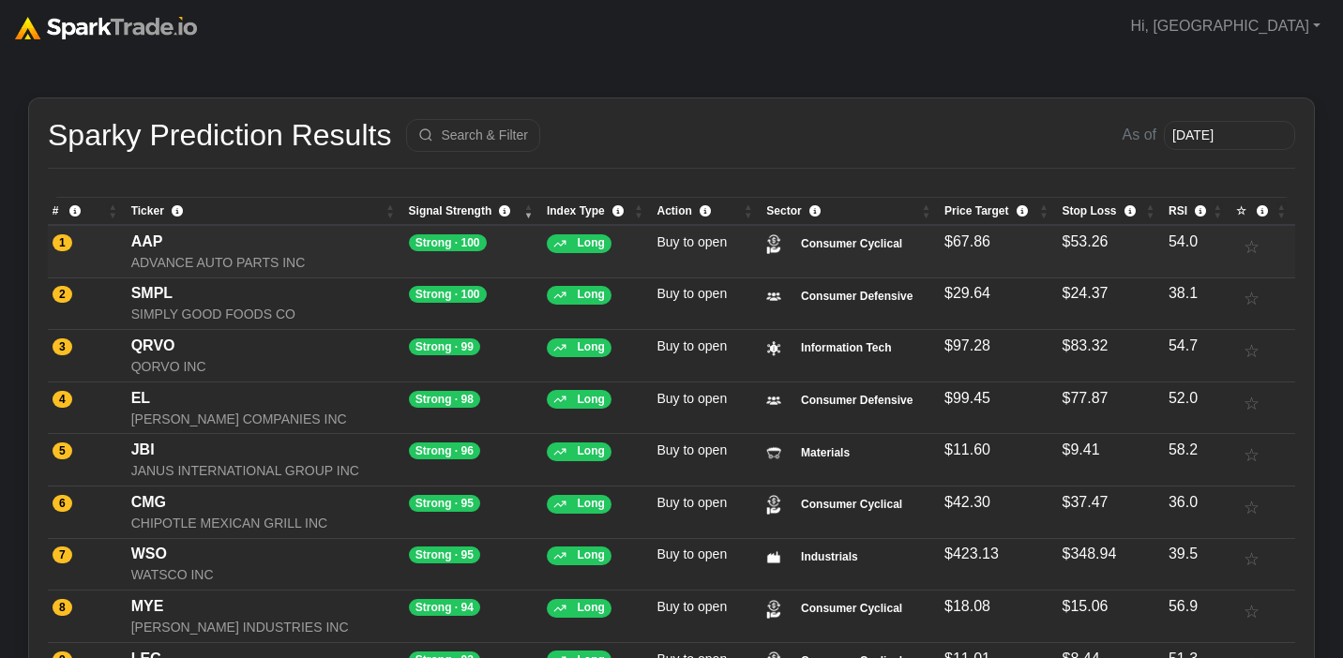
click at [233, 247] on div "AAP" at bounding box center [265, 242] width 268 height 23
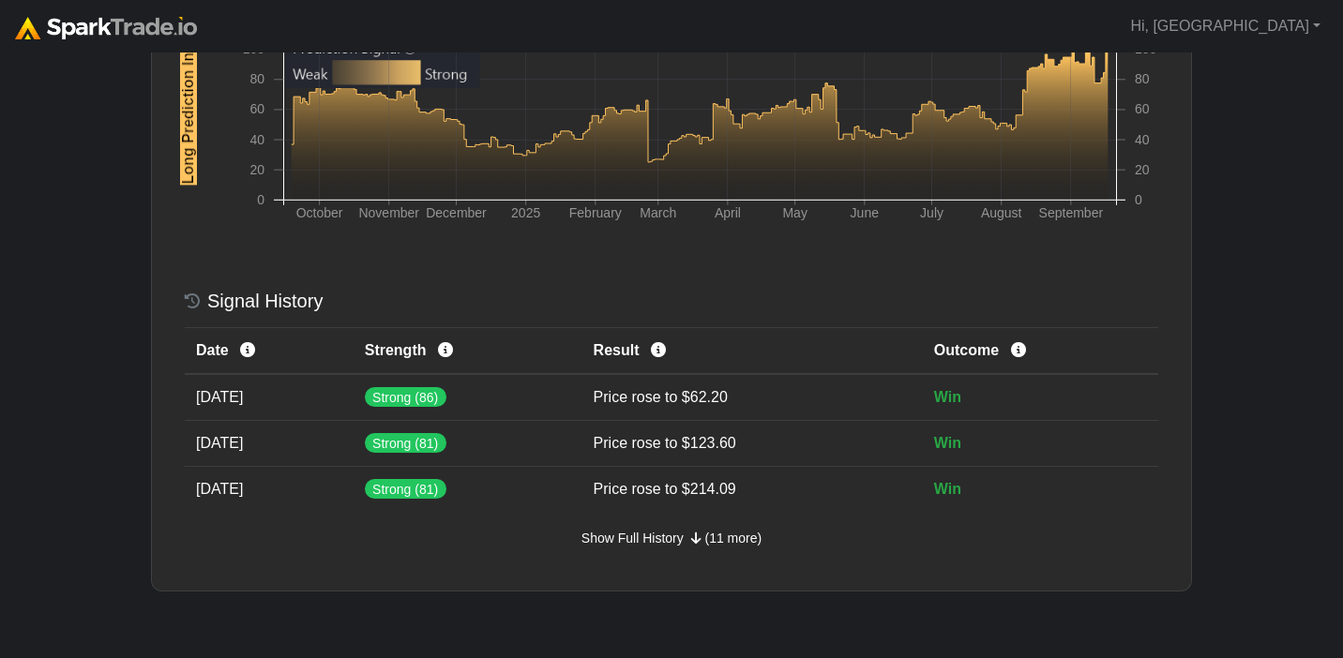
scroll to position [888, 0]
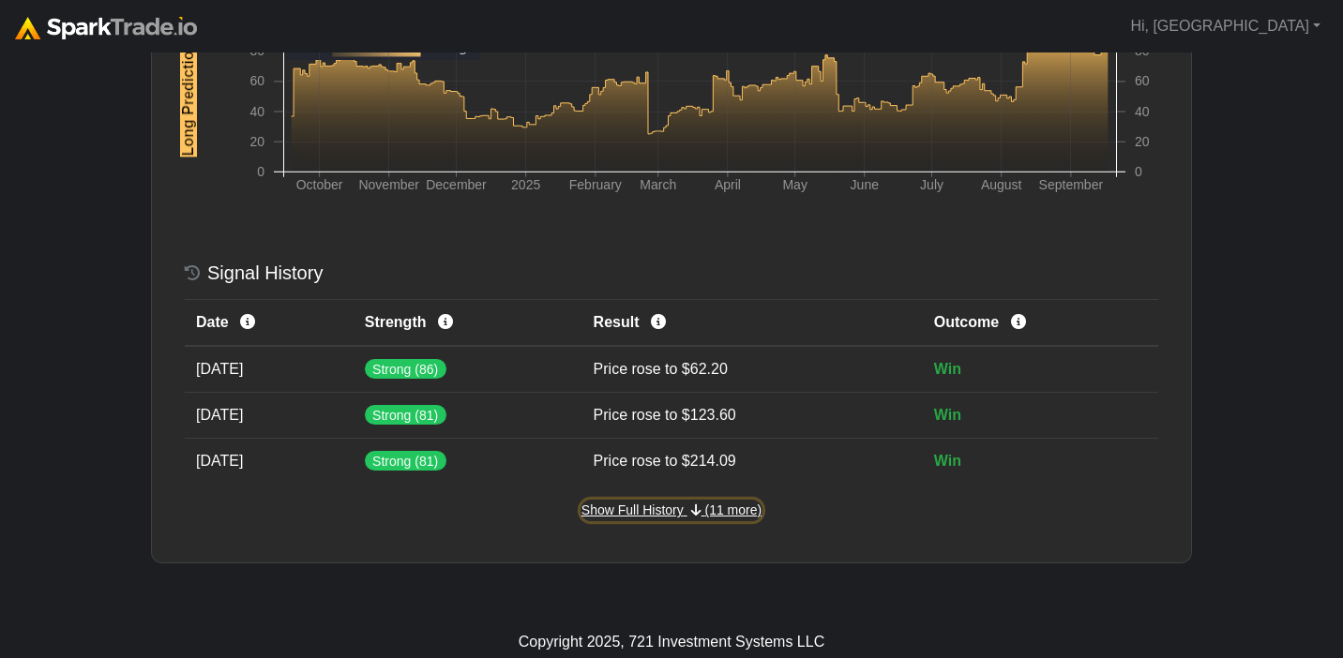
click at [716, 514] on span "(11 more)" at bounding box center [733, 510] width 57 height 15
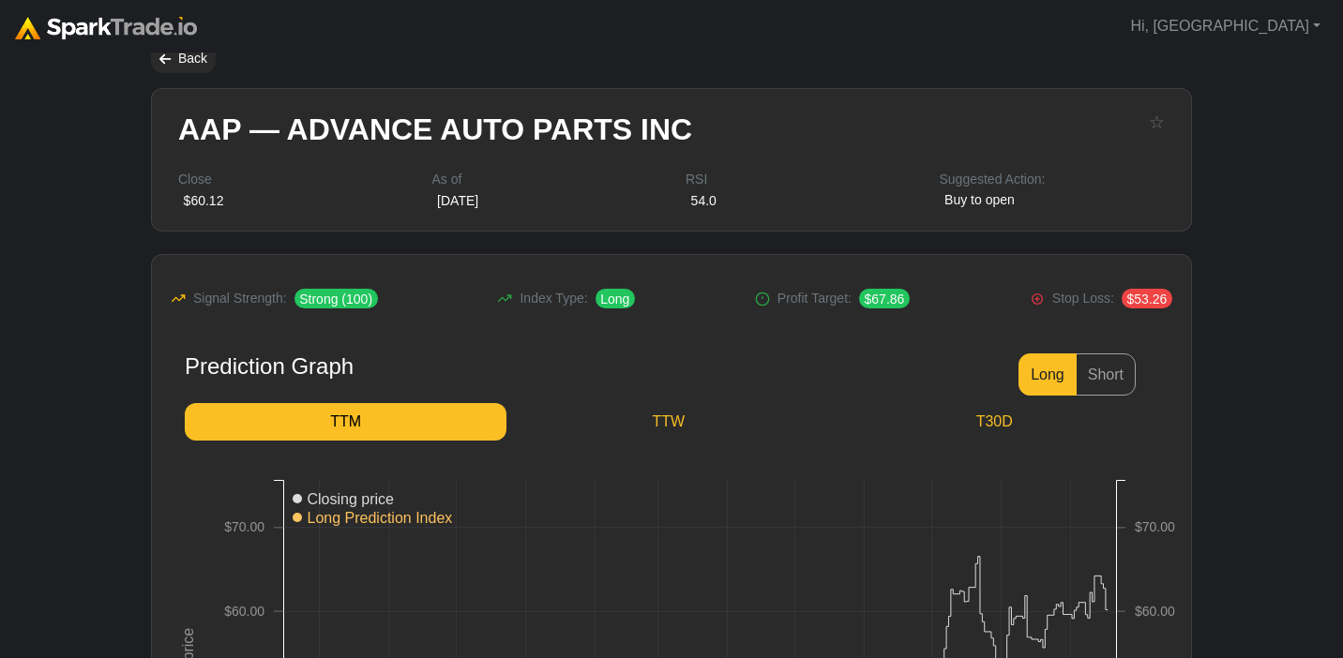
scroll to position [0, 0]
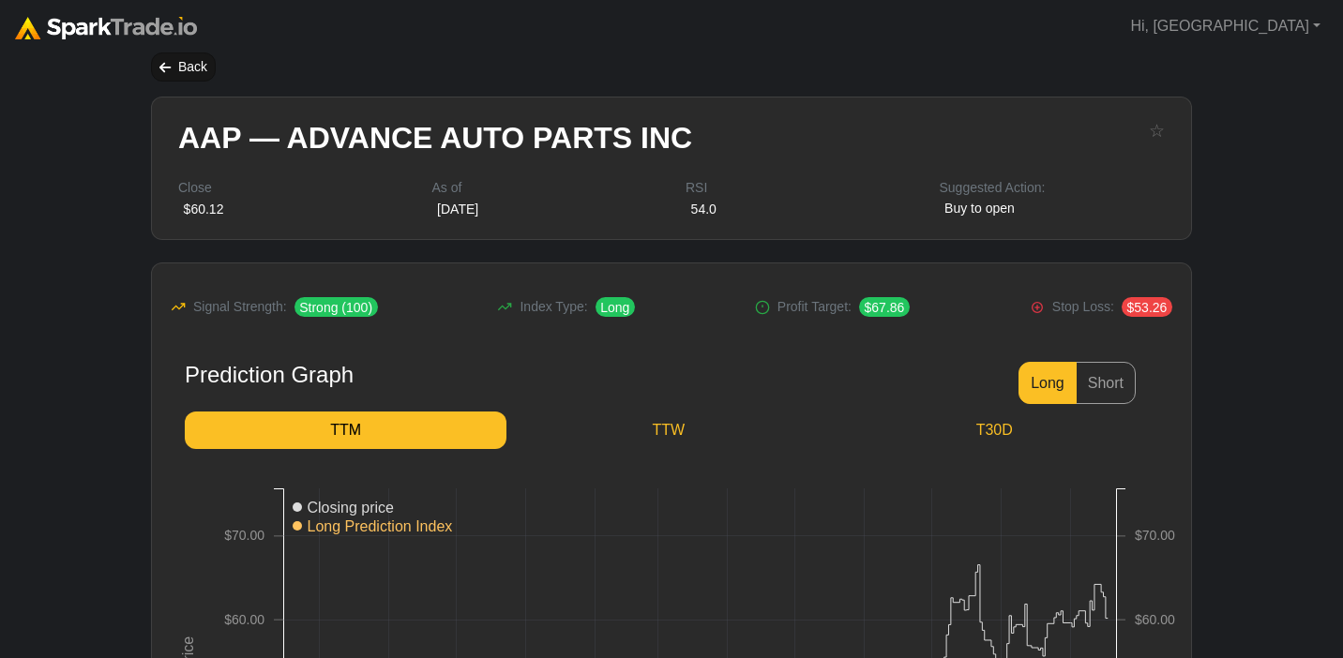
click at [176, 63] on div "Back" at bounding box center [183, 67] width 65 height 29
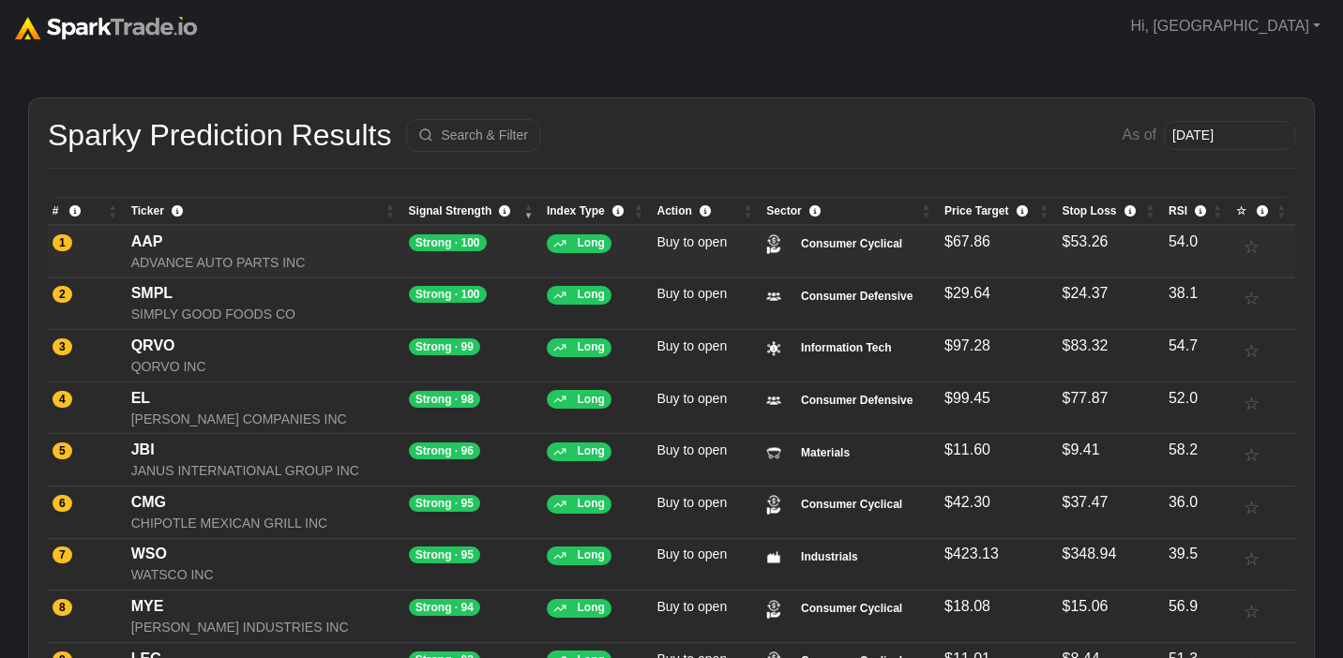
click at [320, 253] on div "ADVANCE AUTO PARTS INC" at bounding box center [265, 263] width 268 height 20
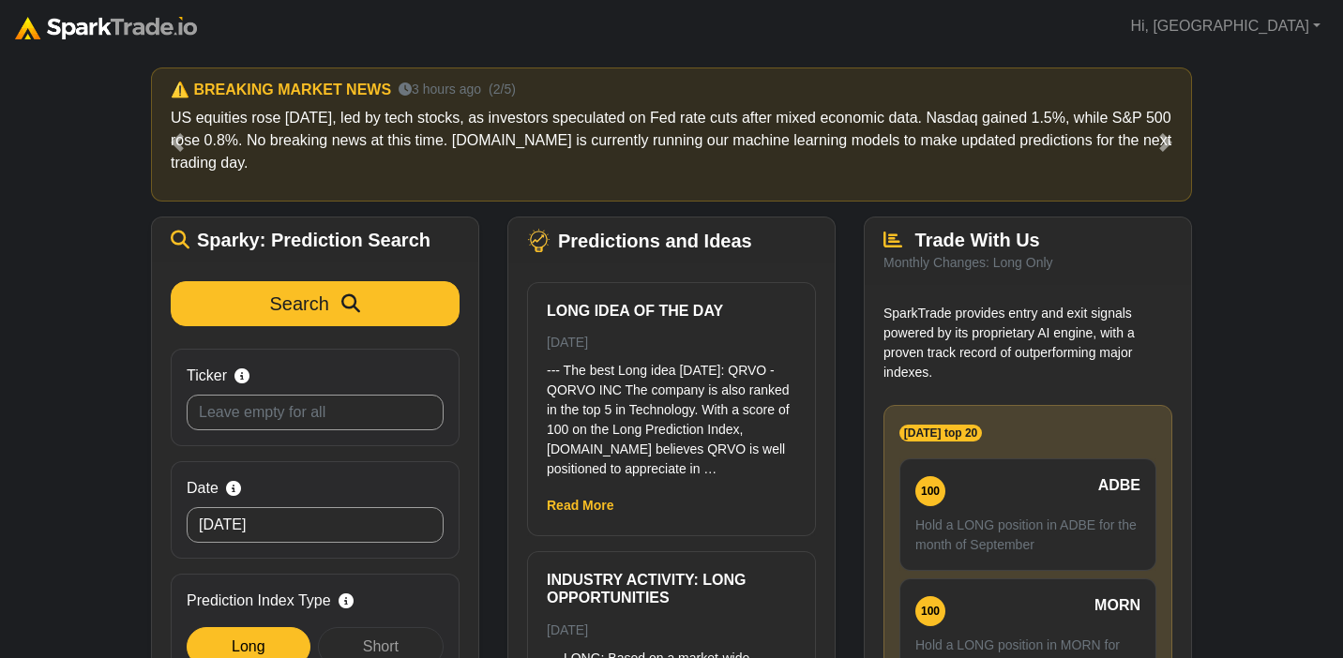
click at [56, 220] on div "How to Use [DOMAIN_NAME] × ⚠️ BREAKING MARKET NEWS an hour ago (1/5) For [DATE]…" at bounding box center [671, 415] width 1343 height 725
click at [9, 320] on div "How to Use [DOMAIN_NAME] × ⚠️ BREAKING MARKET NEWS an hour ago (1/5) For [DATE]…" at bounding box center [671, 415] width 1343 height 725
click at [46, 304] on div "How to Use [DOMAIN_NAME] × ⚠️ BREAKING MARKET NEWS an hour ago (1/5) For [DATE]…" at bounding box center [671, 415] width 1343 height 725
click at [118, 309] on div "How to Use [DOMAIN_NAME] × ⚠️ BREAKING MARKET NEWS an hour ago (1/5) For [DATE]…" at bounding box center [671, 415] width 1343 height 725
